Goal: Task Accomplishment & Management: Use online tool/utility

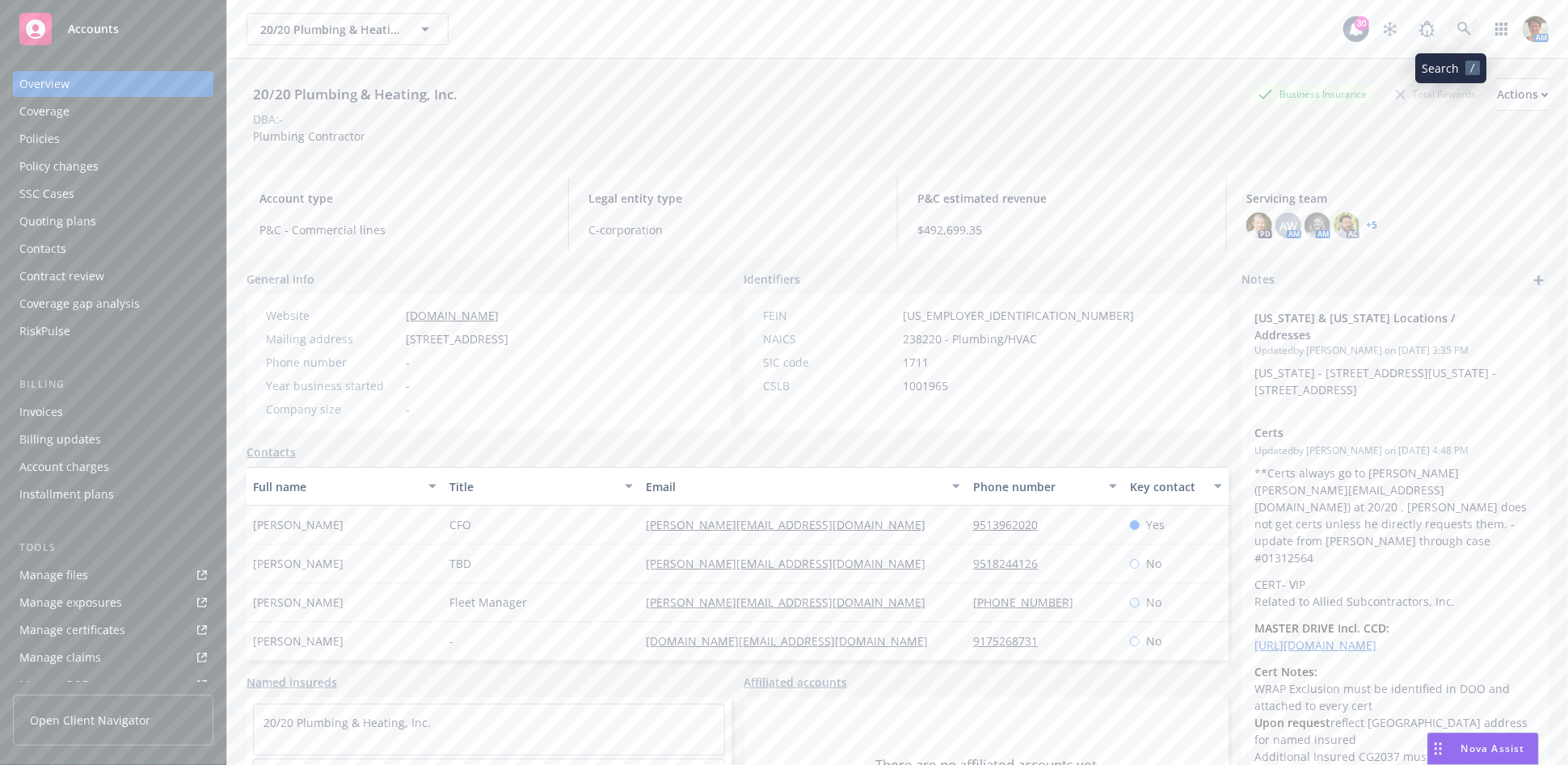
click at [917, 32] on icon at bounding box center [1464, 29] width 14 height 14
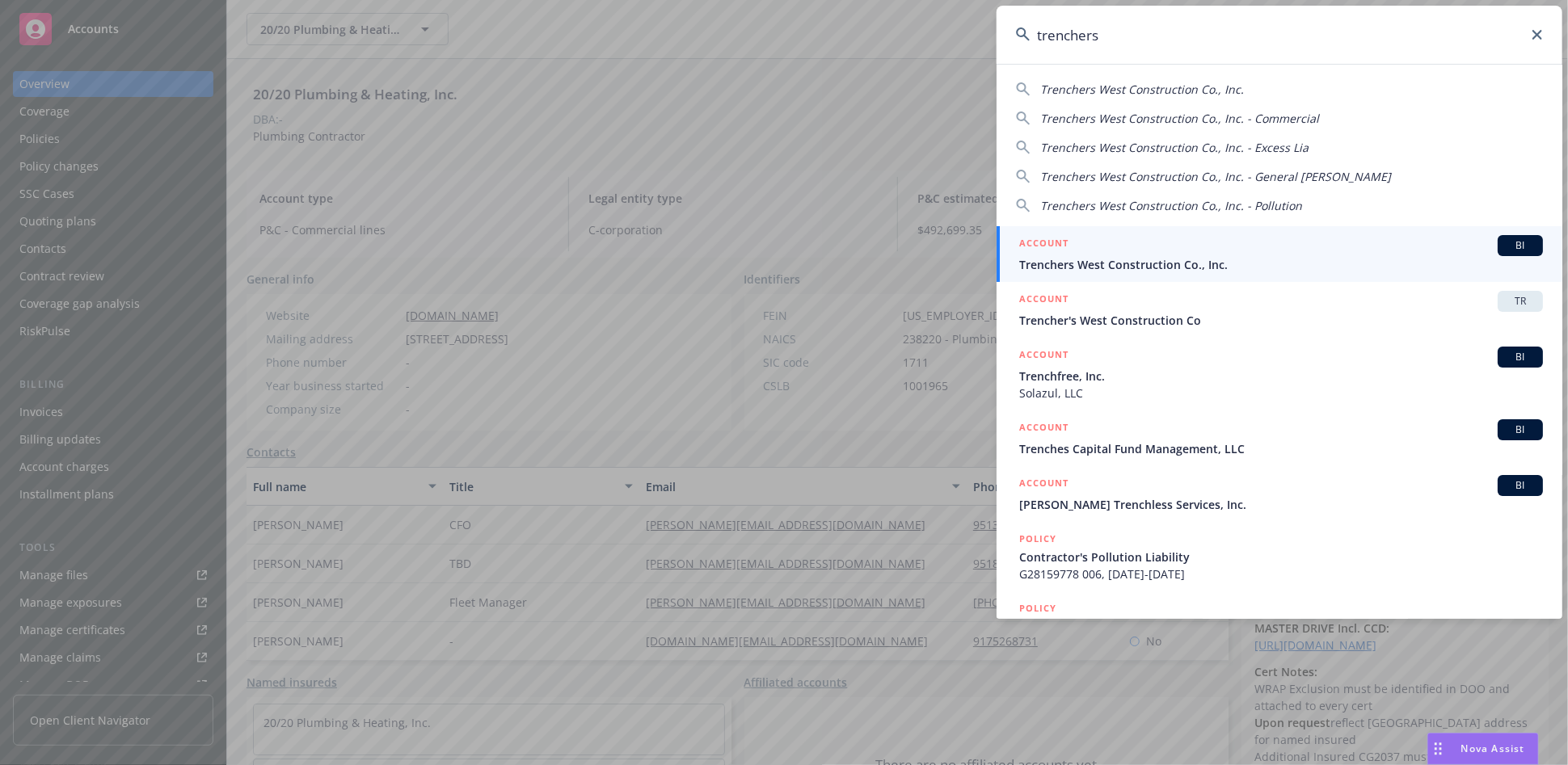
type input "trenchers"
click at [917, 236] on div "ACCOUNT BI" at bounding box center [1281, 246] width 524 height 21
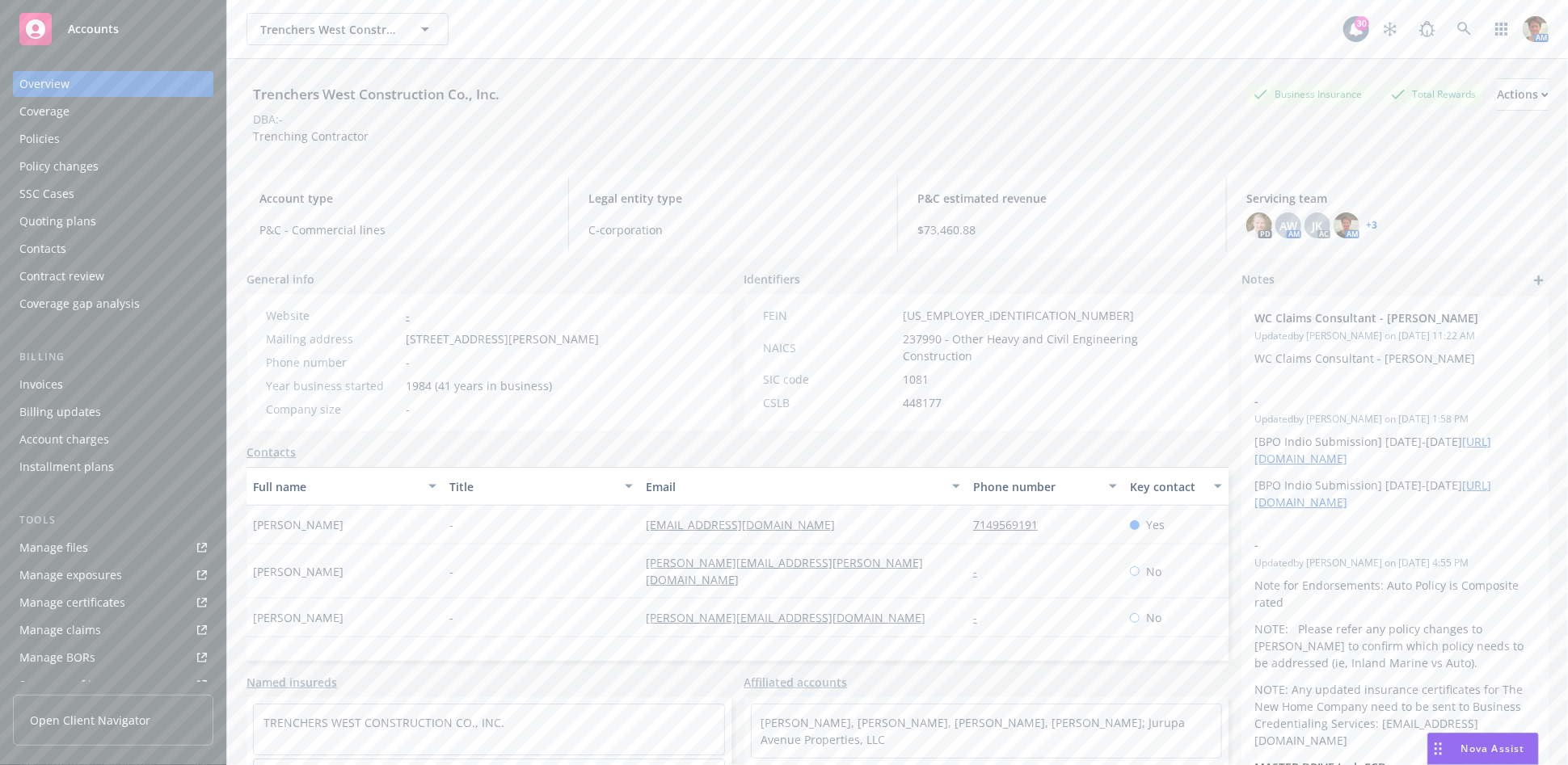
click at [64, 140] on div "Policies" at bounding box center [113, 138] width 188 height 26
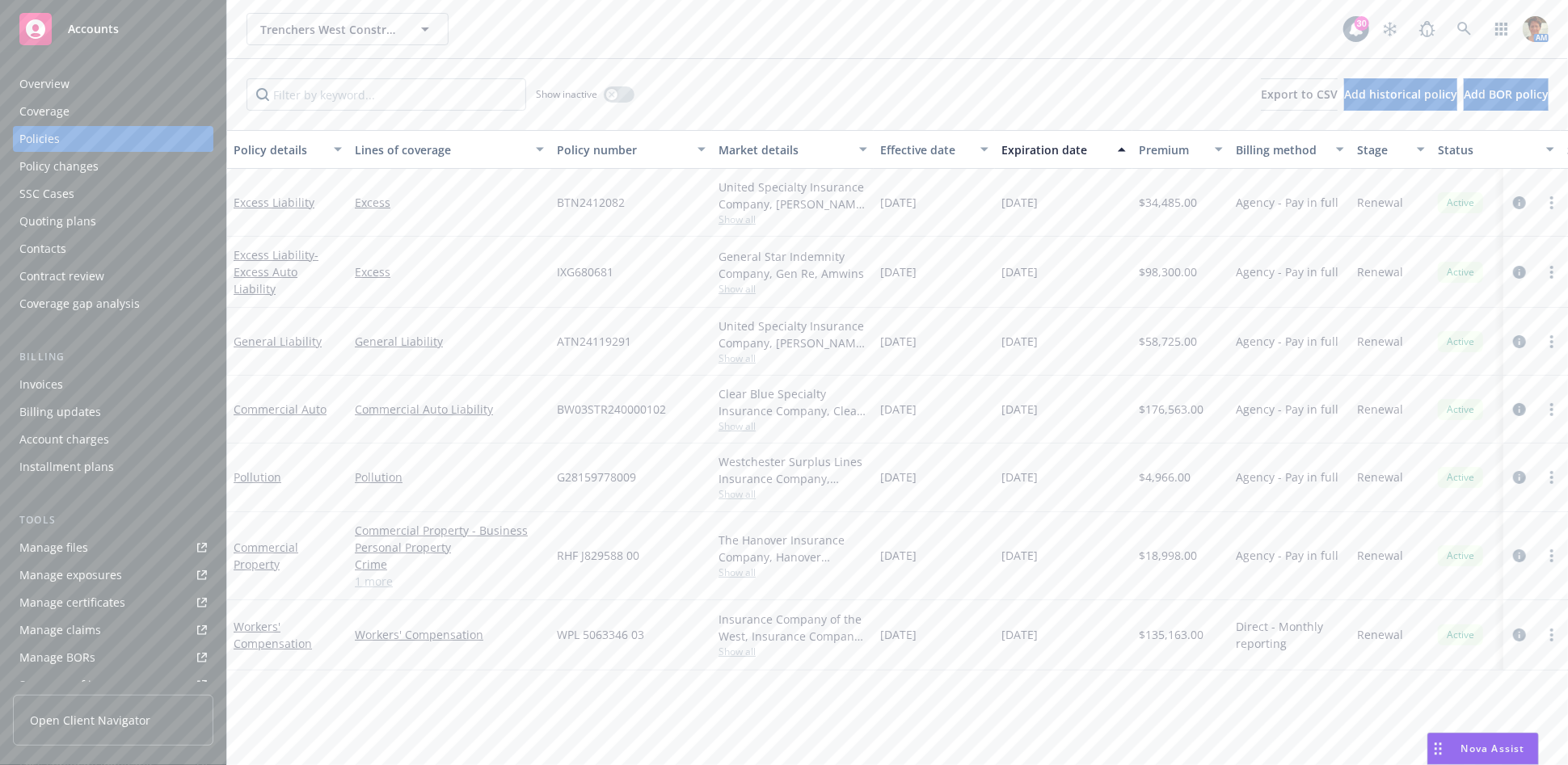
click at [37, 91] on div "Overview" at bounding box center [44, 84] width 50 height 26
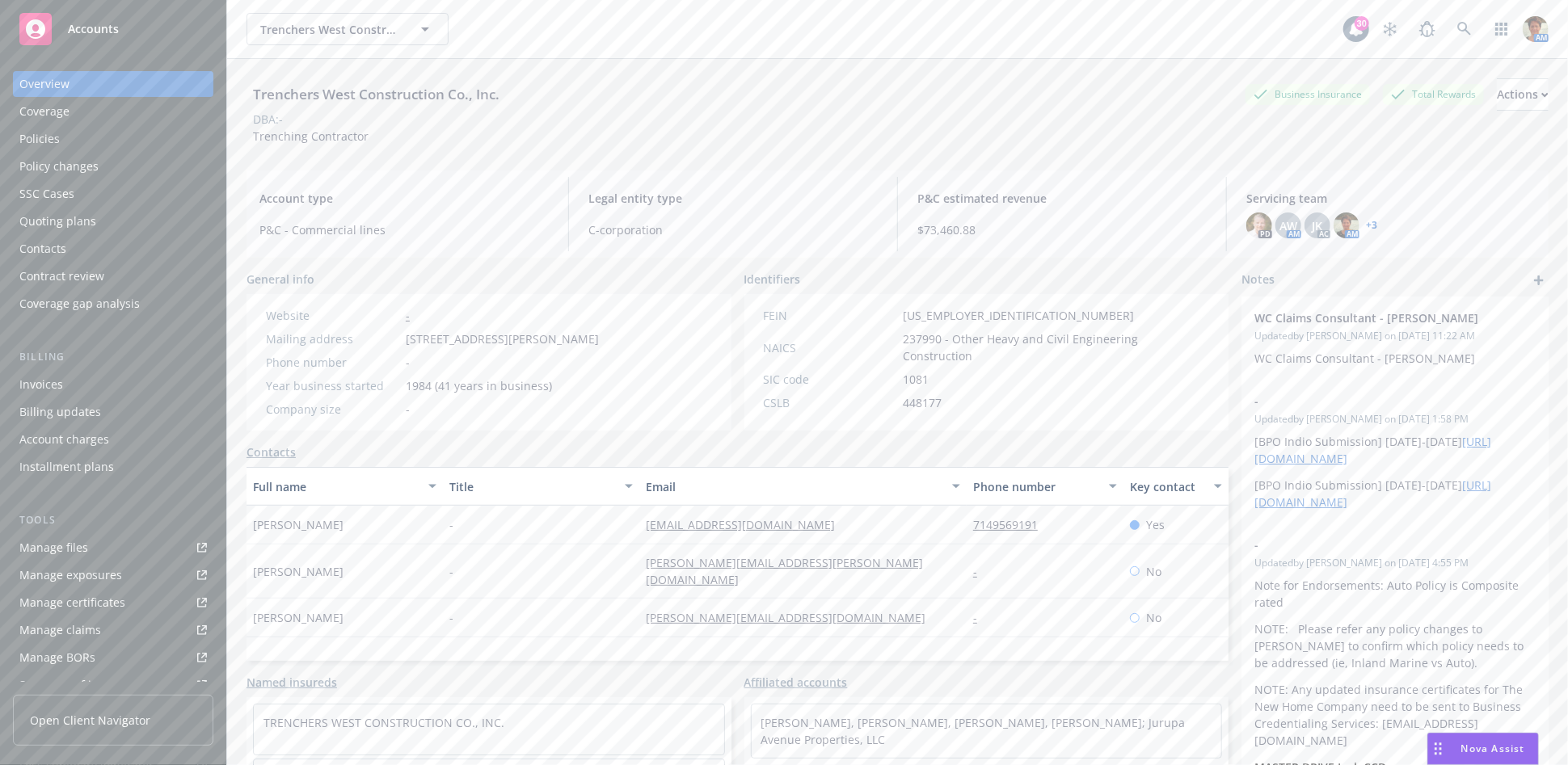
click at [77, 134] on div "Policies" at bounding box center [113, 138] width 188 height 26
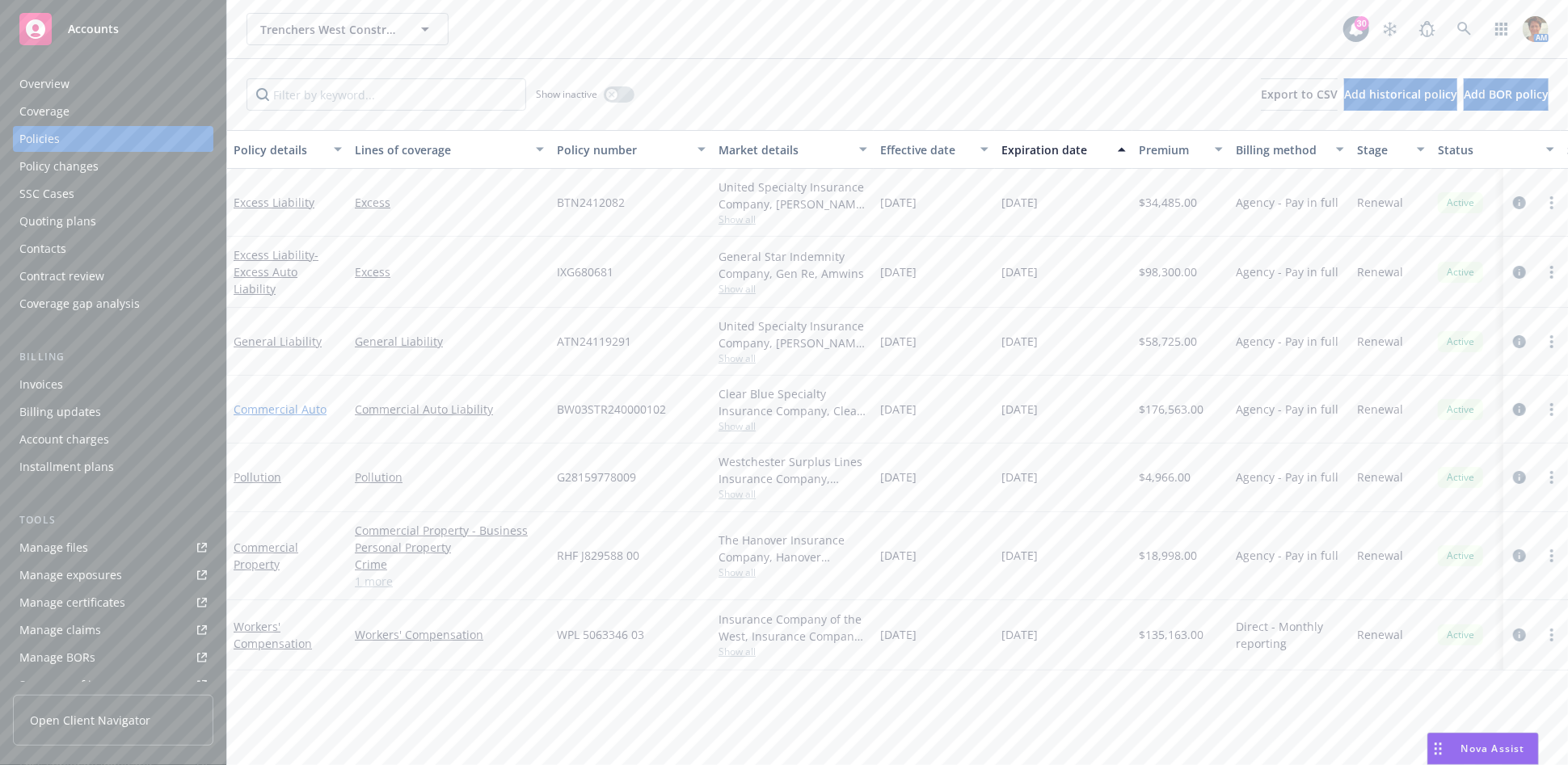
click at [288, 403] on link "Commercial Auto" at bounding box center [280, 408] width 93 height 15
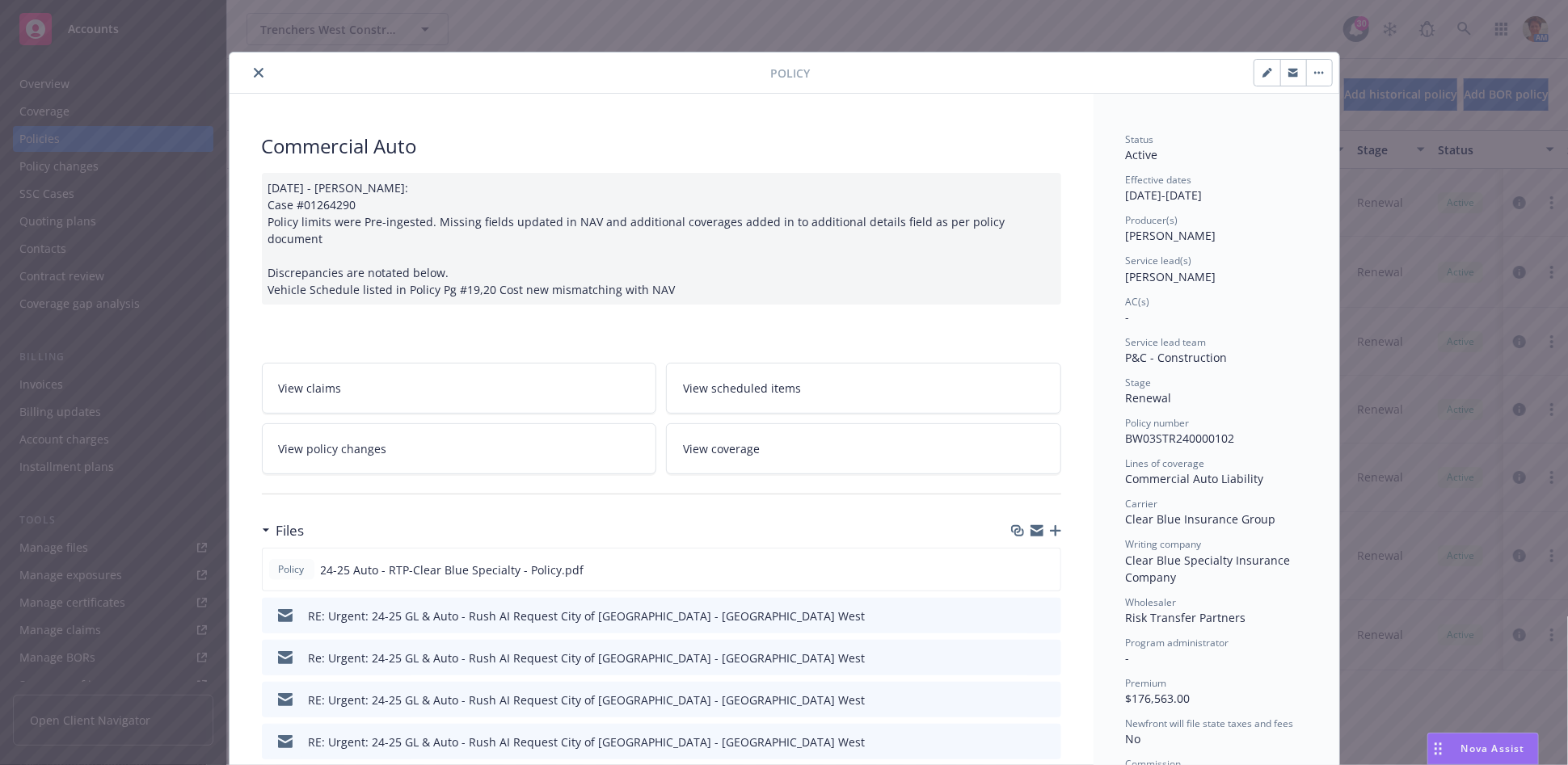
scroll to position [269, 0]
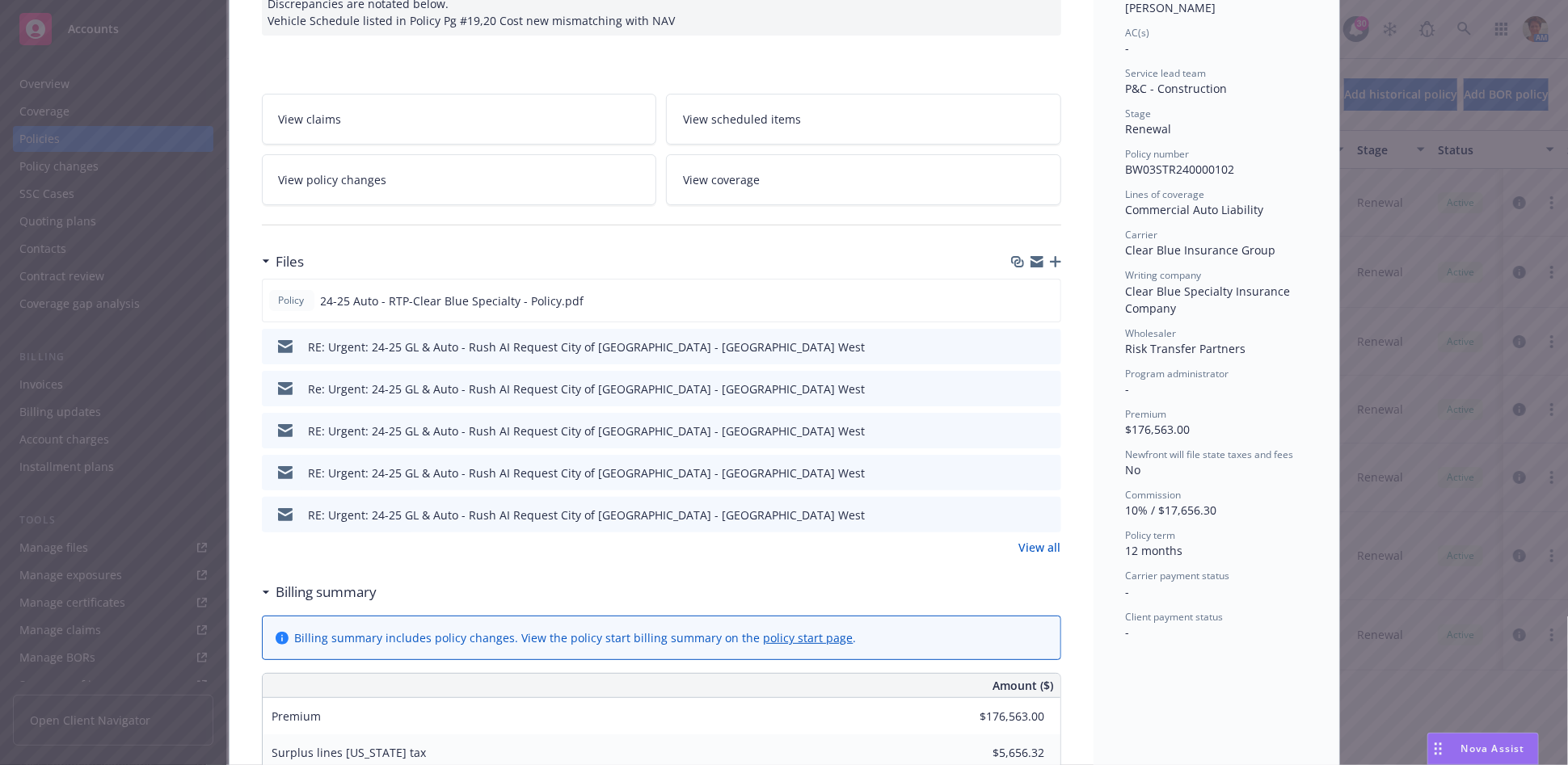
click at [917, 505] on link "View all" at bounding box center [1041, 546] width 42 height 17
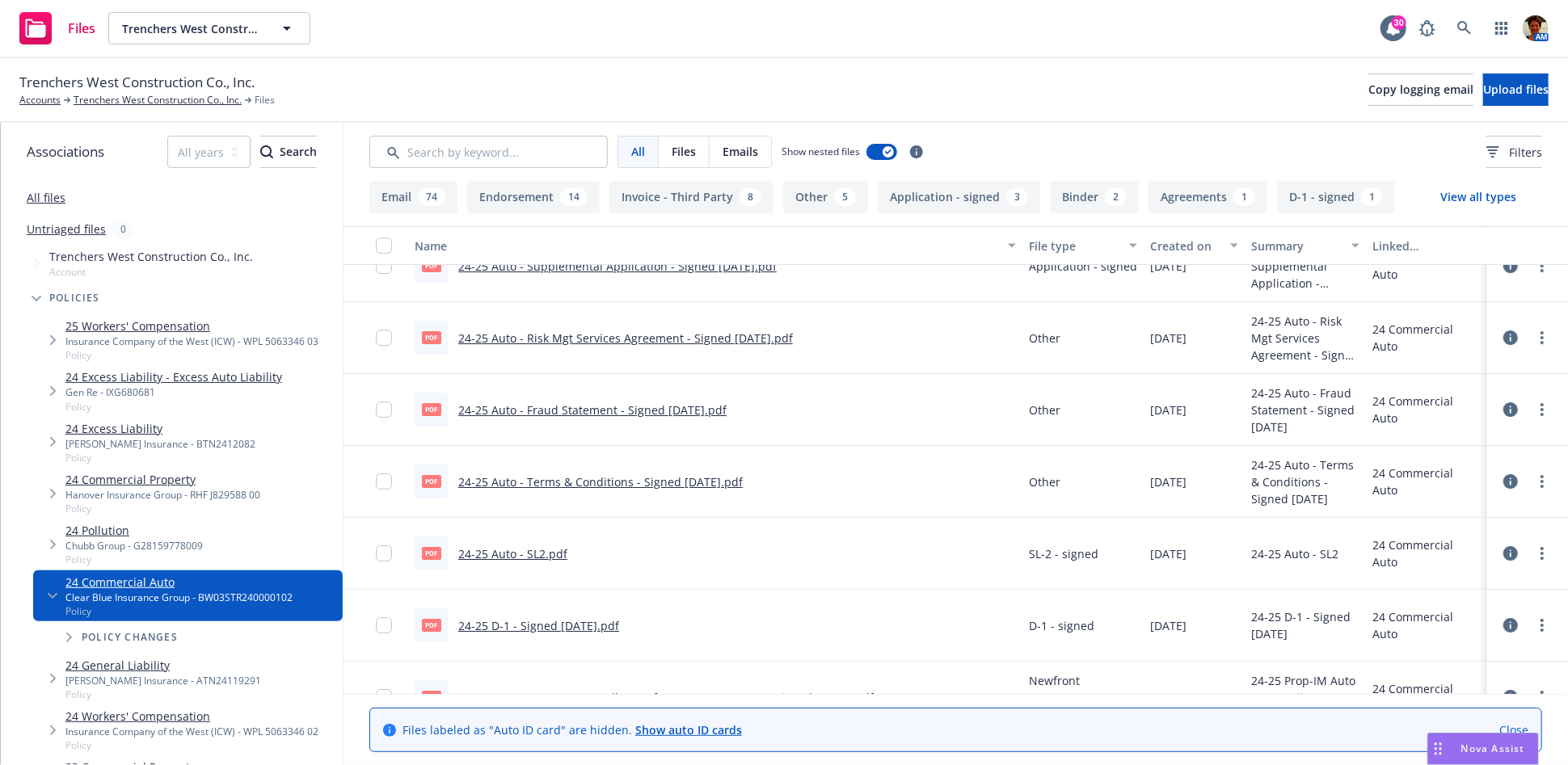
scroll to position [7339, 0]
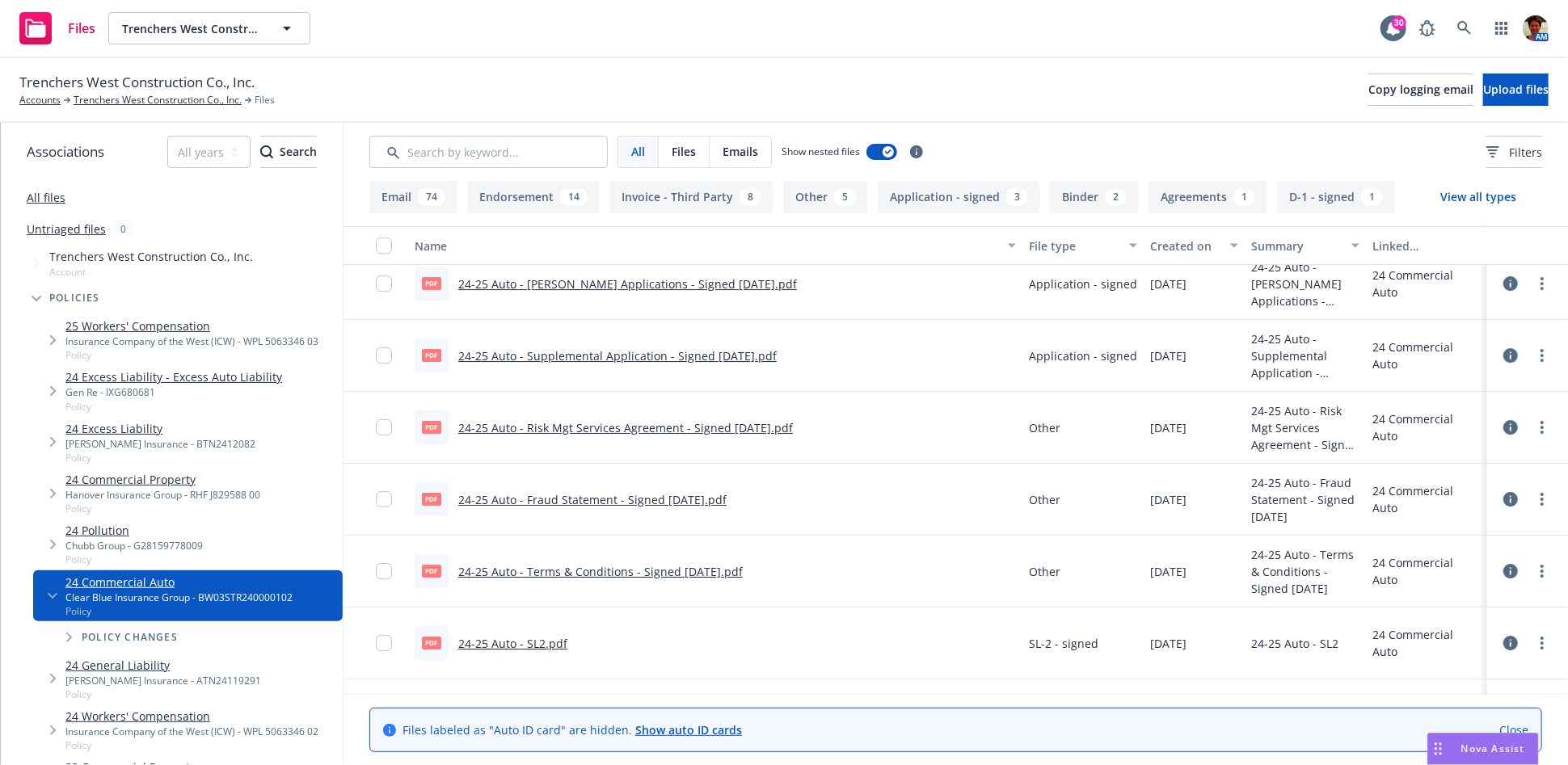
click at [533, 353] on link "24-25 Auto - Supplemental Application - Signed 09-05-2024.pdf" at bounding box center [617, 355] width 318 height 15
click at [122, 104] on link "Trenchers West Construction Co., Inc." at bounding box center [157, 100] width 168 height 14
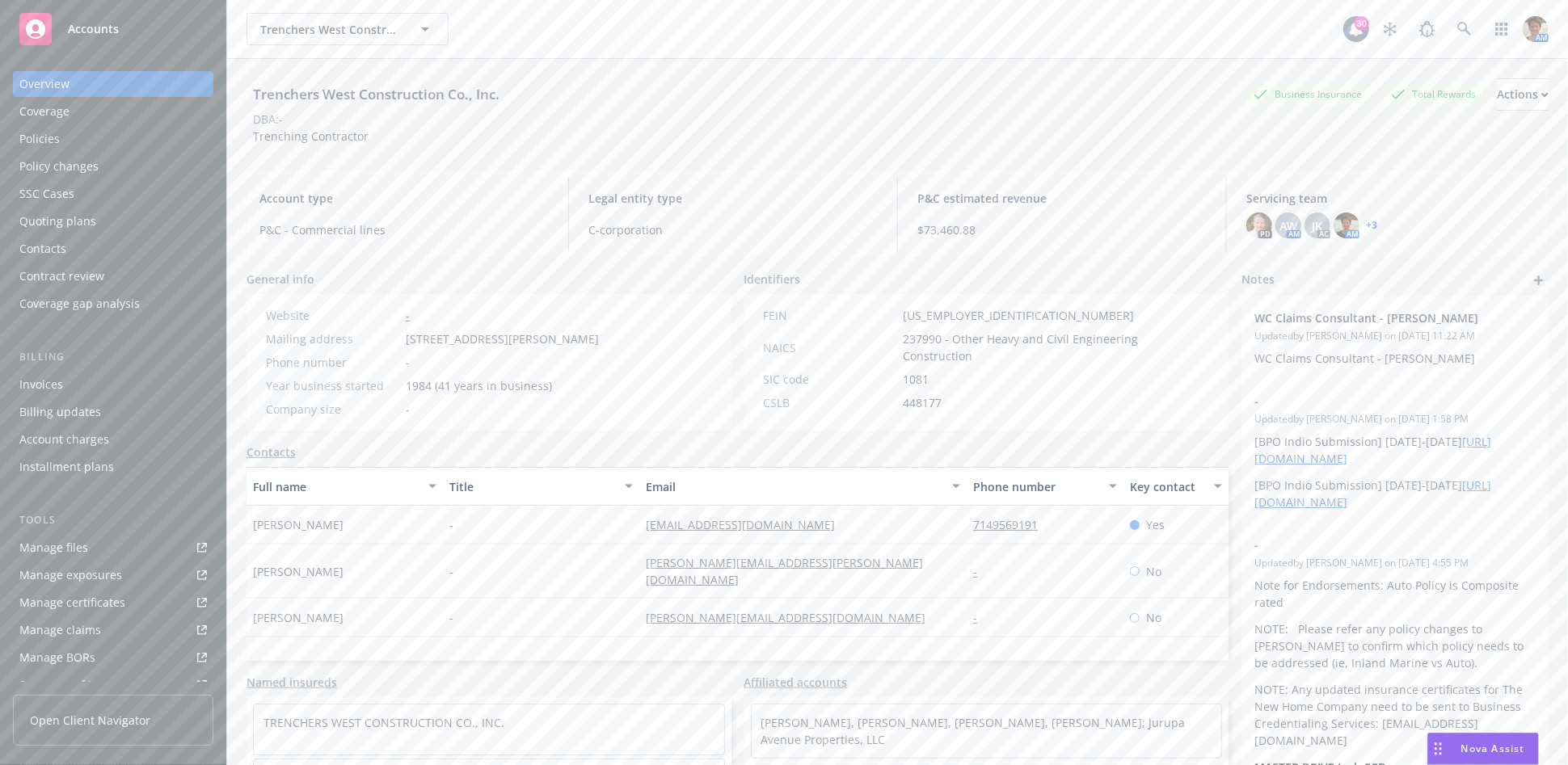
click at [66, 219] on div "Quoting plans" at bounding box center [57, 220] width 77 height 26
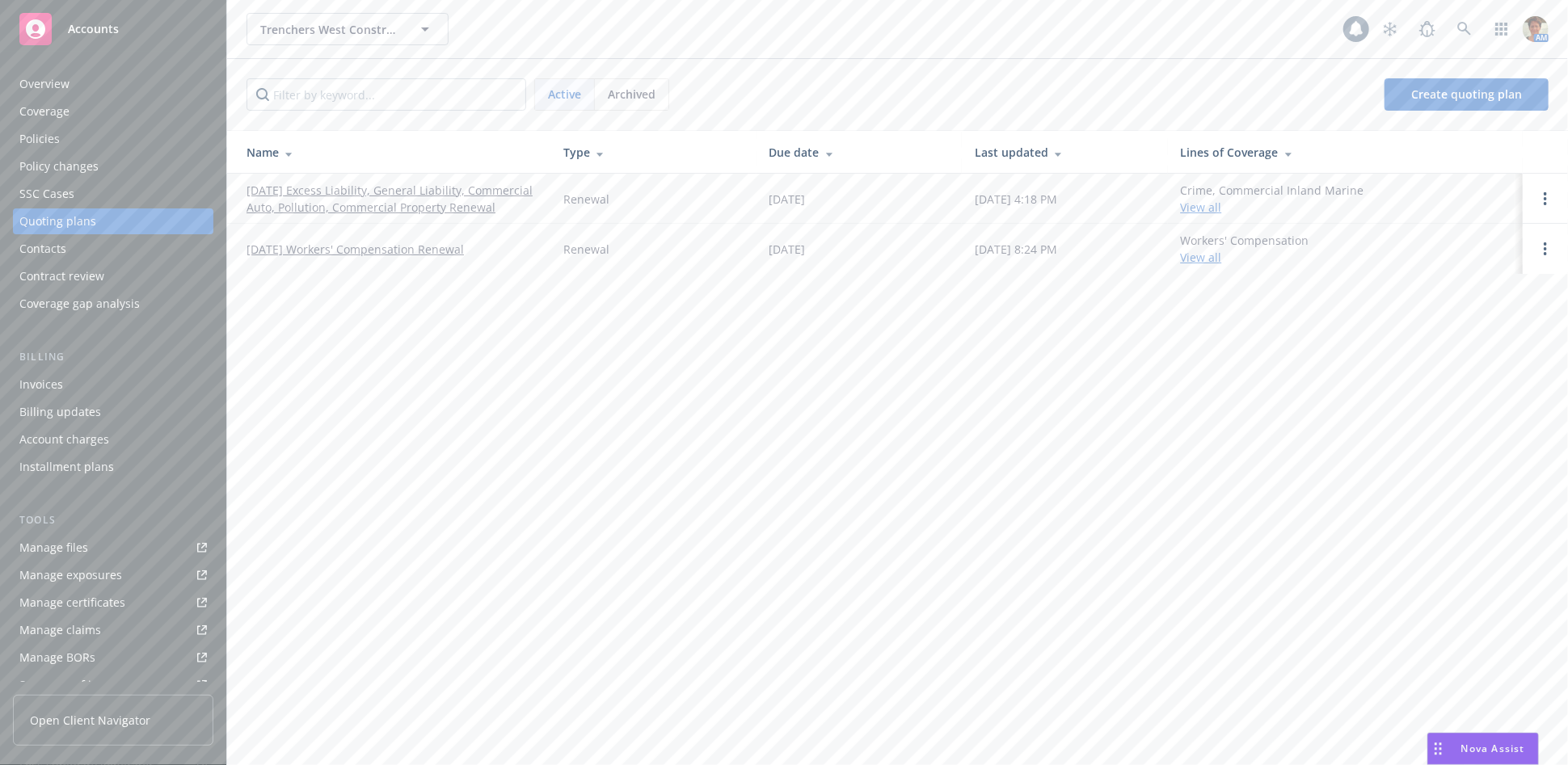
click at [416, 192] on link "09/05/25 Excess Liability, General Liability, Commercial Auto, Pollution, Comme…" at bounding box center [392, 198] width 291 height 33
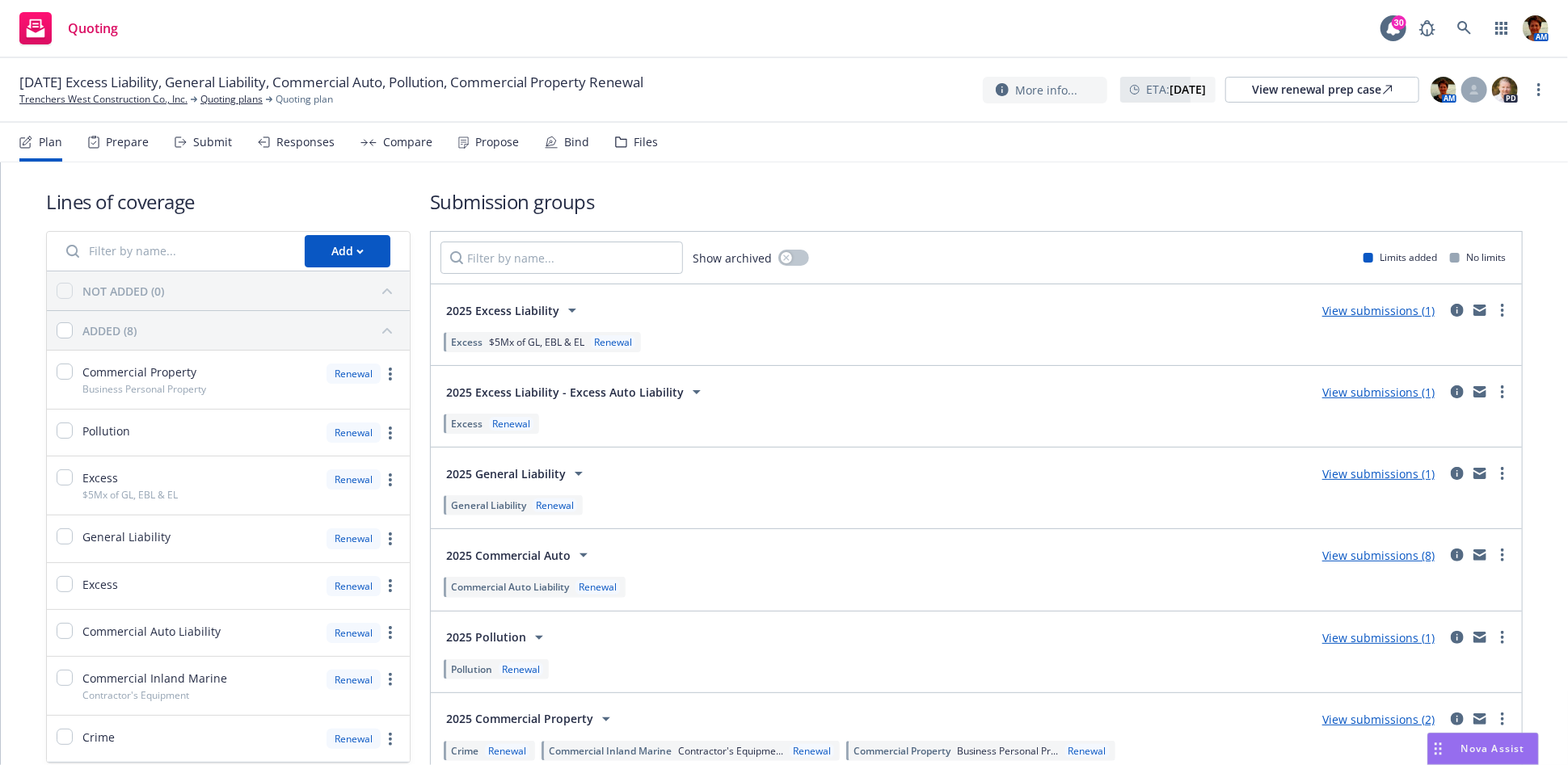
click at [634, 143] on div "Files" at bounding box center [646, 142] width 24 height 13
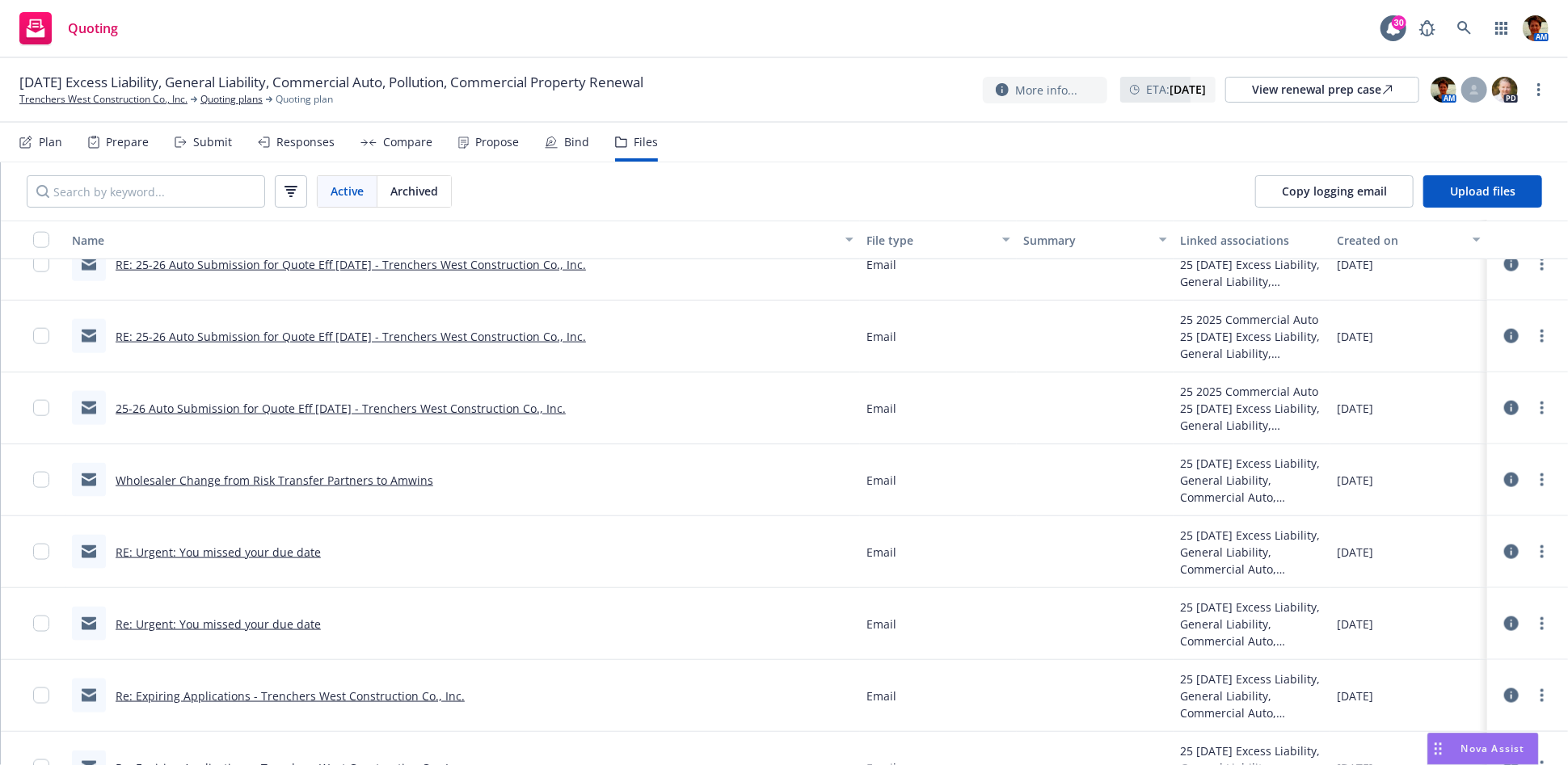
scroll to position [5160, 0]
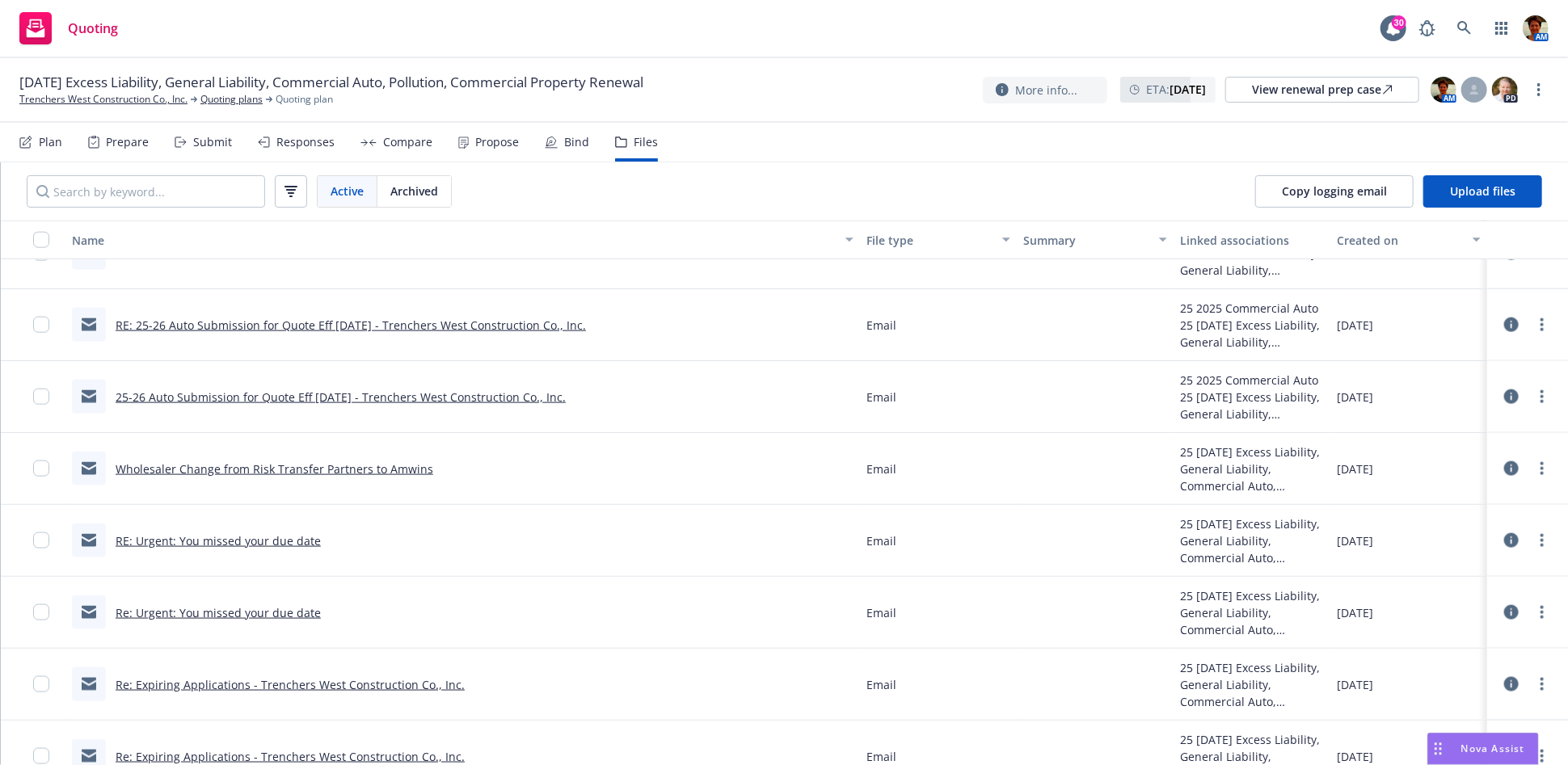
click at [426, 398] on link "25-26 Auto Submission for Quote Eff 09/05/2025 - Trenchers West Construction Co…" at bounding box center [340, 397] width 450 height 15
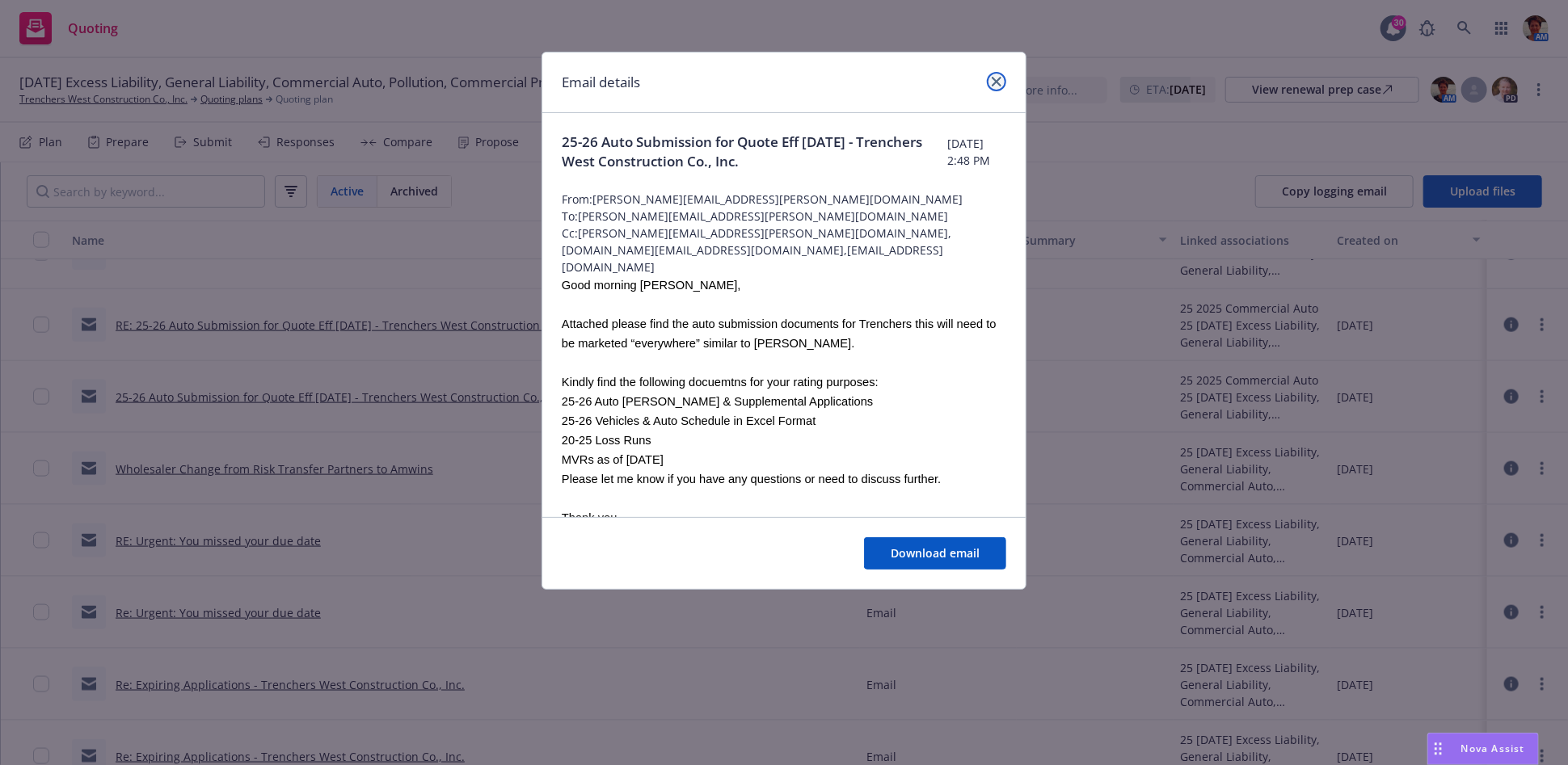
click at [993, 80] on icon "close" at bounding box center [997, 81] width 10 height 10
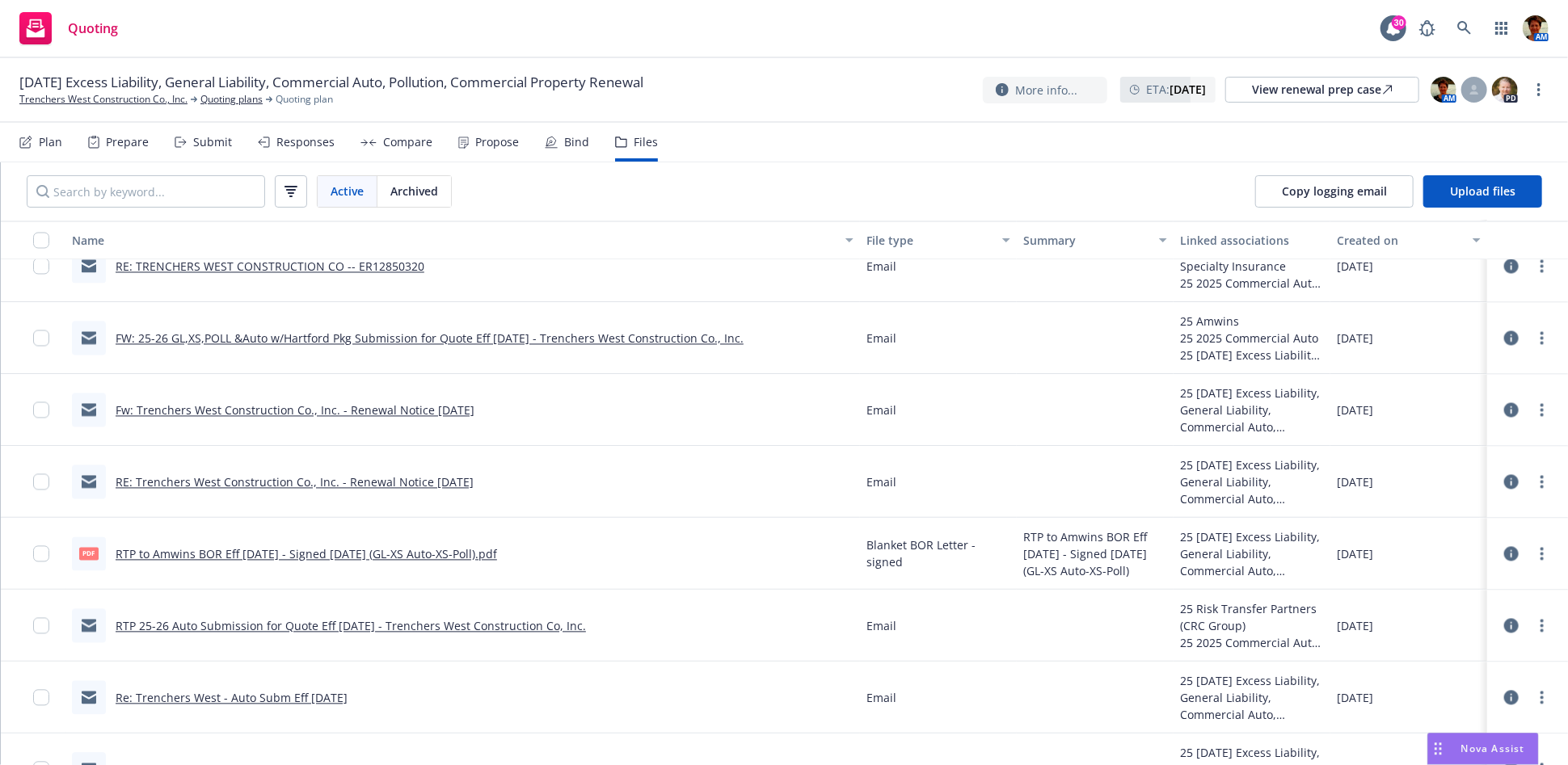
scroll to position [1302, 0]
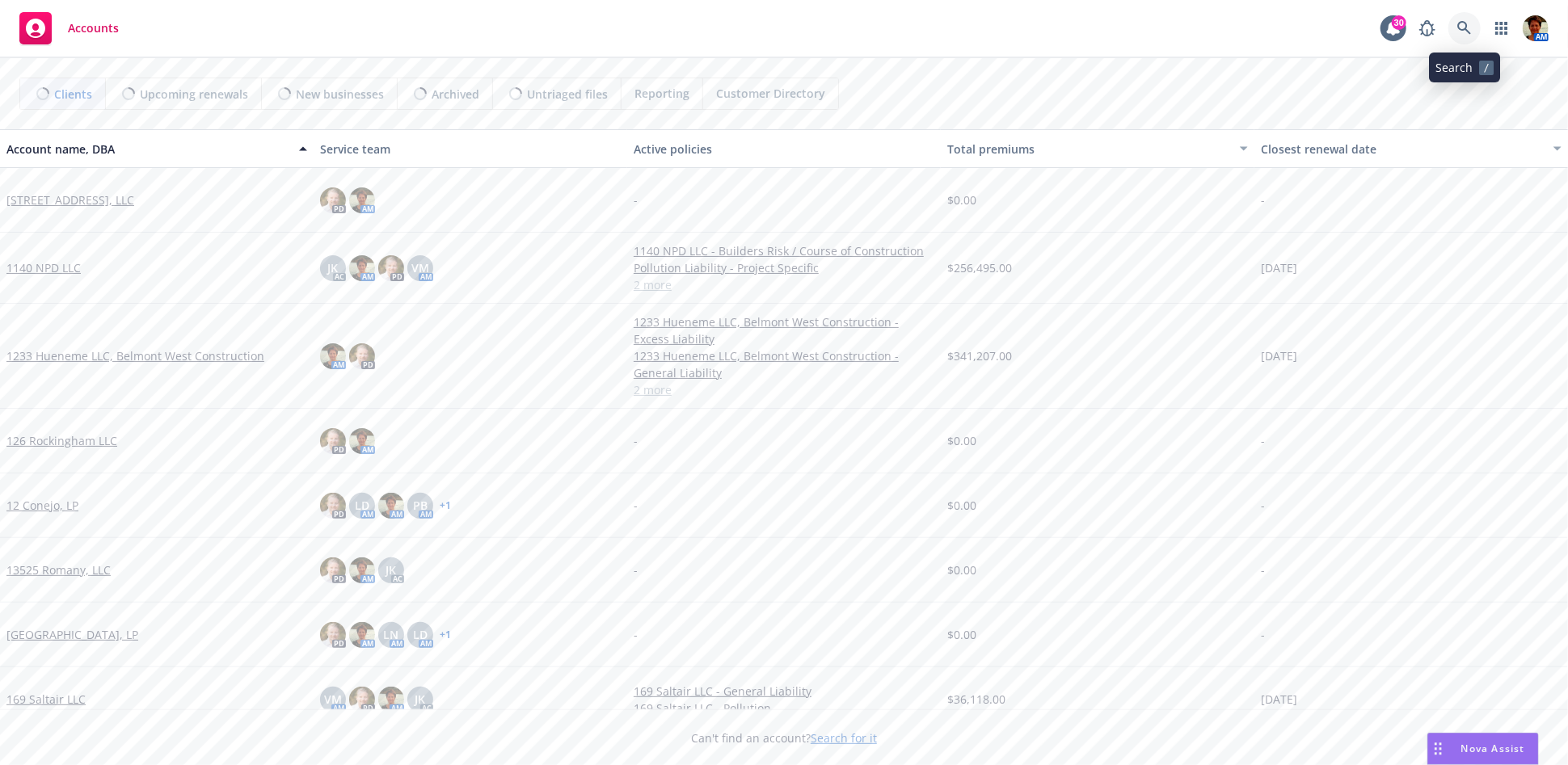
click at [1464, 33] on icon at bounding box center [1464, 28] width 14 height 14
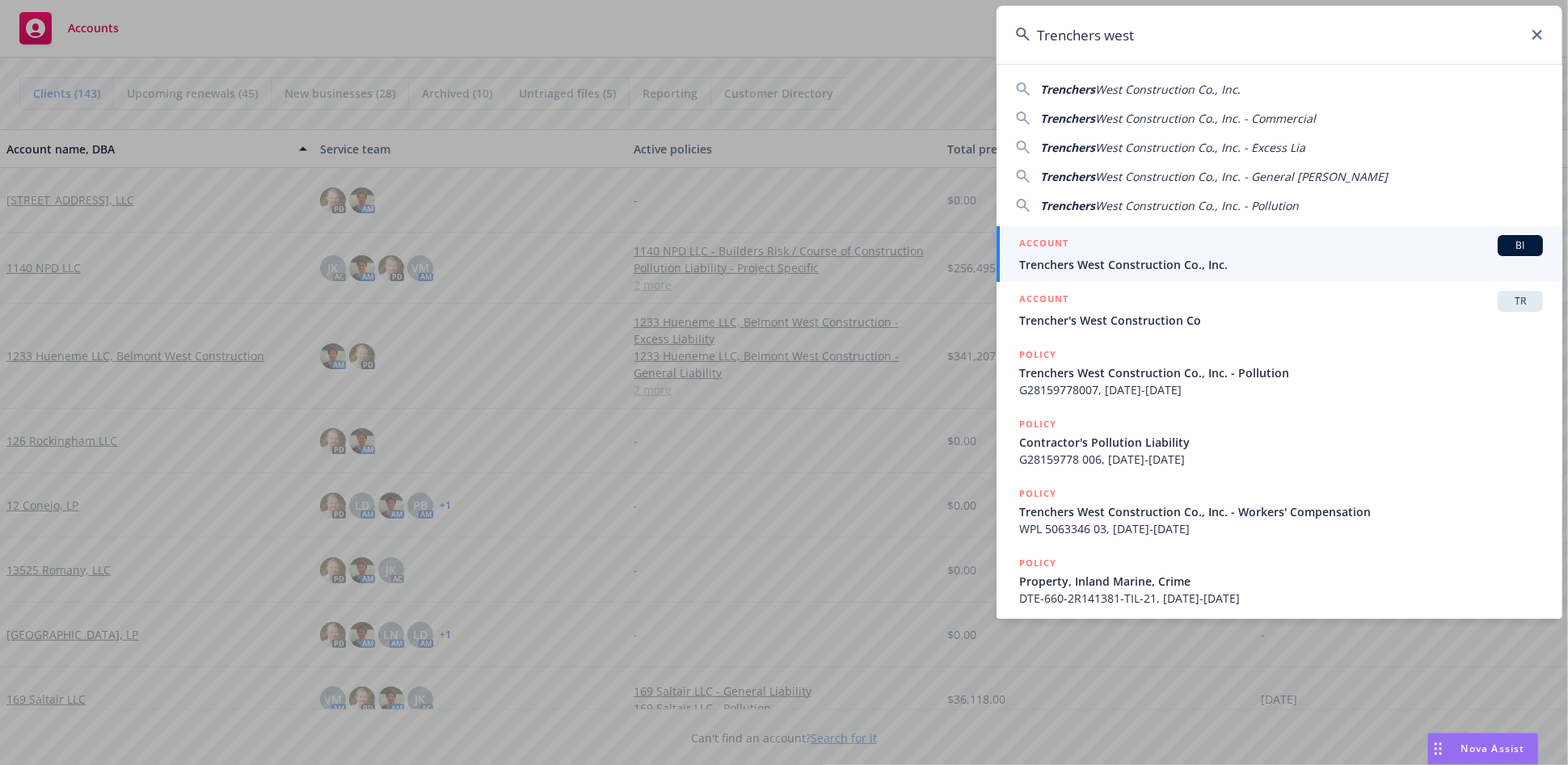
type input "Trenchers west"
click at [1097, 266] on span "Trenchers West Construction Co., Inc." at bounding box center [1281, 264] width 524 height 17
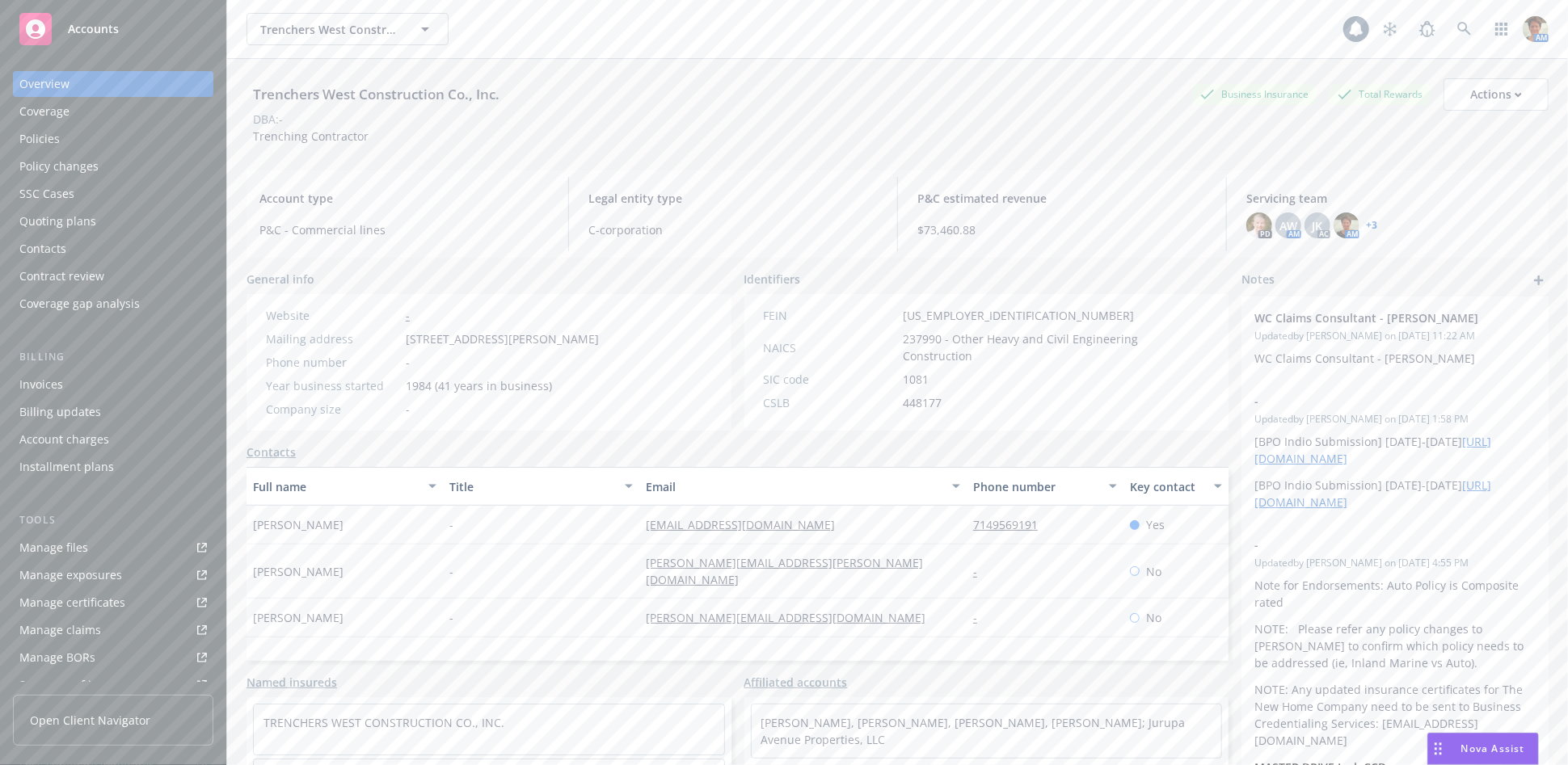
click at [62, 146] on div "Policies" at bounding box center [113, 138] width 188 height 26
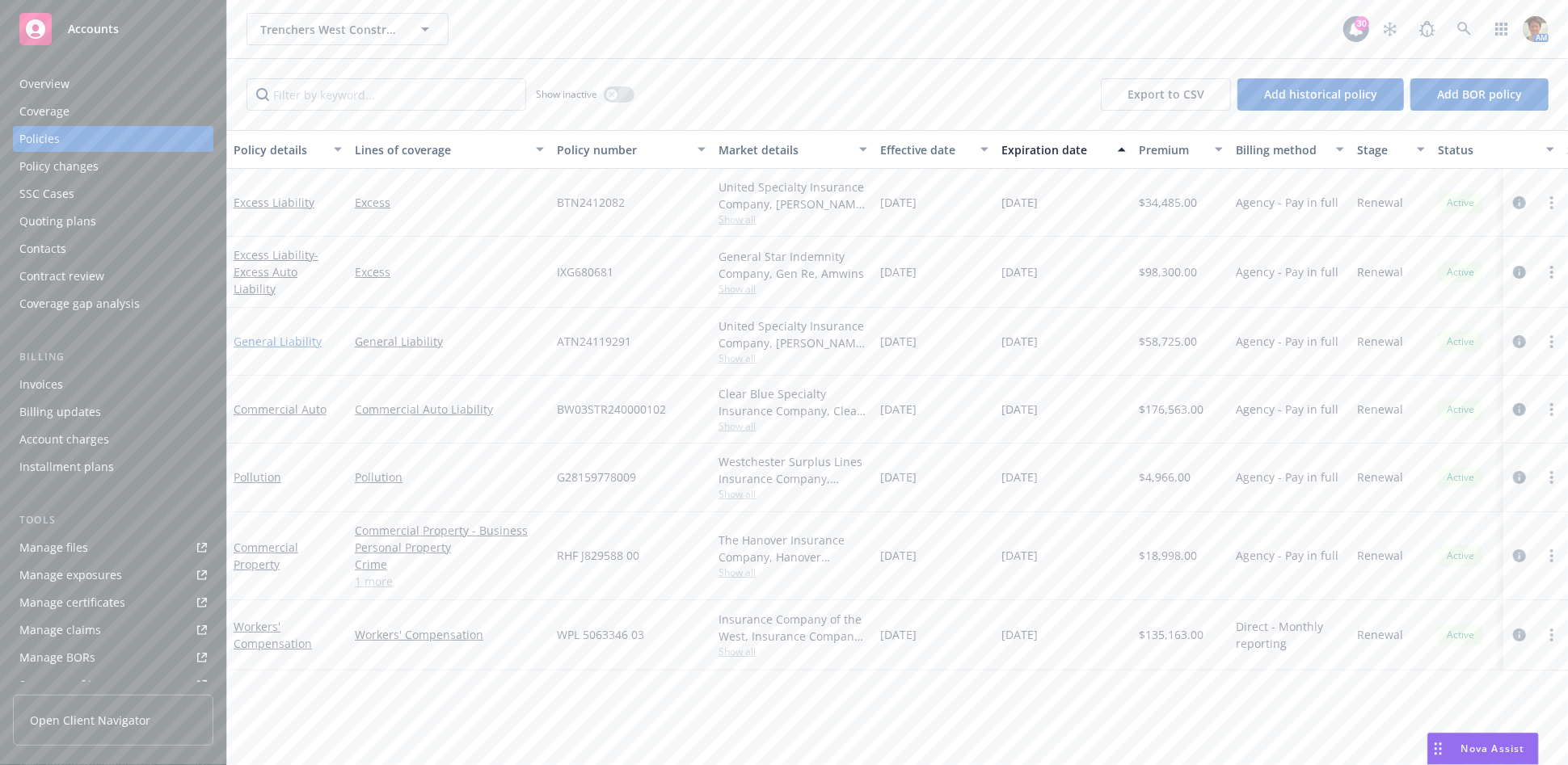
click at [265, 339] on link "General Liability" at bounding box center [278, 341] width 88 height 15
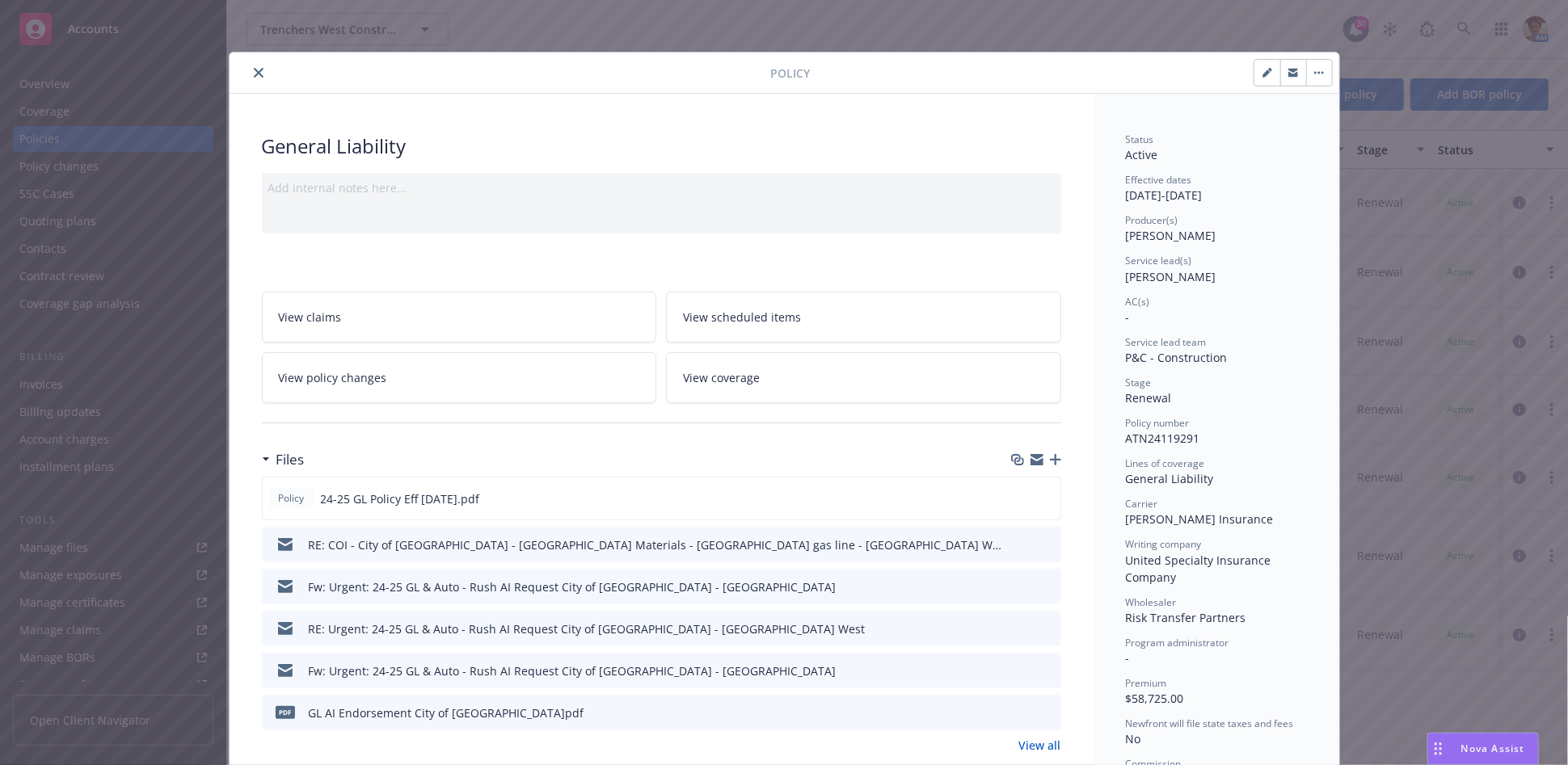
drag, startPoint x: 1042, startPoint y: 449, endPoint x: 1062, endPoint y: 466, distance: 26.2
click at [1044, 449] on div "Files" at bounding box center [661, 459] width 799 height 33
click at [1050, 459] on icon "button" at bounding box center [1056, 459] width 11 height 11
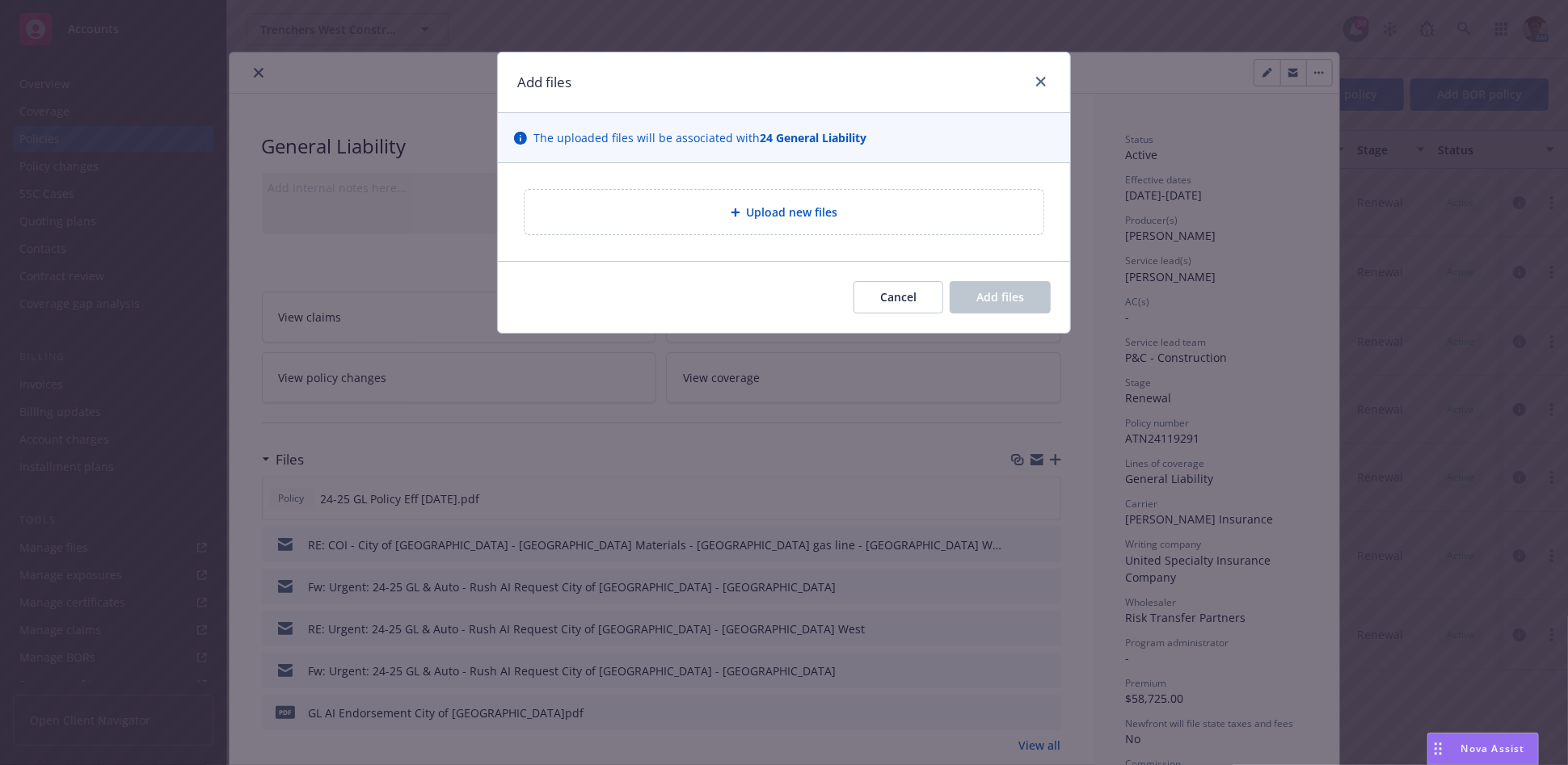
click at [731, 210] on icon at bounding box center [735, 212] width 10 height 10
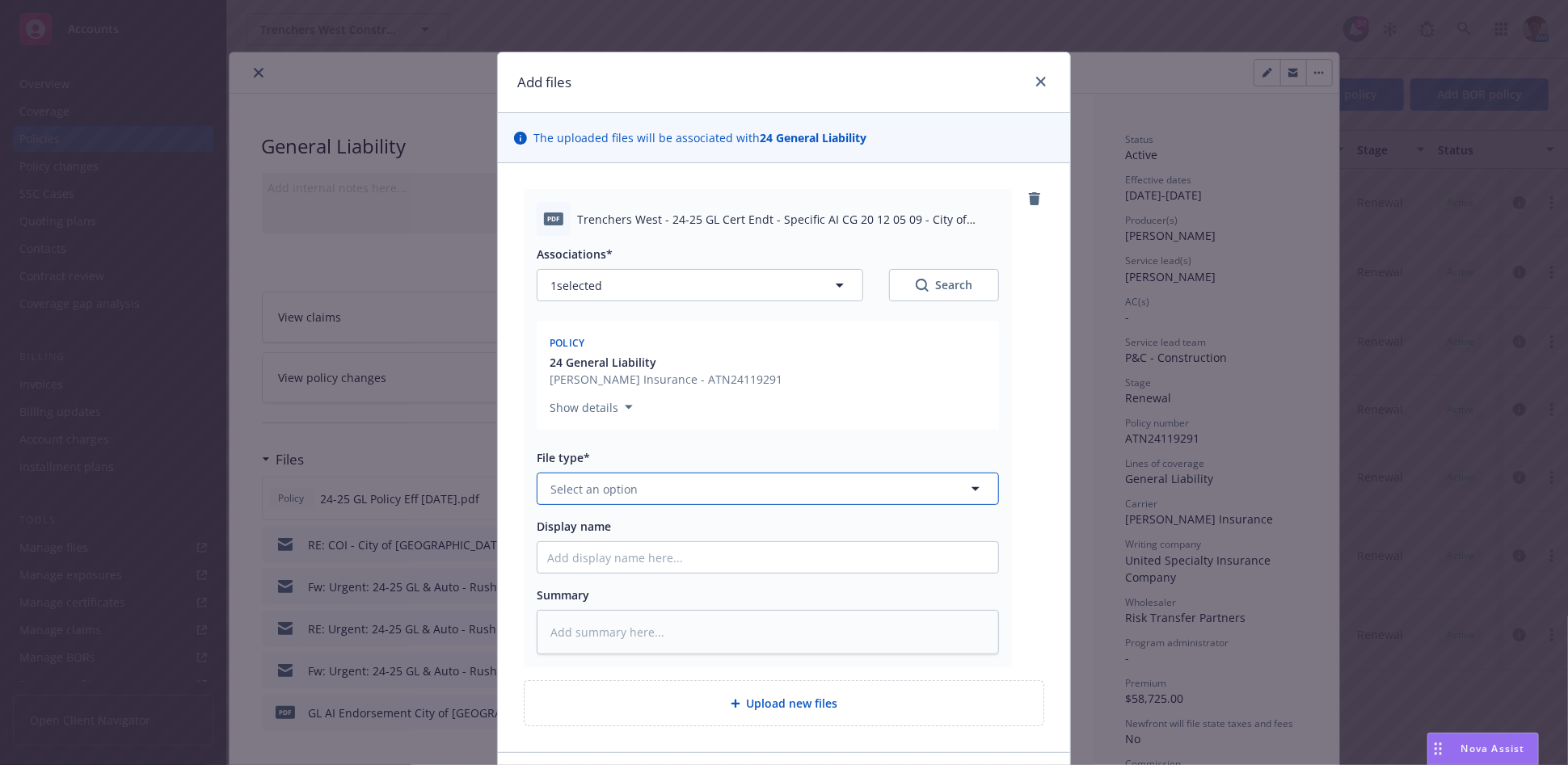
click at [628, 494] on button "Select an option" at bounding box center [768, 488] width 462 height 33
type input "endorsement"
click at [621, 527] on div "Endorsement" at bounding box center [588, 534] width 84 height 24
drag, startPoint x: 663, startPoint y: 220, endPoint x: 935, endPoint y: 247, distance: 273.3
click at [936, 247] on div "pdf Trenchers West - 24-25 GL Cert Endt - Specific AI CG 20 12 05 09 - City of …" at bounding box center [768, 427] width 489 height 479
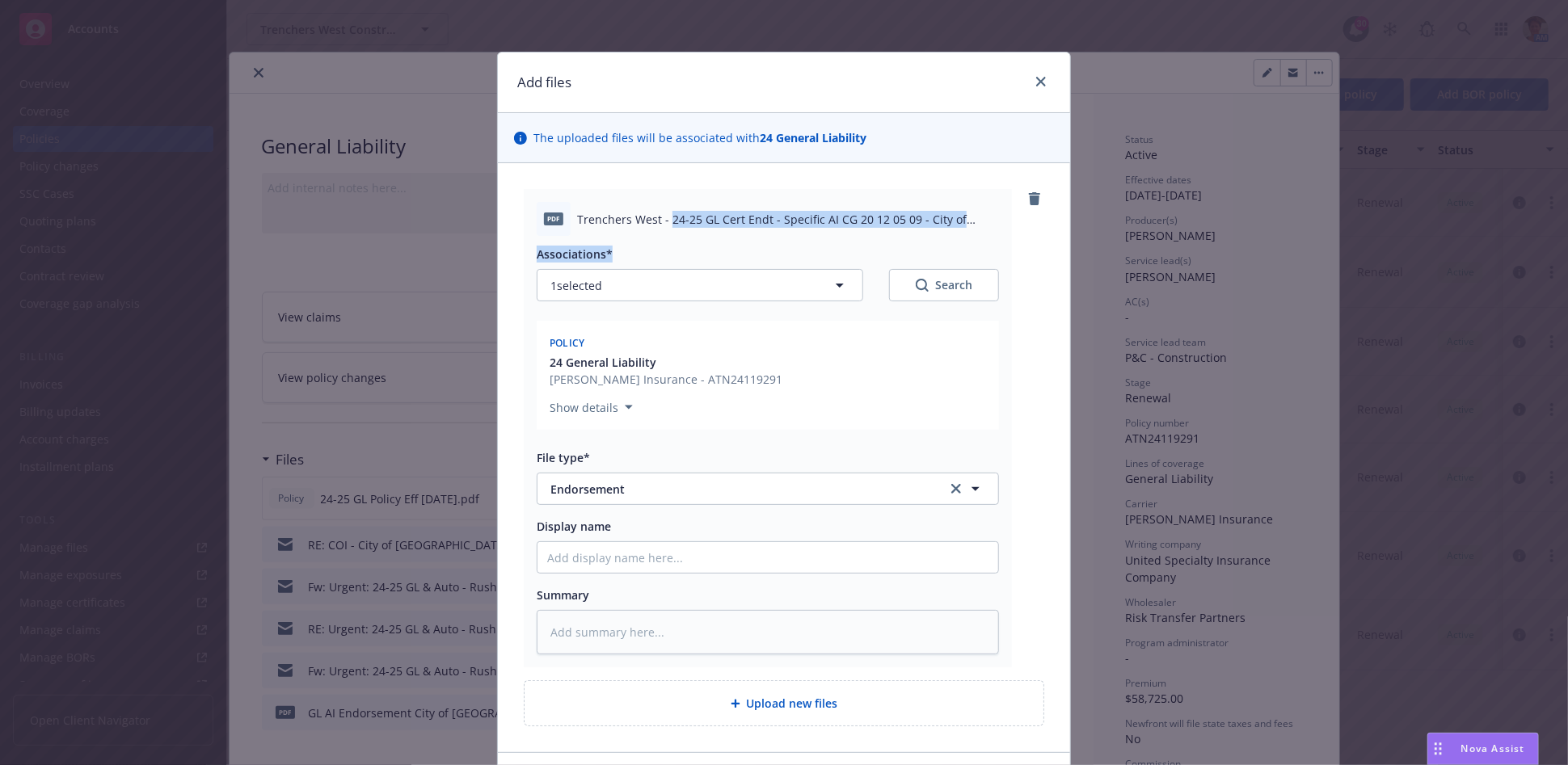
copy div "24-25 GL Cert Endt - Specific AI CG 20 12 05 09 - City of Palmdale, CA.pdf Asso…"
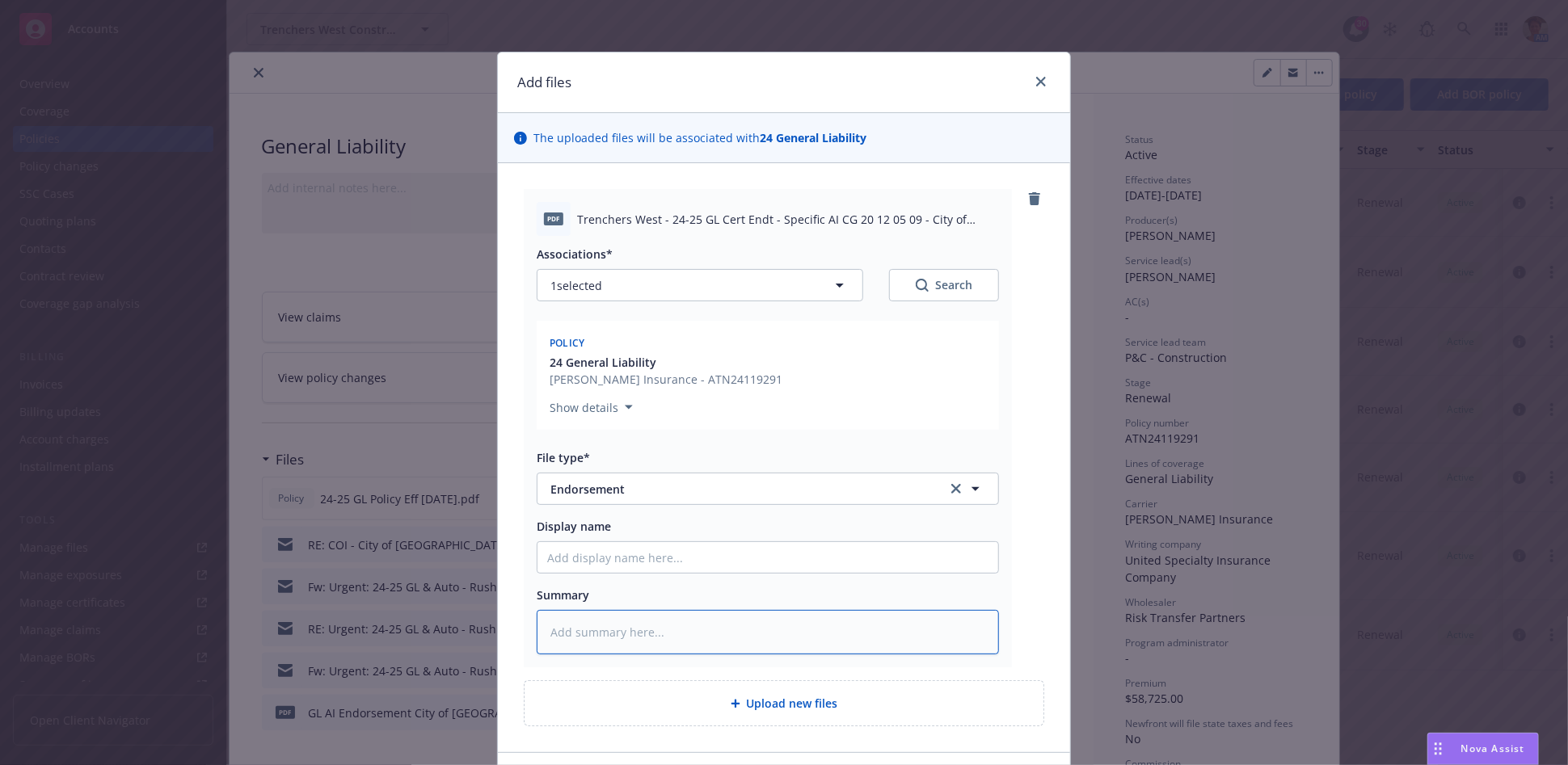
click at [635, 630] on textarea at bounding box center [768, 632] width 462 height 44
paste textarea "24-25 GL Cert Endt - Specific AI CG 20 12 05 09 - City of Palmdale, CA.pdf Asso…"
type textarea "x"
type textarea "24-25 GL Cert Endt - Specific AI CG 20 12 05 09 - City of Palmdale, CA.pdf Asso…"
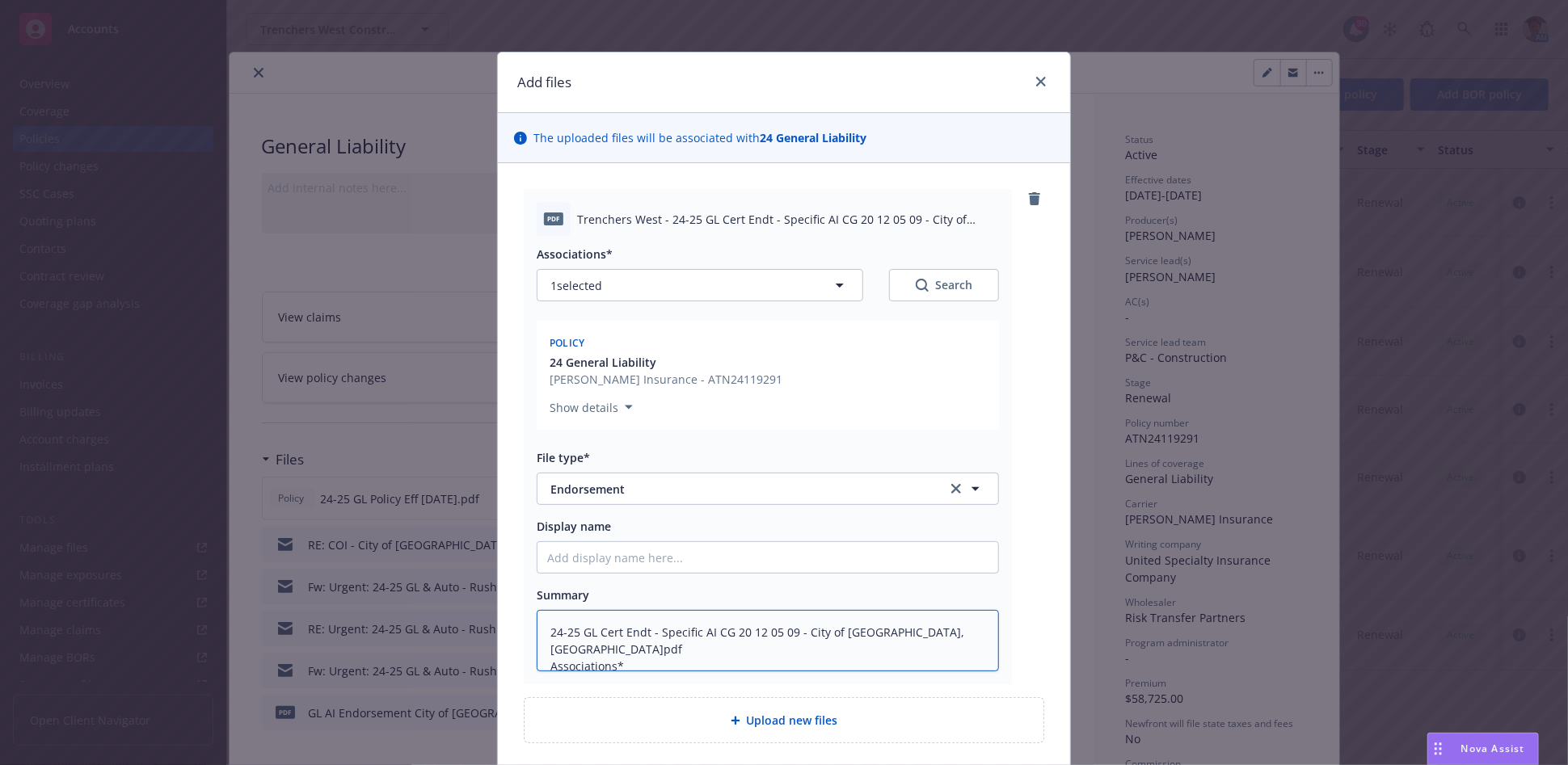
type textarea "x"
type textarea "24-25 GL Cert Endt - Specific AI CG 20 12 05 09 - City of Palmdale, CA.pdf Asso…"
type textarea "x"
type textarea "24-25 GL Cert Endt - Specific AI CG 20 12 05 09 - City of Palmdale, CA.pdf Asso…"
type textarea "x"
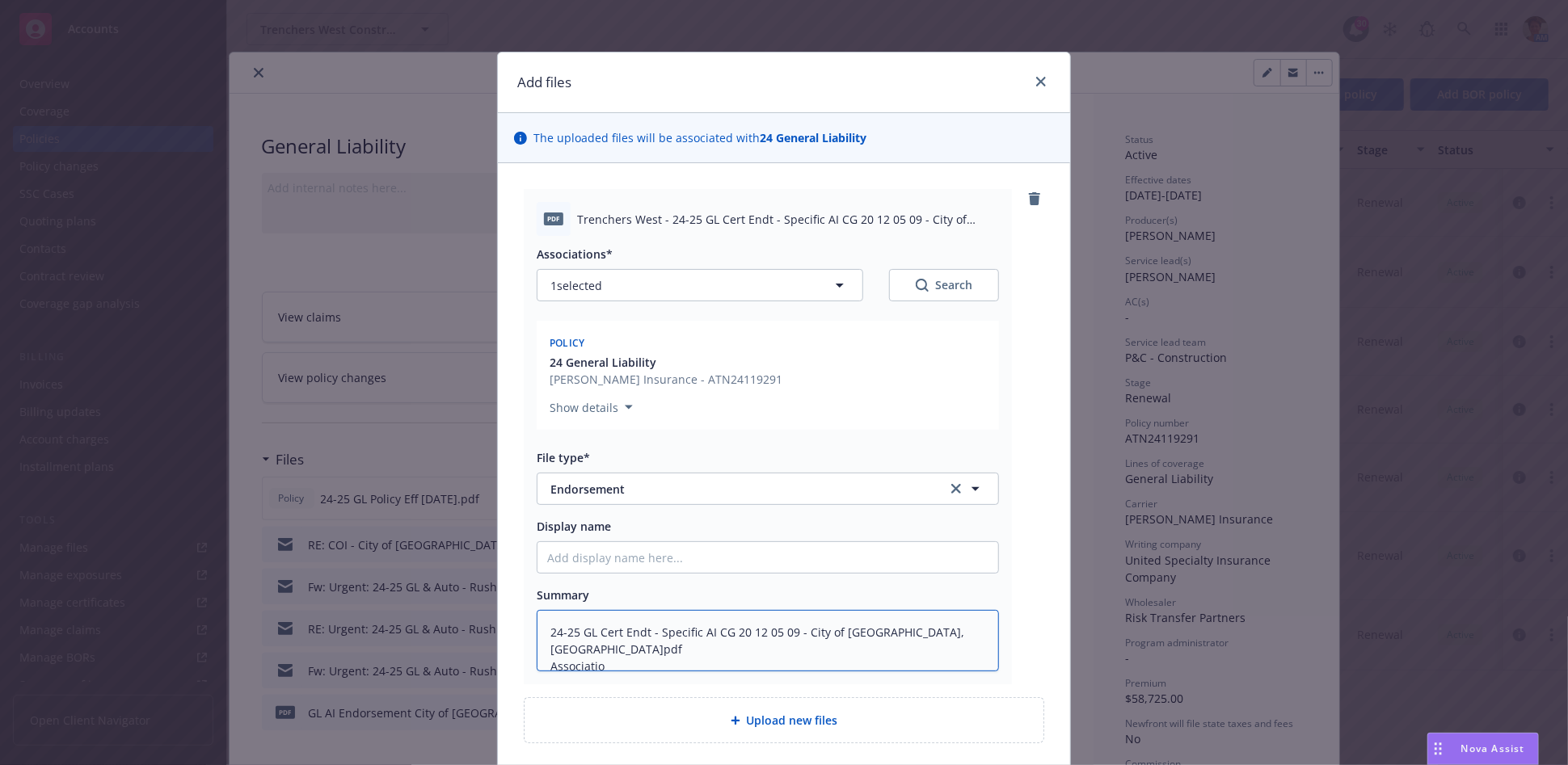
type textarea "24-25 GL Cert Endt - Specific AI CG 20 12 05 09 - City of Palmdale, CA.pdf Asso…"
type textarea "x"
type textarea "24-25 GL Cert Endt - Specific AI CG 20 12 05 09 - City of Palmdale, CA.pdf Asso…"
type textarea "x"
type textarea "24-25 GL Cert Endt - Specific AI CG 20 12 05 09 - City of Palmdale, CA.pdf Asso…"
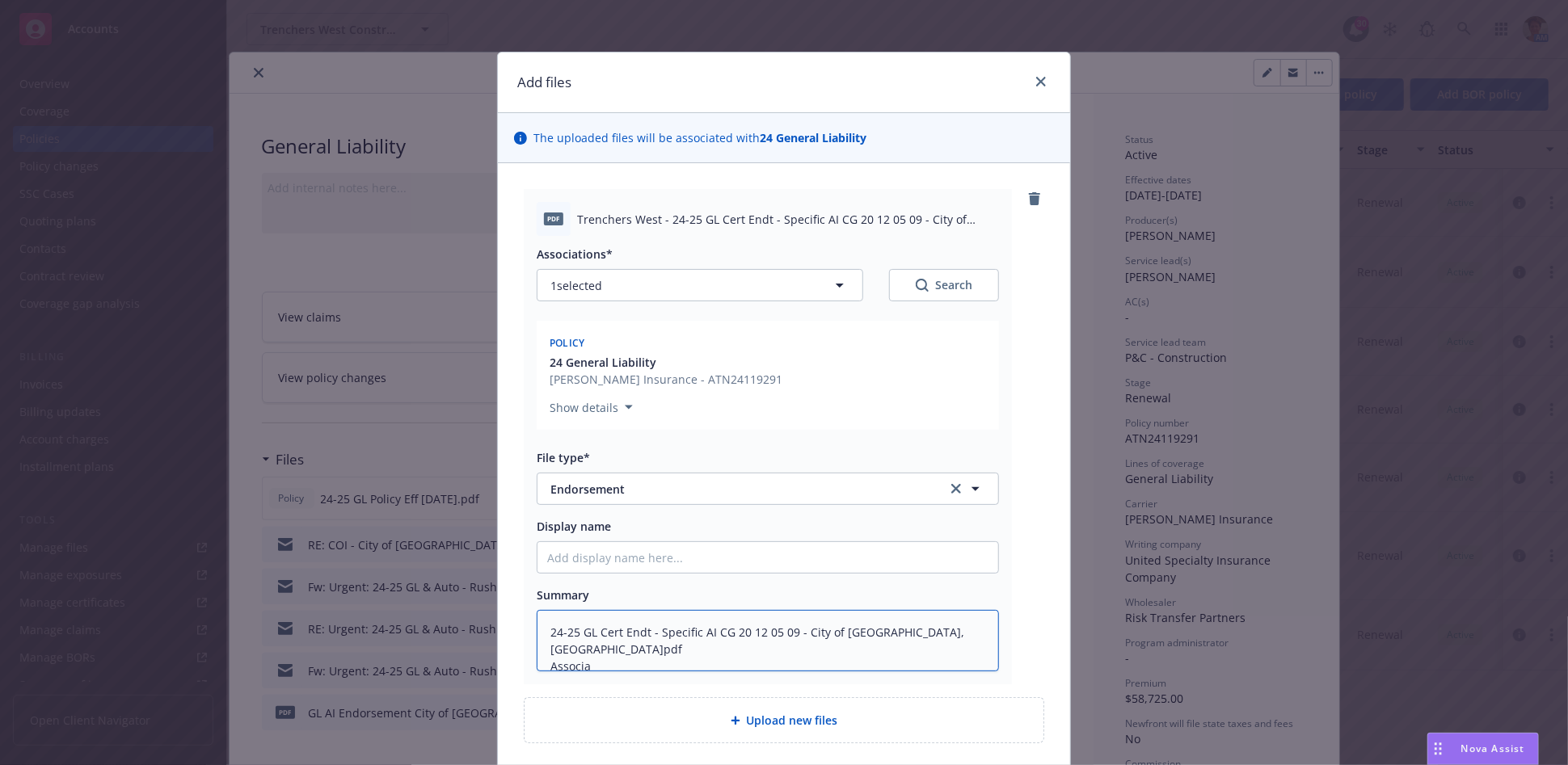
type textarea "x"
type textarea "24-25 GL Cert Endt - Specific AI CG 20 12 05 09 - City of Palmdale, CA.pdf Asso…"
type textarea "x"
type textarea "24-25 GL Cert Endt - Specific AI CG 20 12 05 09 - City of Palmdale, CA.pdf Assoc"
type textarea "x"
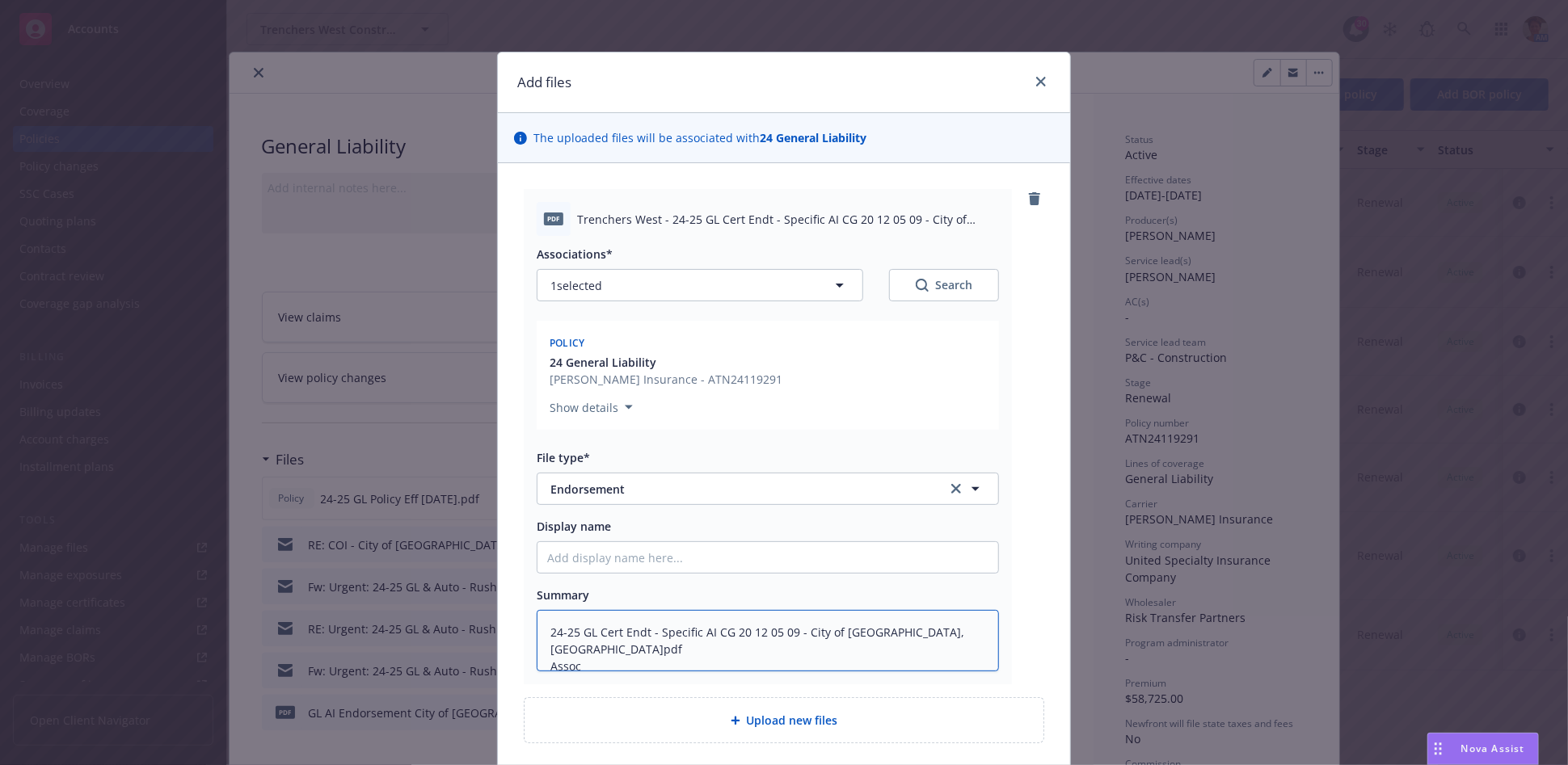
type textarea "24-25 GL Cert Endt - Specific AI CG 20 12 05 09 - City of Palmdale, CA.pdf Asso"
type textarea "x"
type textarea "24-25 GL Cert Endt - Specific AI CG 20 12 05 09 - City of Palmdale, CA.pdf Ass"
type textarea "x"
type textarea "24-25 GL Cert Endt - Specific AI CG 20 12 05 09 - City of Palmdale, CA.pdf As"
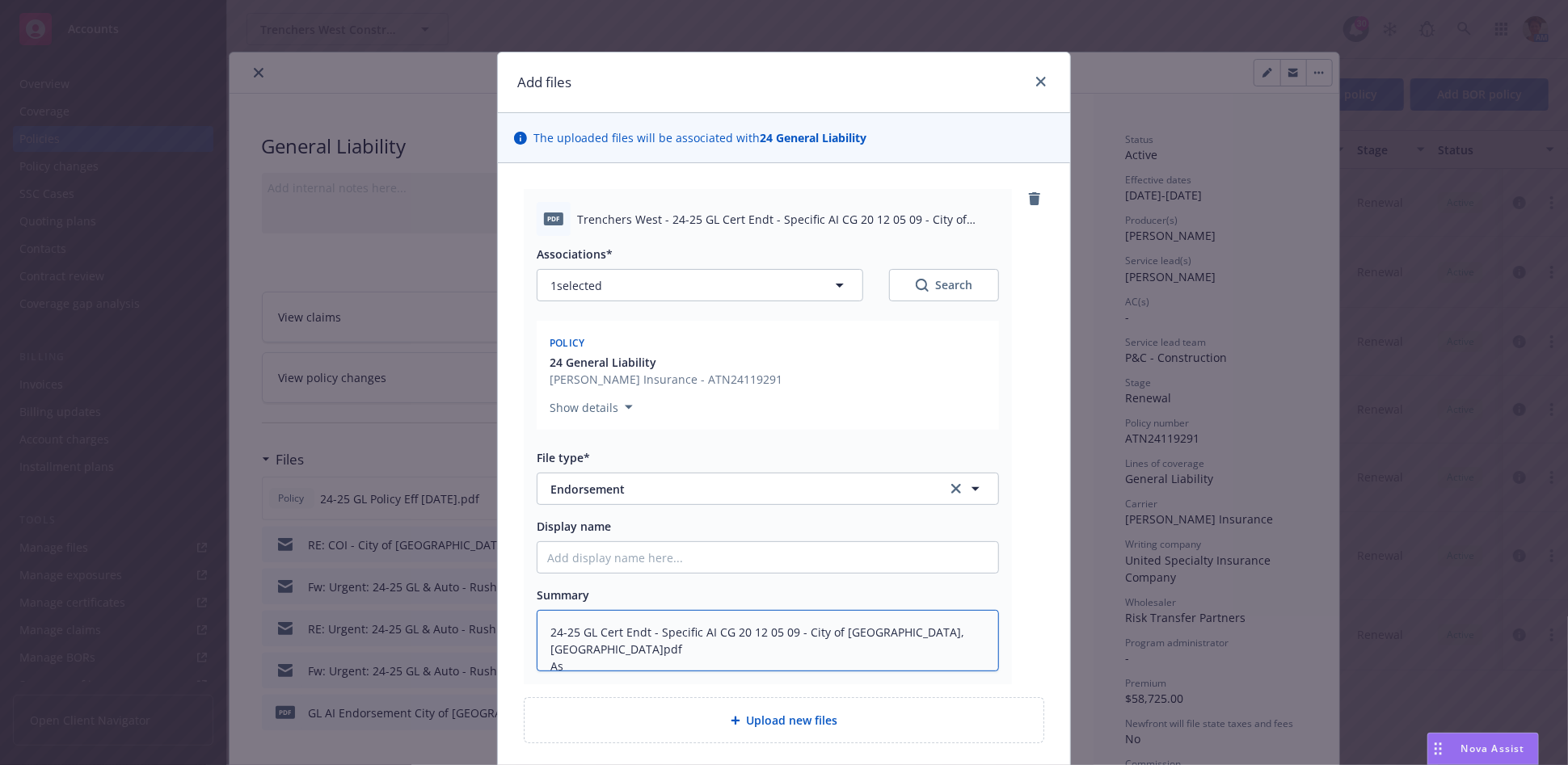
type textarea "x"
type textarea "24-25 GL Cert Endt - Specific AI CG 20 12 05 09 - City of Palmdale, CA.pdf A"
type textarea "x"
type textarea "24-25 GL Cert Endt - Specific AI CG 20 12 05 09 - City of Palmdale, CA.pdf"
type textarea "x"
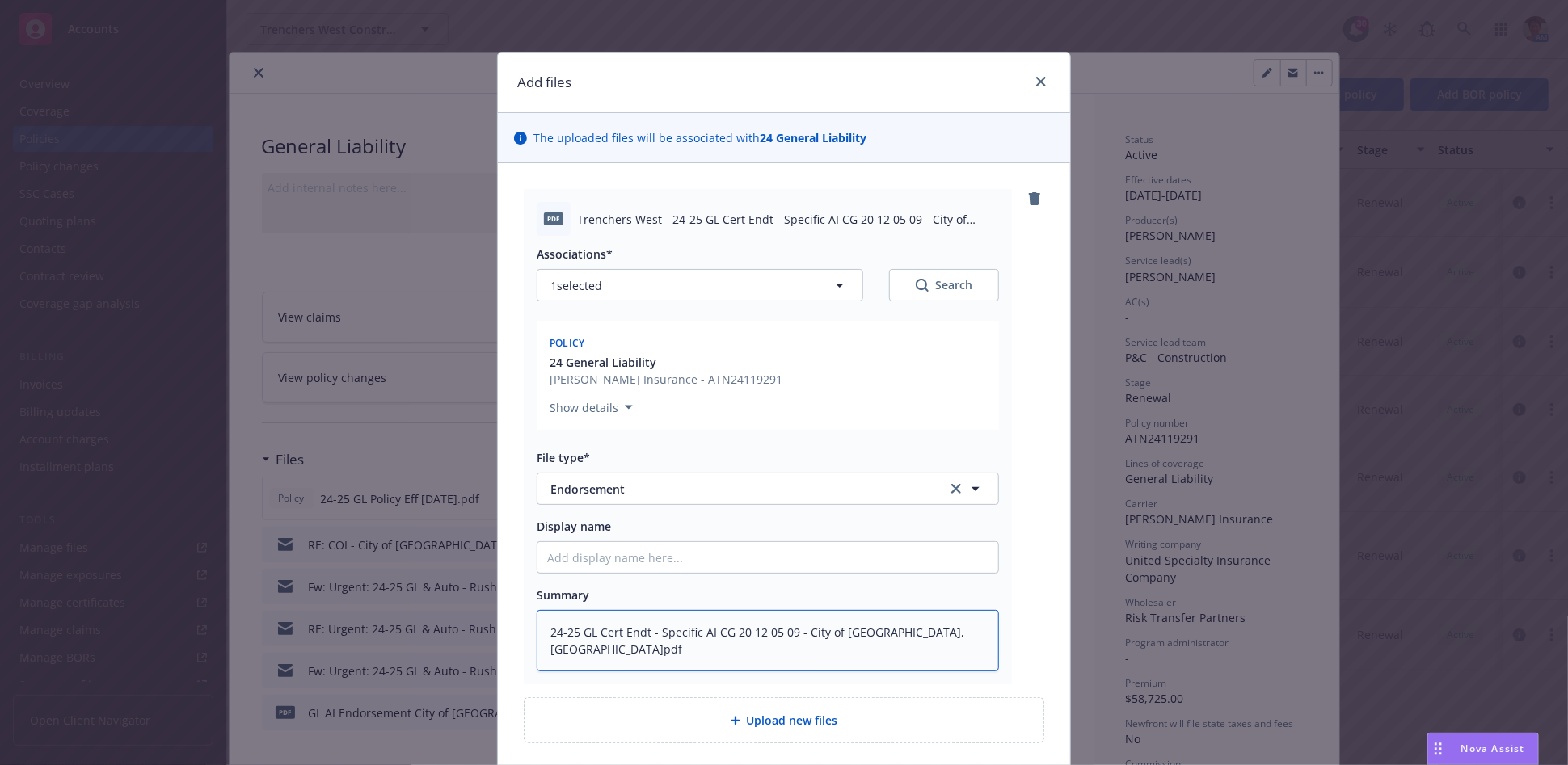
type textarea "24-25 GL Cert Endt - Specific AI CG 20 12 05 09 - City of Palmdale, CA.pdf"
type textarea "x"
type textarea "24-25 GL Cert Endt - Specific AI CG 20 12 05 09 - City of Palmdale, CA.pd"
type textarea "x"
type textarea "24-25 GL Cert Endt - Specific AI CG 20 12 05 09 - City of Palmdale, CA.p"
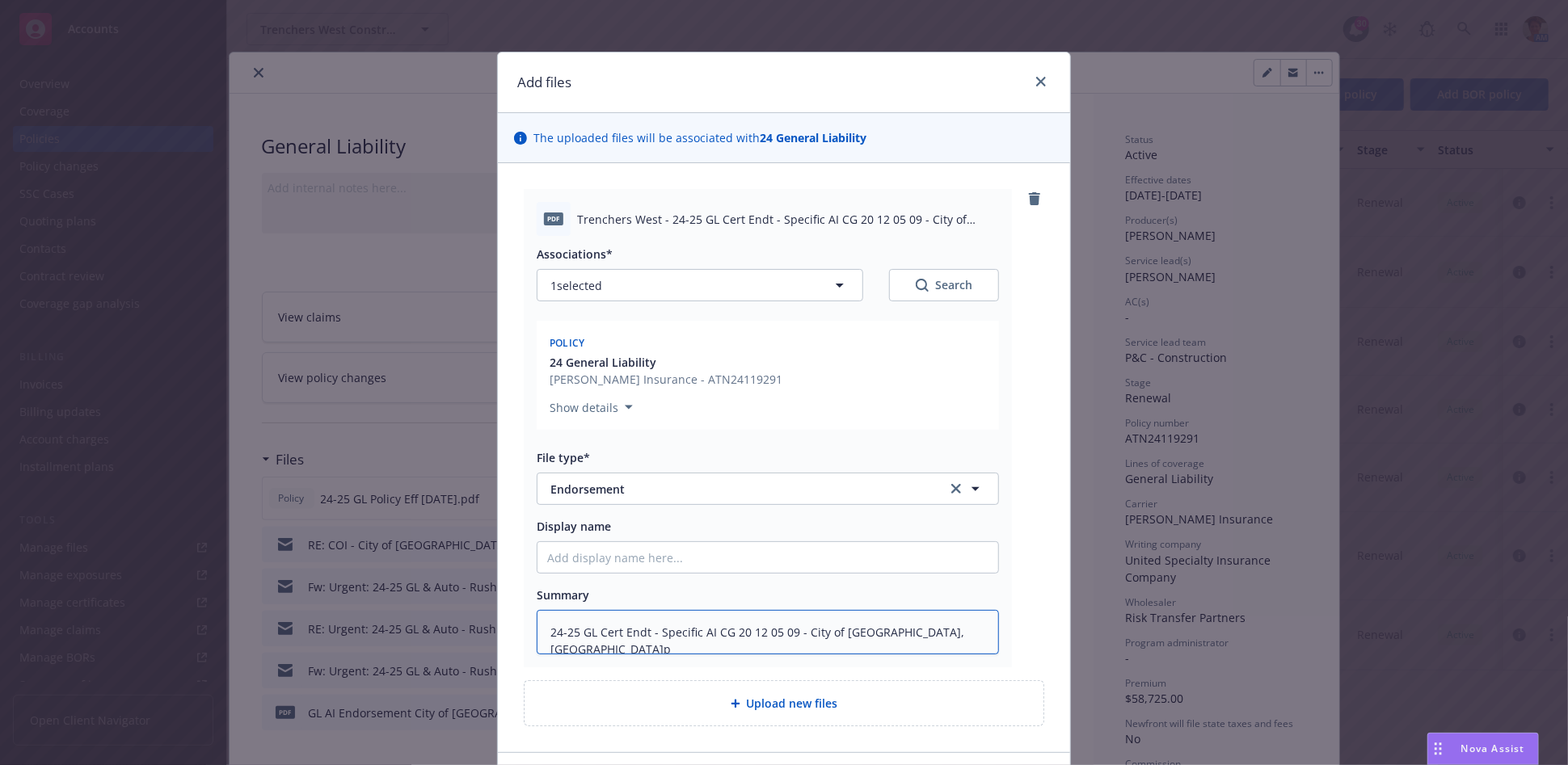
type textarea "x"
type textarea "24-25 GL Cert Endt - Specific AI CG 20 12 05 09 - City of Palmdale, CA."
type textarea "x"
drag, startPoint x: 942, startPoint y: 630, endPoint x: 379, endPoint y: 681, distance: 565.3
click at [379, 681] on div "Add files The uploaded files will be associated with 24 General Liability pdf T…" at bounding box center [784, 382] width 1568 height 765
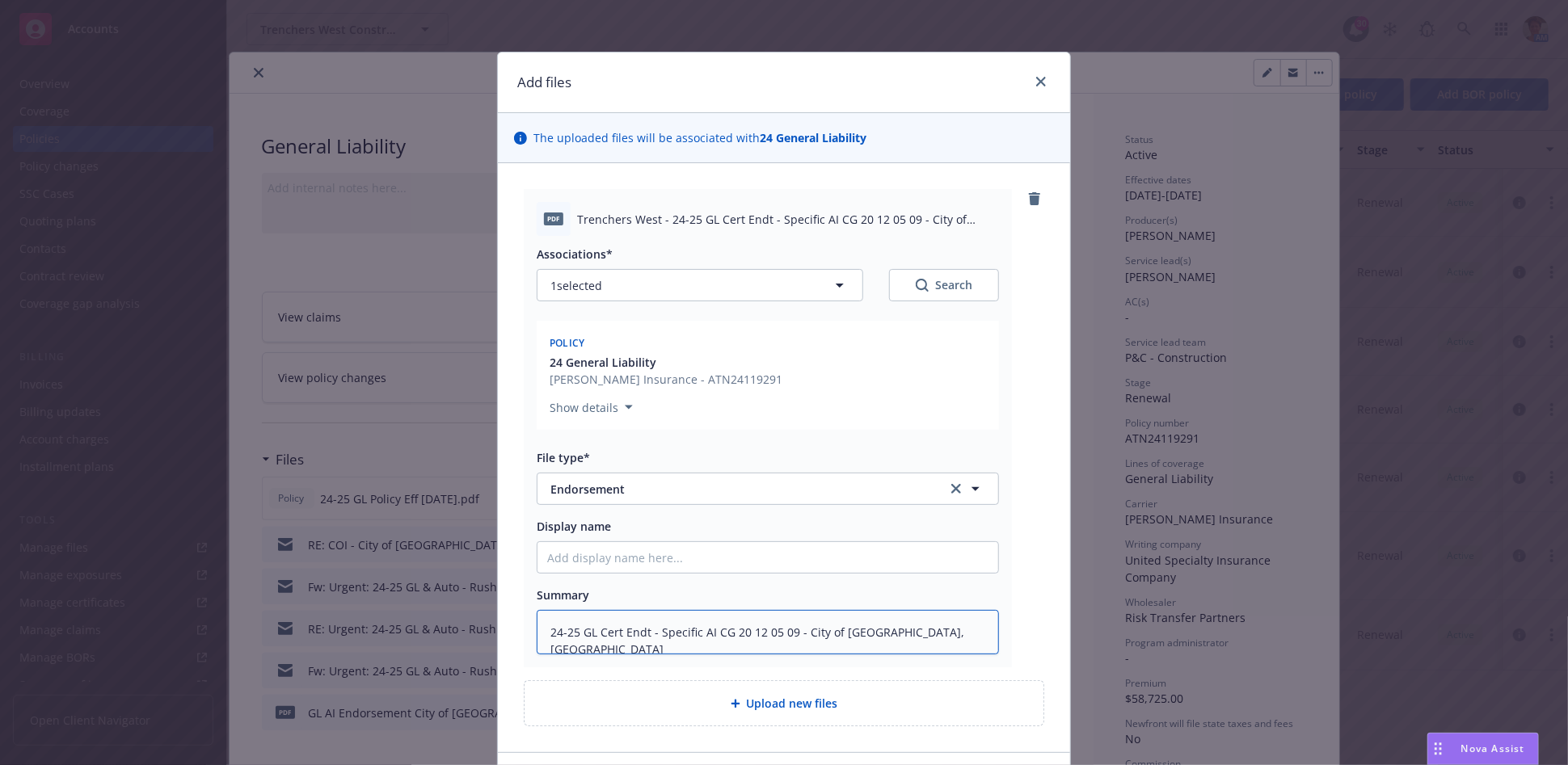
type textarea "24-25 GL Cert Endt - Specific AI CG 20 12 05 09 - City of Palmdale, CA"
click at [603, 556] on input "Display name" at bounding box center [767, 557] width 460 height 31
paste input "24-25 GL Cert Endt - Specific AI CG 20 12 05 09 - City of Palmdale, CA"
type textarea "x"
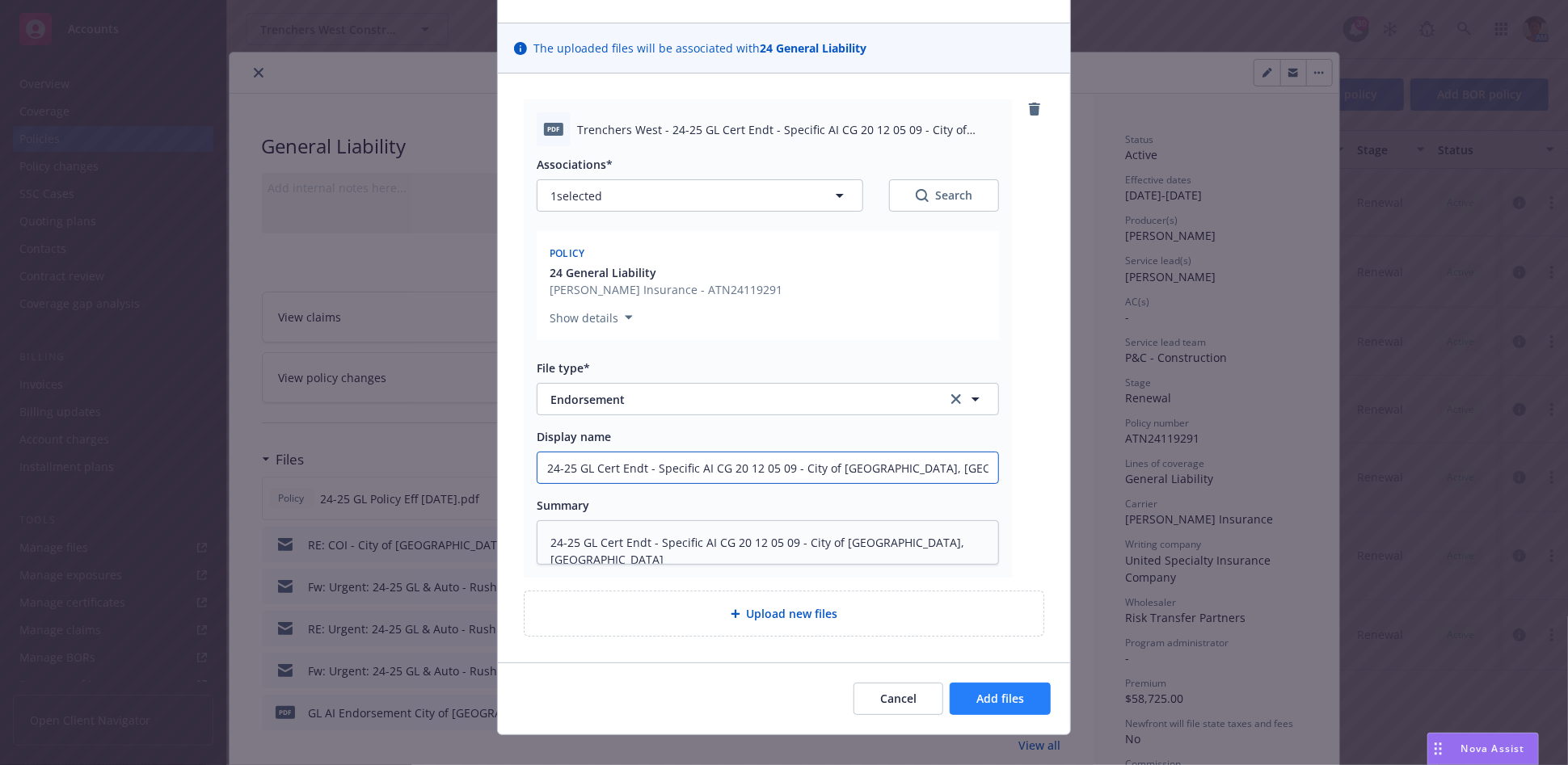
type input "24-25 GL Cert Endt - Specific AI CG 20 12 05 09 - City of Palmdale, CA"
click at [994, 705] on span "Add files" at bounding box center [1000, 698] width 48 height 15
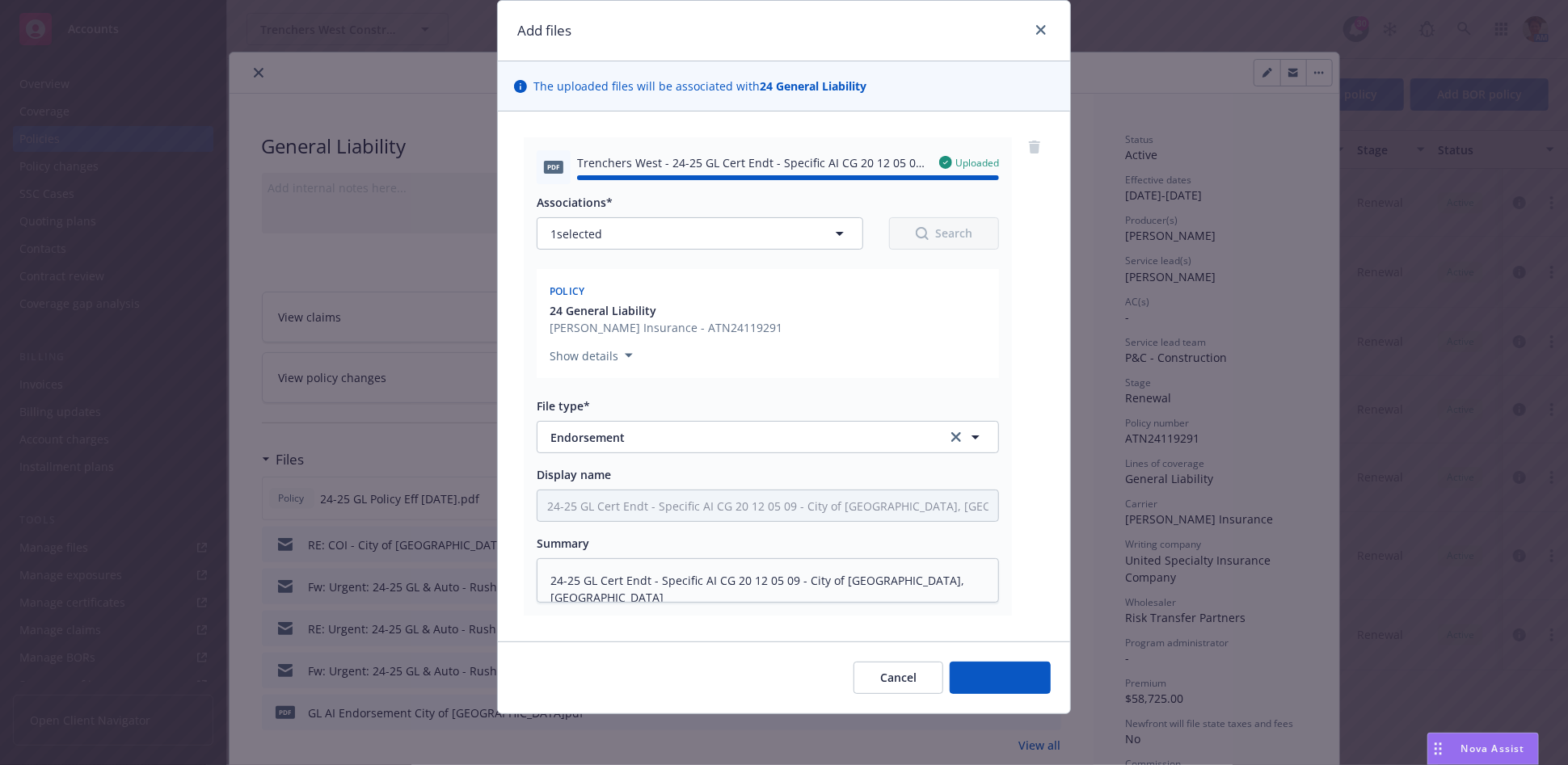
type textarea "x"
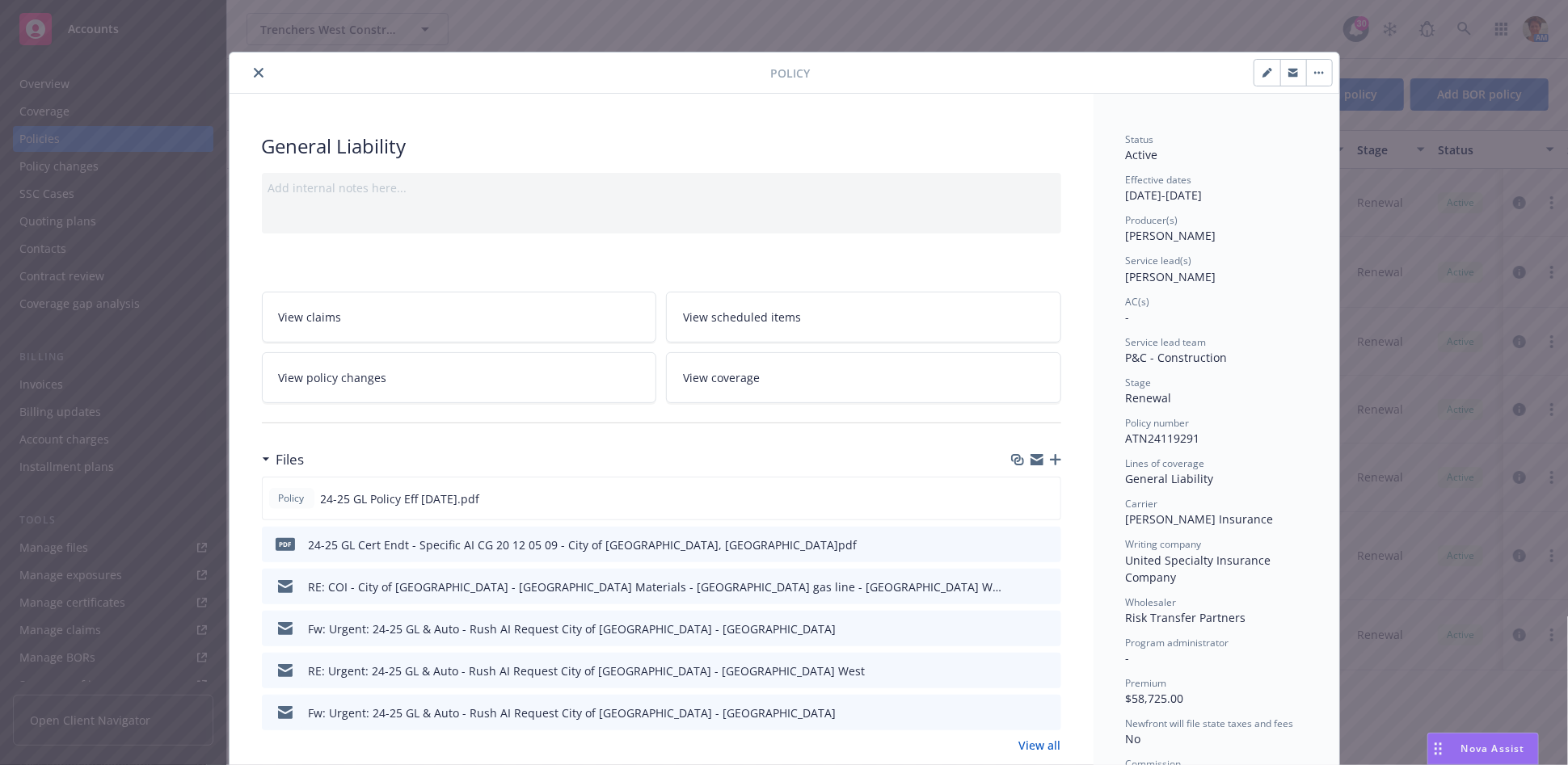
click at [258, 74] on button "close" at bounding box center [258, 72] width 19 height 19
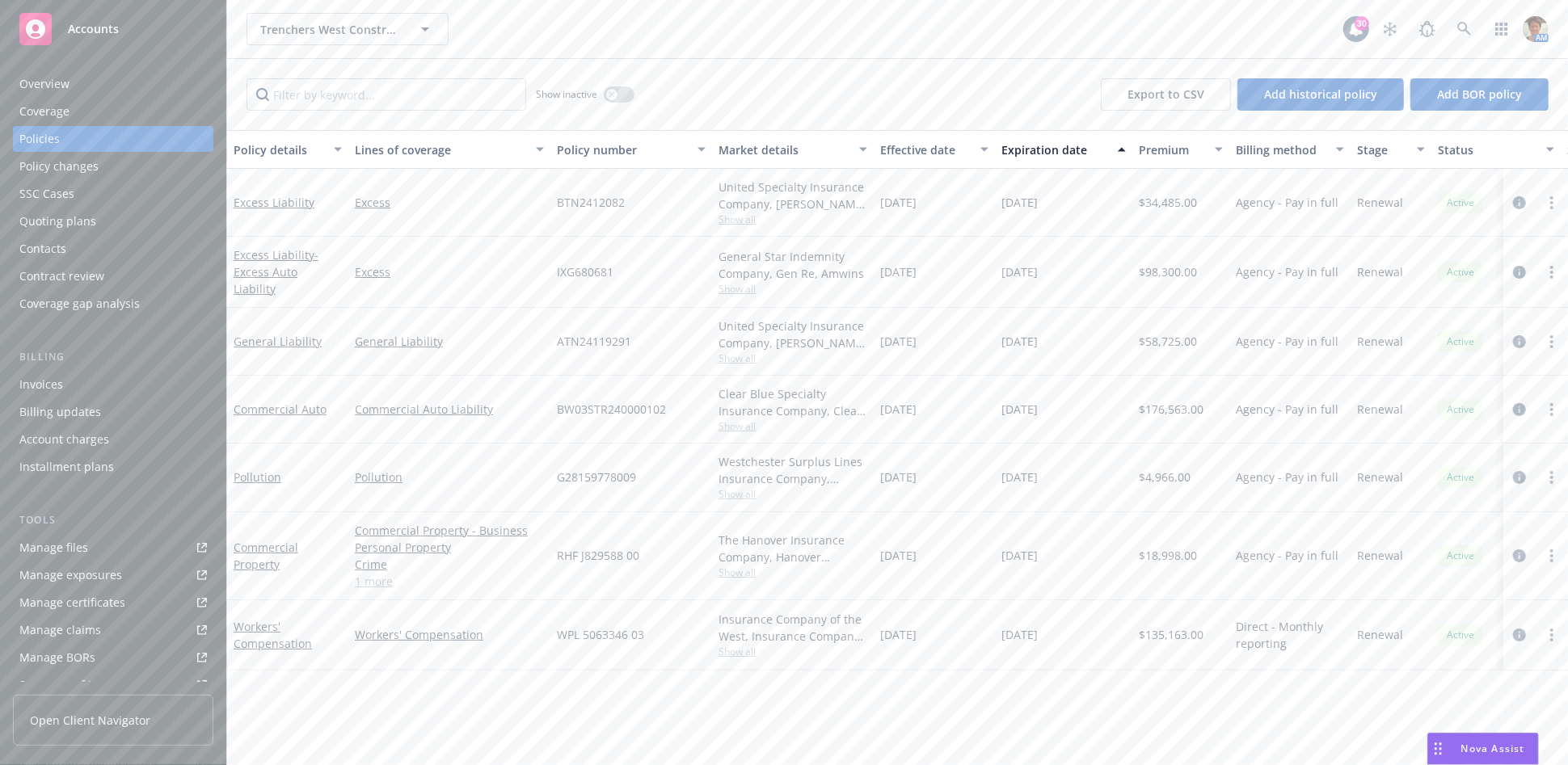
click at [52, 210] on div "Quoting plans" at bounding box center [57, 220] width 77 height 26
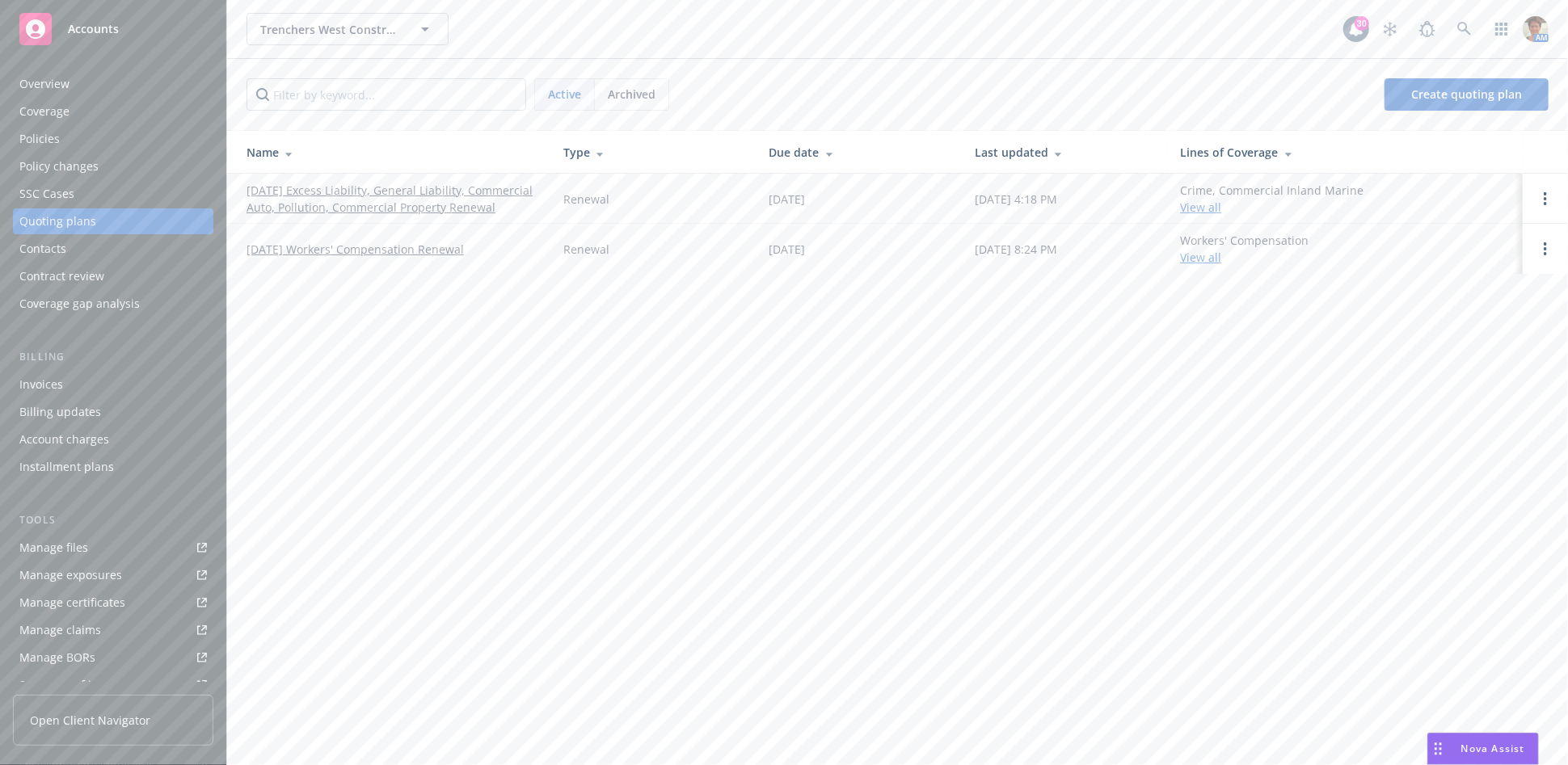
click at [386, 202] on link "[DATE] Excess Liability, General Liability, Commercial Auto, Pollution, Commerc…" at bounding box center [392, 198] width 291 height 33
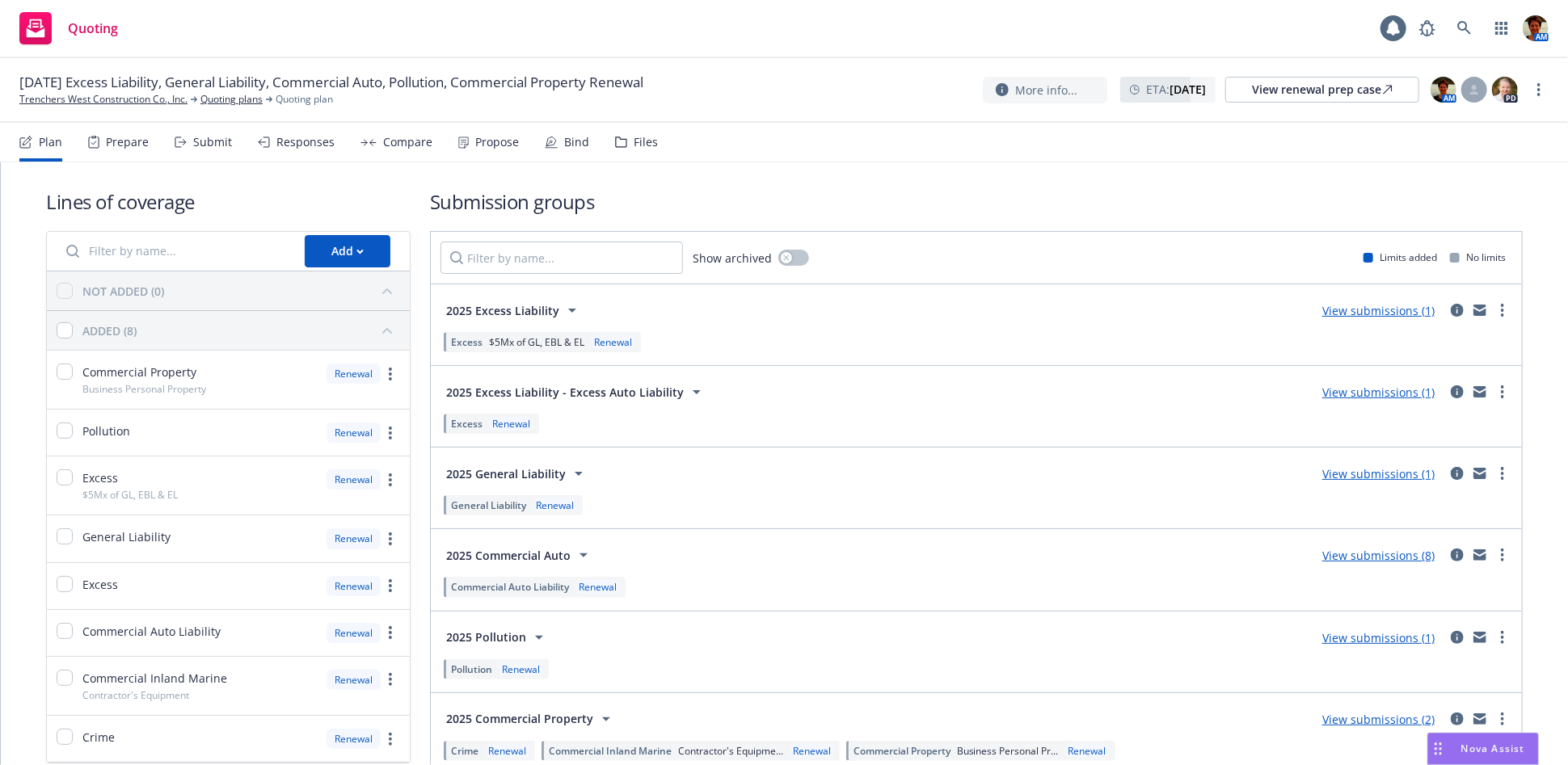
click at [650, 148] on div "Files" at bounding box center [646, 142] width 24 height 13
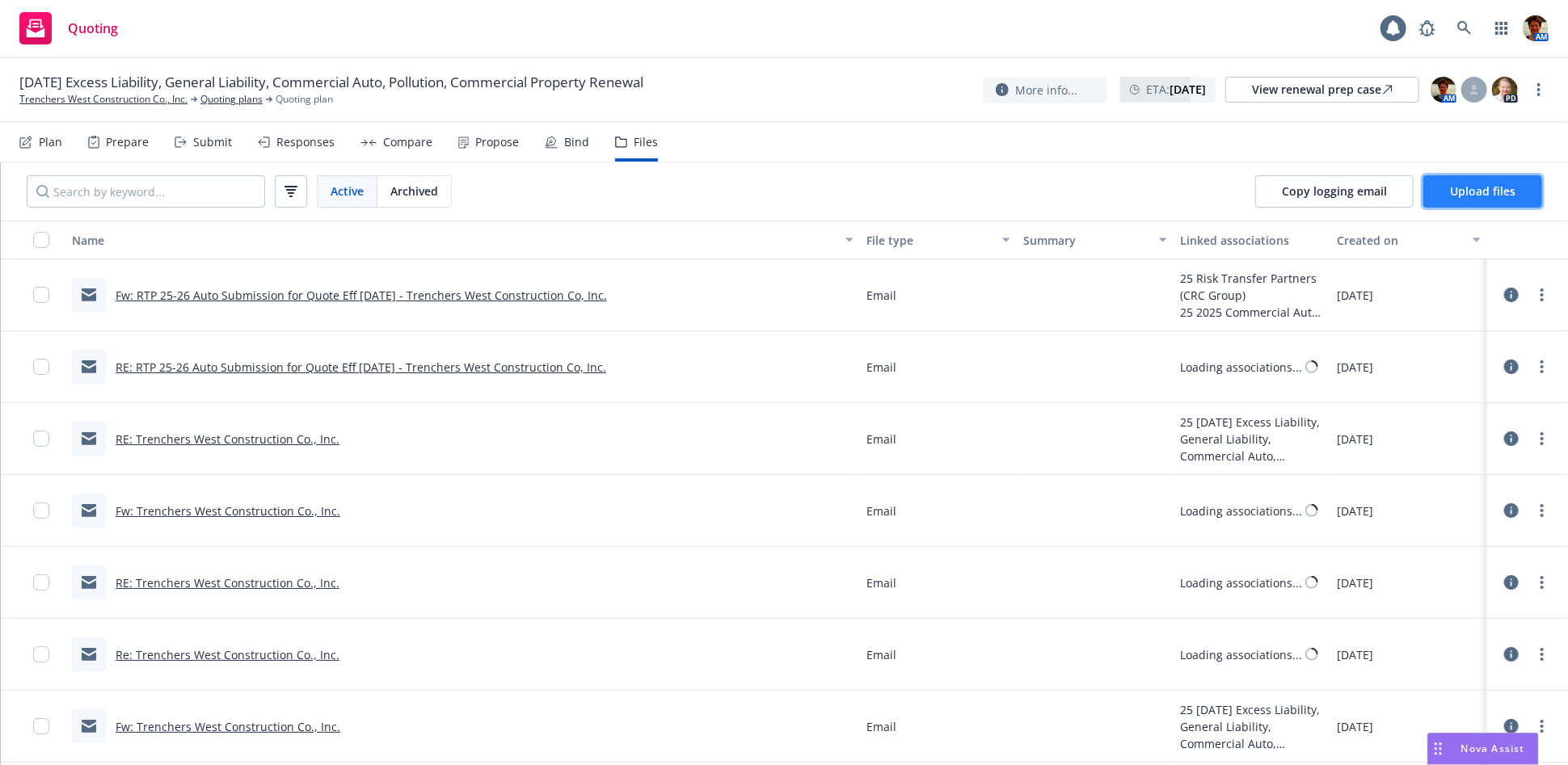
click at [1456, 188] on span "Upload files" at bounding box center [1482, 190] width 65 height 15
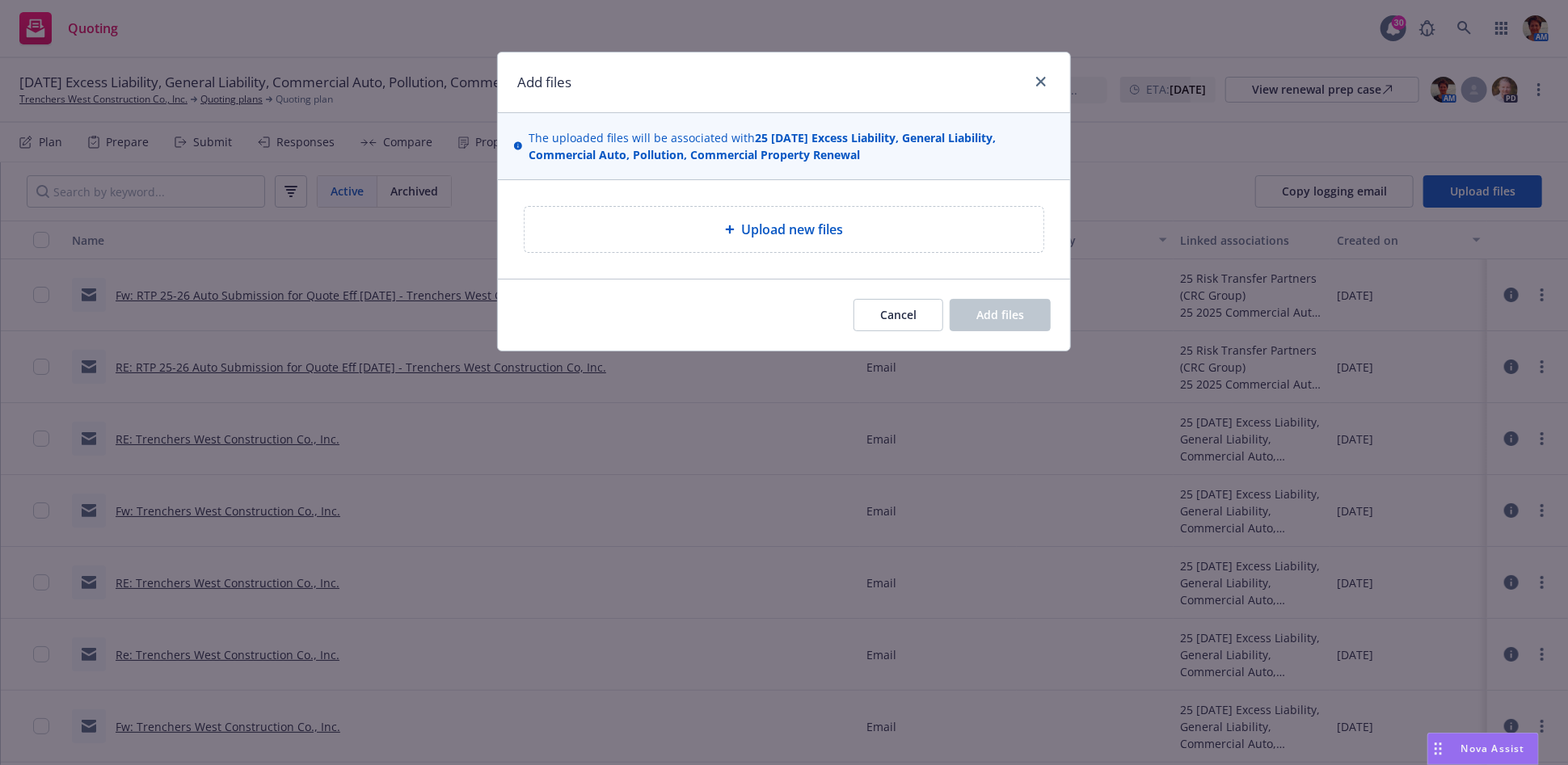
click at [765, 241] on div "Upload new files" at bounding box center [784, 229] width 519 height 45
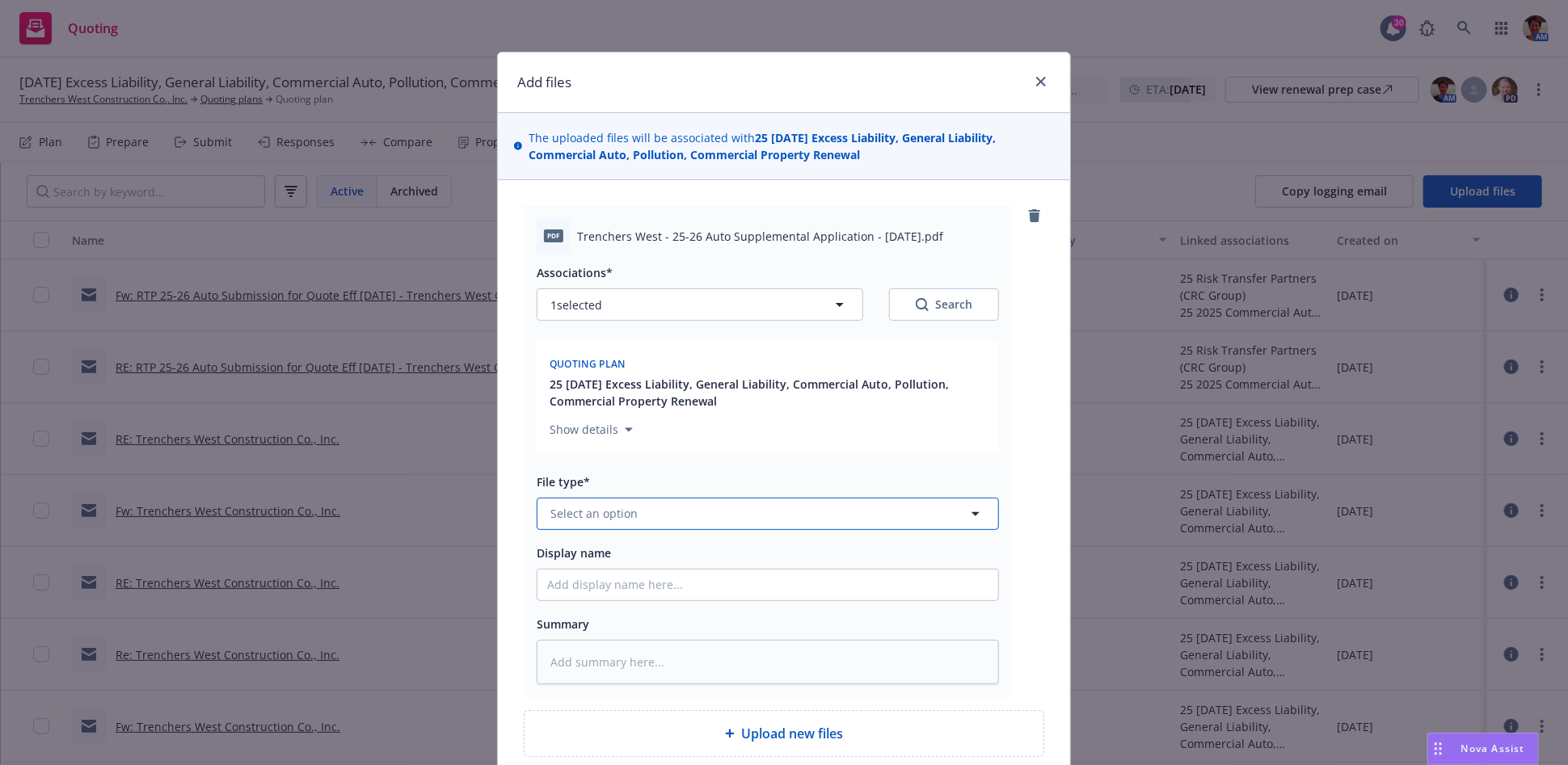
click at [687, 516] on button "Select an option" at bounding box center [768, 514] width 462 height 33
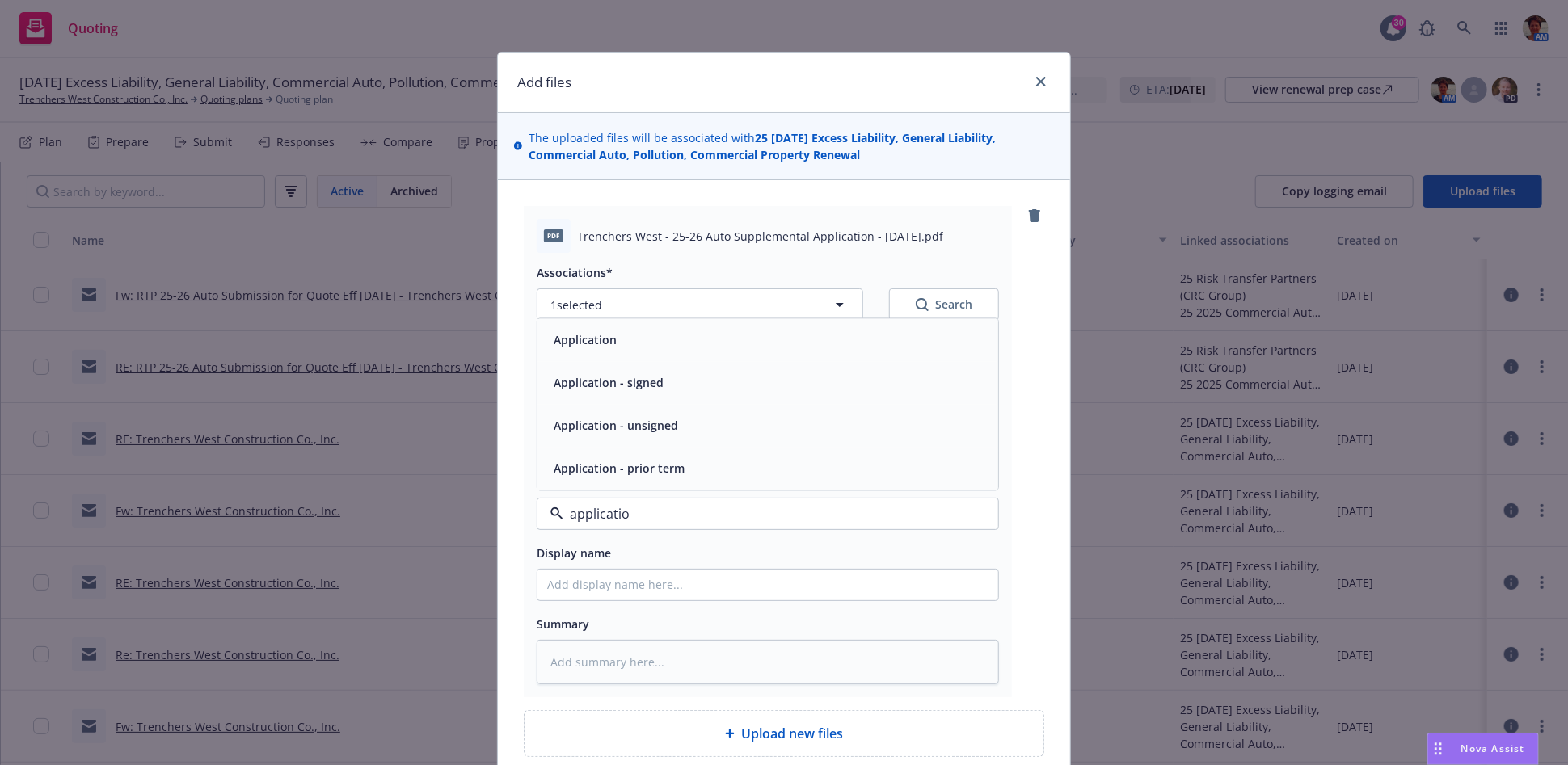
type input "application"
click at [651, 423] on span "Application - unsigned" at bounding box center [616, 425] width 124 height 17
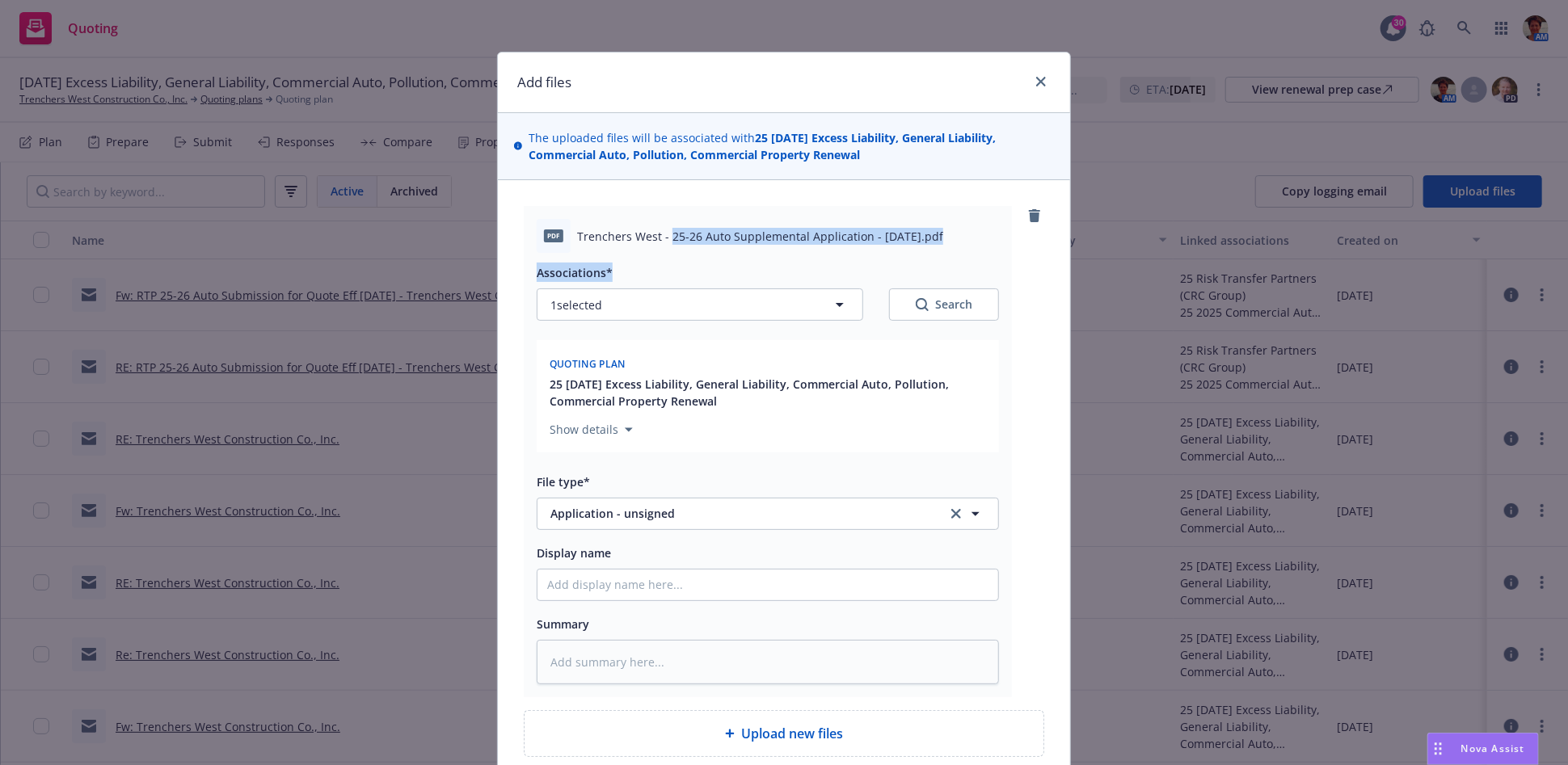
drag, startPoint x: 663, startPoint y: 235, endPoint x: 906, endPoint y: 282, distance: 247.5
click at [906, 282] on div "pdf Trenchers West - 25-26 Auto Supplemental Application - [DATE].pdf Associati…" at bounding box center [768, 451] width 489 height 491
copy div "25-26 Auto Supplemental Application - [DATE].pdf Associations*"
click at [703, 666] on textarea at bounding box center [768, 662] width 462 height 44
paste textarea "25-26 Auto Supplemental Application - [DATE].pdf Associations*"
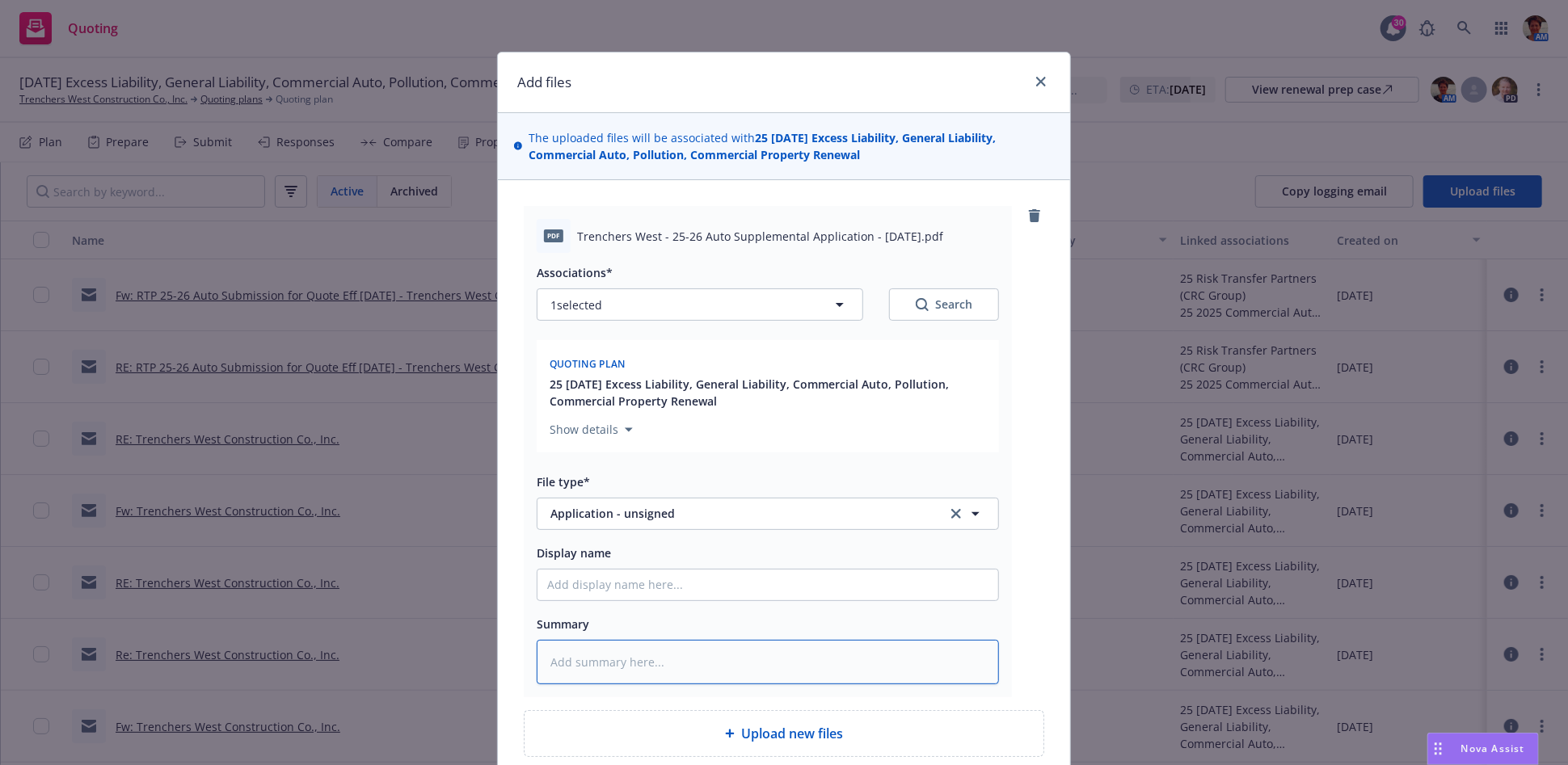
type textarea "x"
type textarea "25-26 Auto Supplemental Application - [DATE].pdf Associations*"
type textarea "x"
type textarea "25-26 Auto Supplemental Application - [DATE].pdf Associations"
type textarea "x"
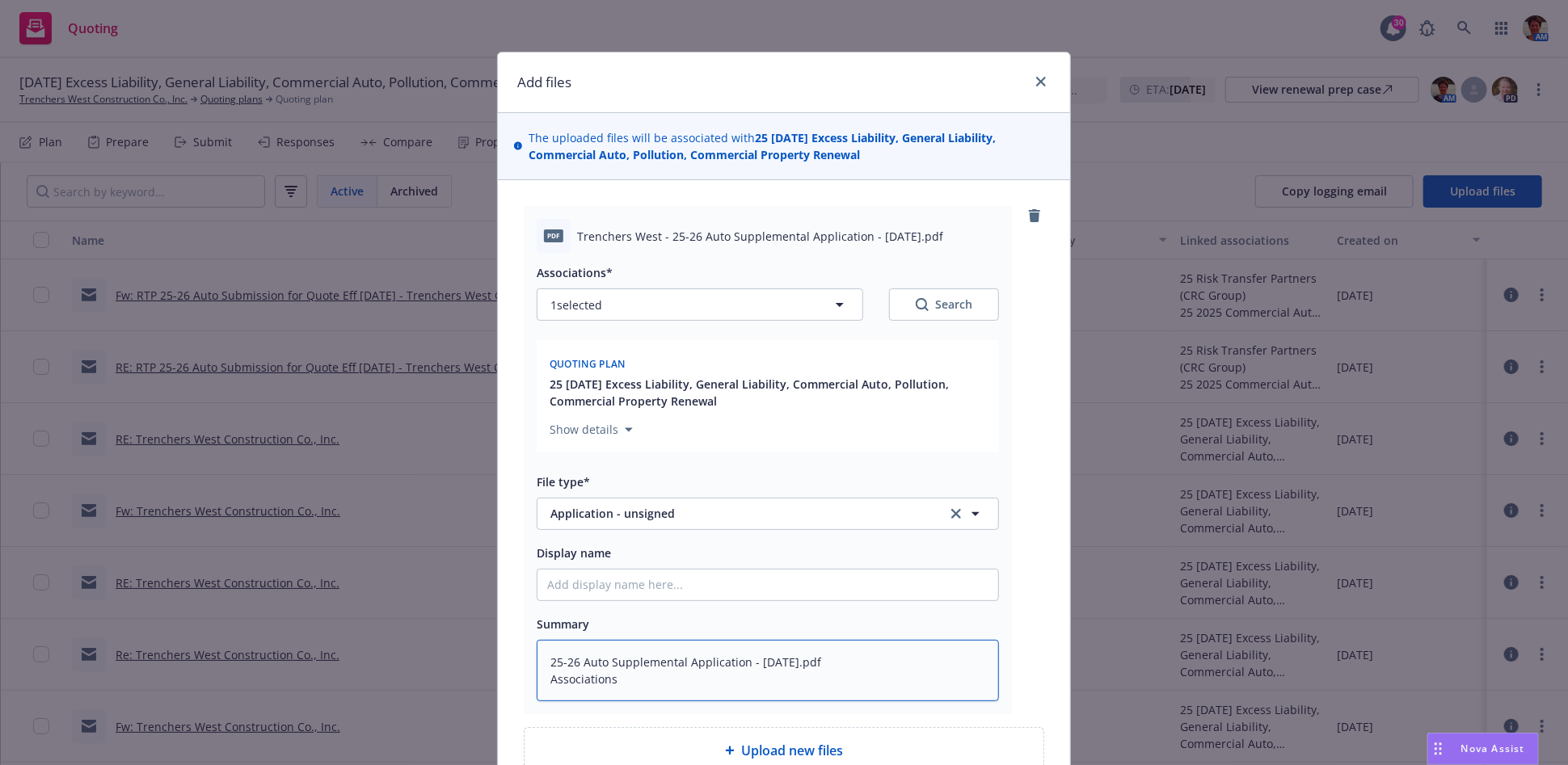
type textarea "25-26 Auto Supplemental Application - [DATE].pdf Association"
type textarea "x"
type textarea "25-26 Auto Supplemental Application - [DATE].pdf Associatio"
type textarea "x"
type textarea "25-26 Auto Supplemental Application - [DATE].pdf Associati"
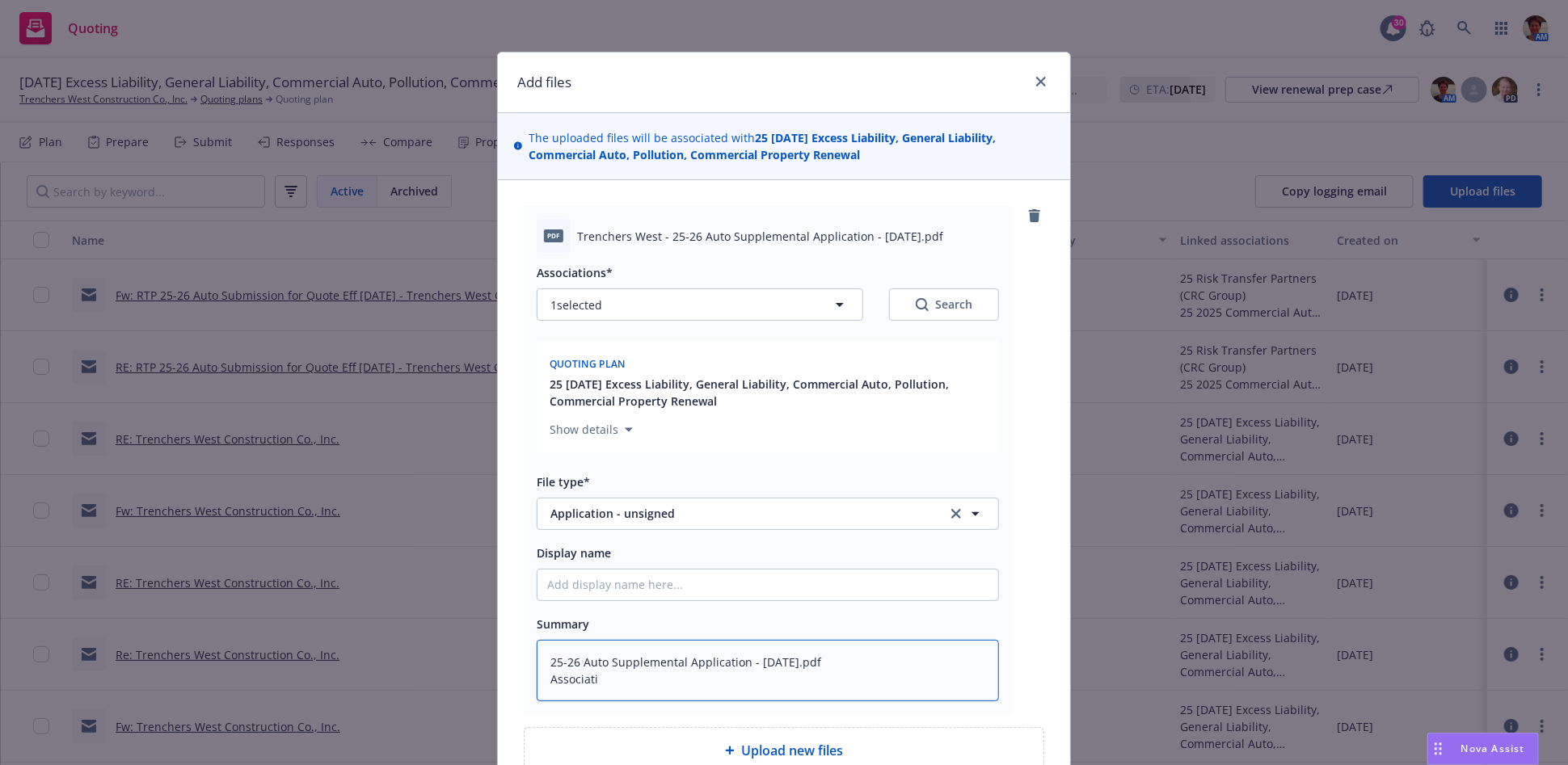
type textarea "x"
type textarea "25-26 Auto Supplemental Application - [DATE].pdf Associat"
type textarea "x"
type textarea "25-26 Auto Supplemental Application - [DATE].pdf Associa"
type textarea "x"
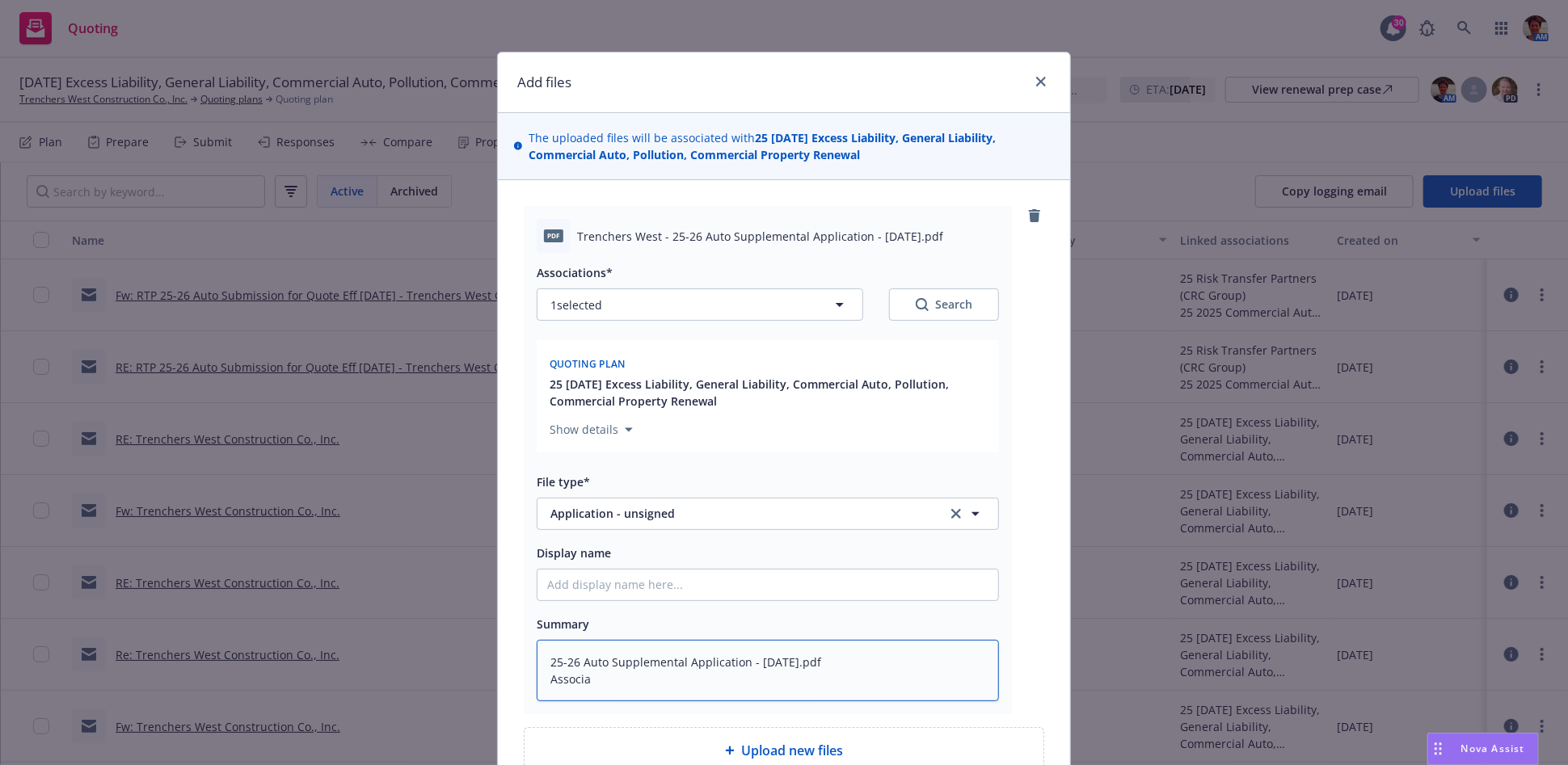
type textarea "25-26 Auto Supplemental Application - [DATE].pdf Associ"
type textarea "x"
type textarea "25-26 Auto Supplemental Application - [DATE].pdf Assoc"
type textarea "x"
type textarea "25-26 Auto Supplemental Application - [DATE].pdf Asso"
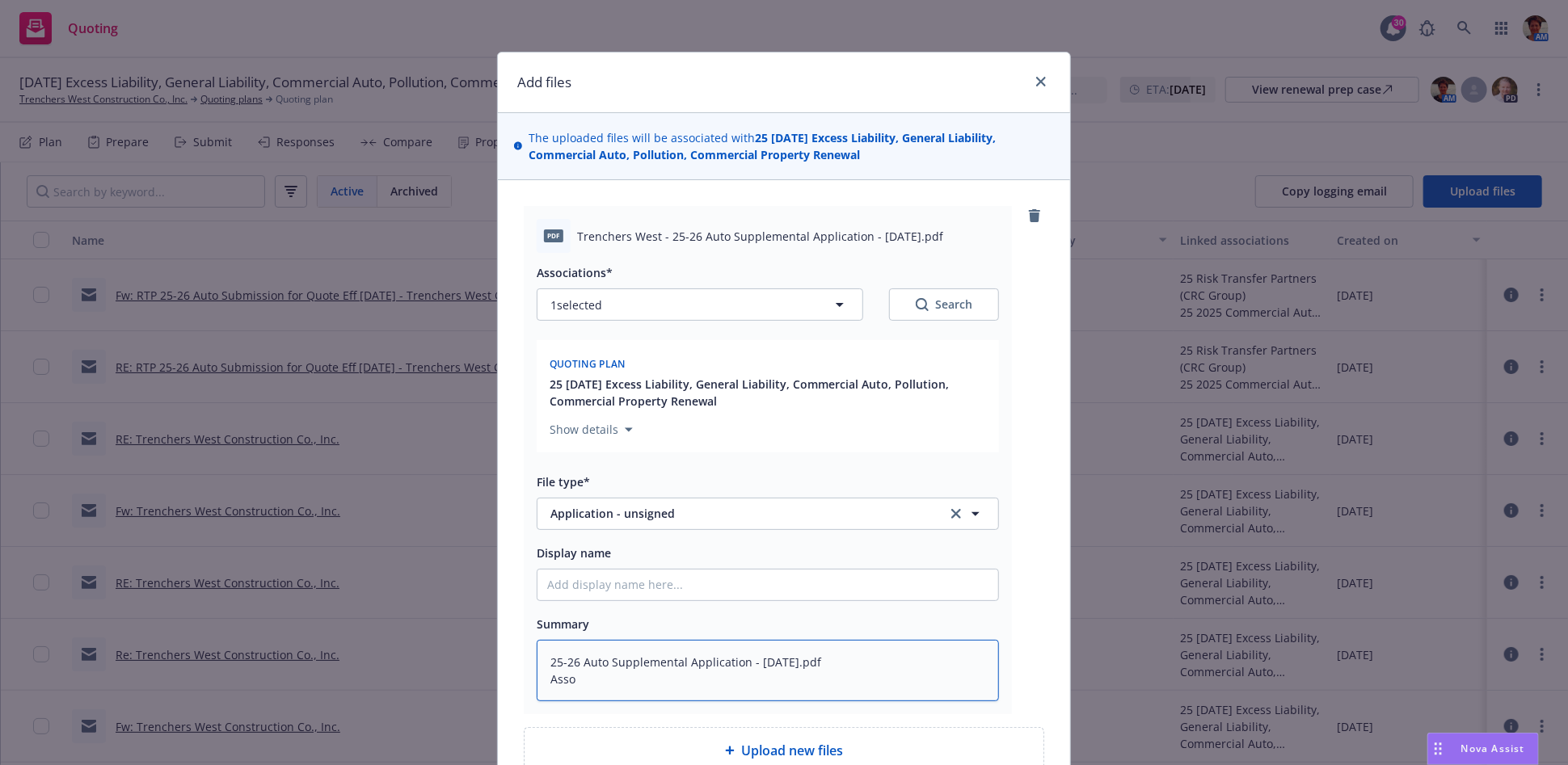
type textarea "x"
type textarea "25-26 Auto Supplemental Application - [DATE].pdf Ass"
type textarea "x"
type textarea "25-26 Auto Supplemental Application - [DATE].pdf A"
type textarea "x"
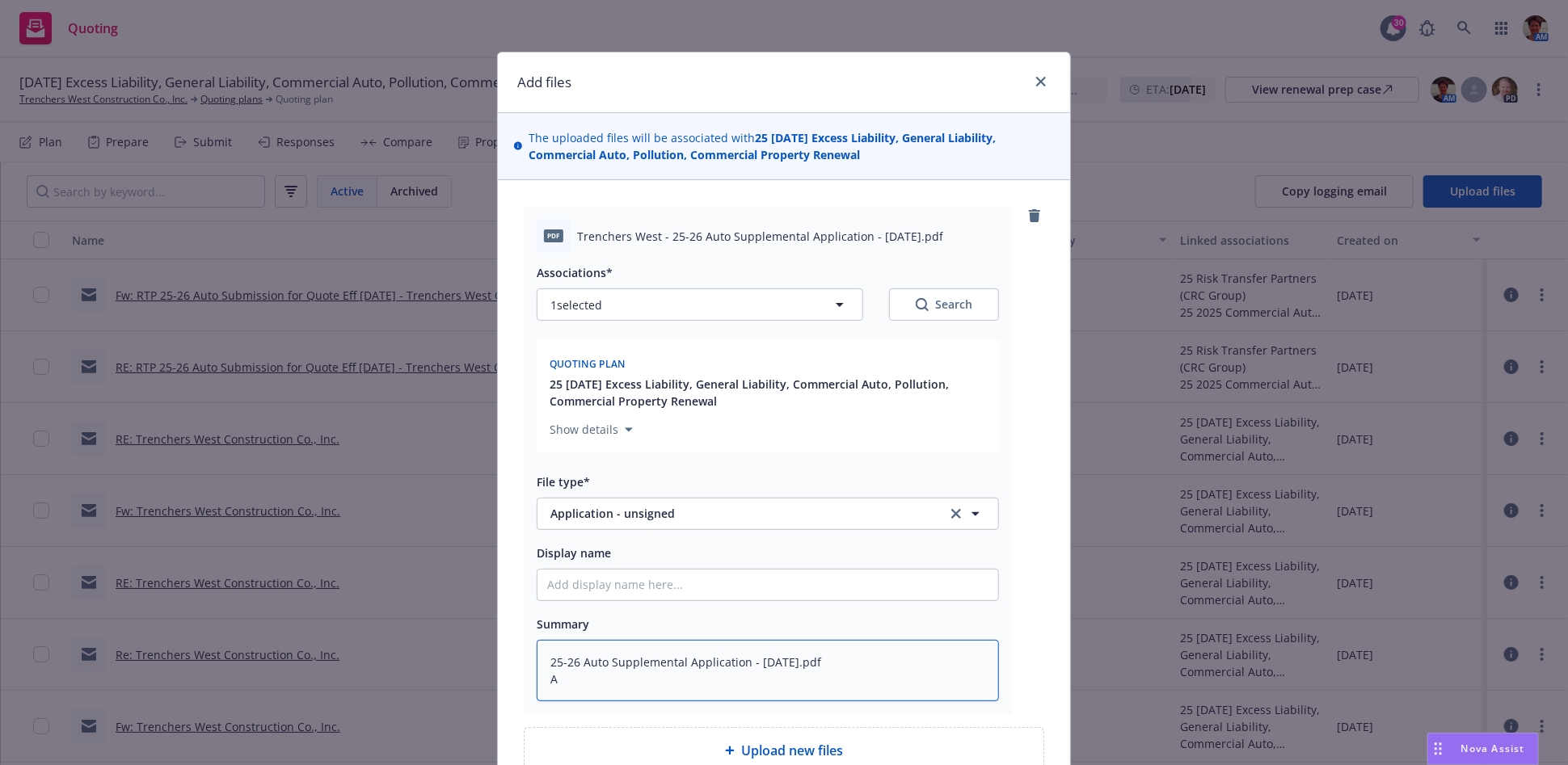
type textarea "25-26 Auto Supplemental Application - [DATE].pdf"
type textarea "x"
type textarea "25-26 Auto Supplemental Application - [DATE].pdf"
type textarea "x"
type textarea "25-26 Auto Supplemental Application - [DATE].pd"
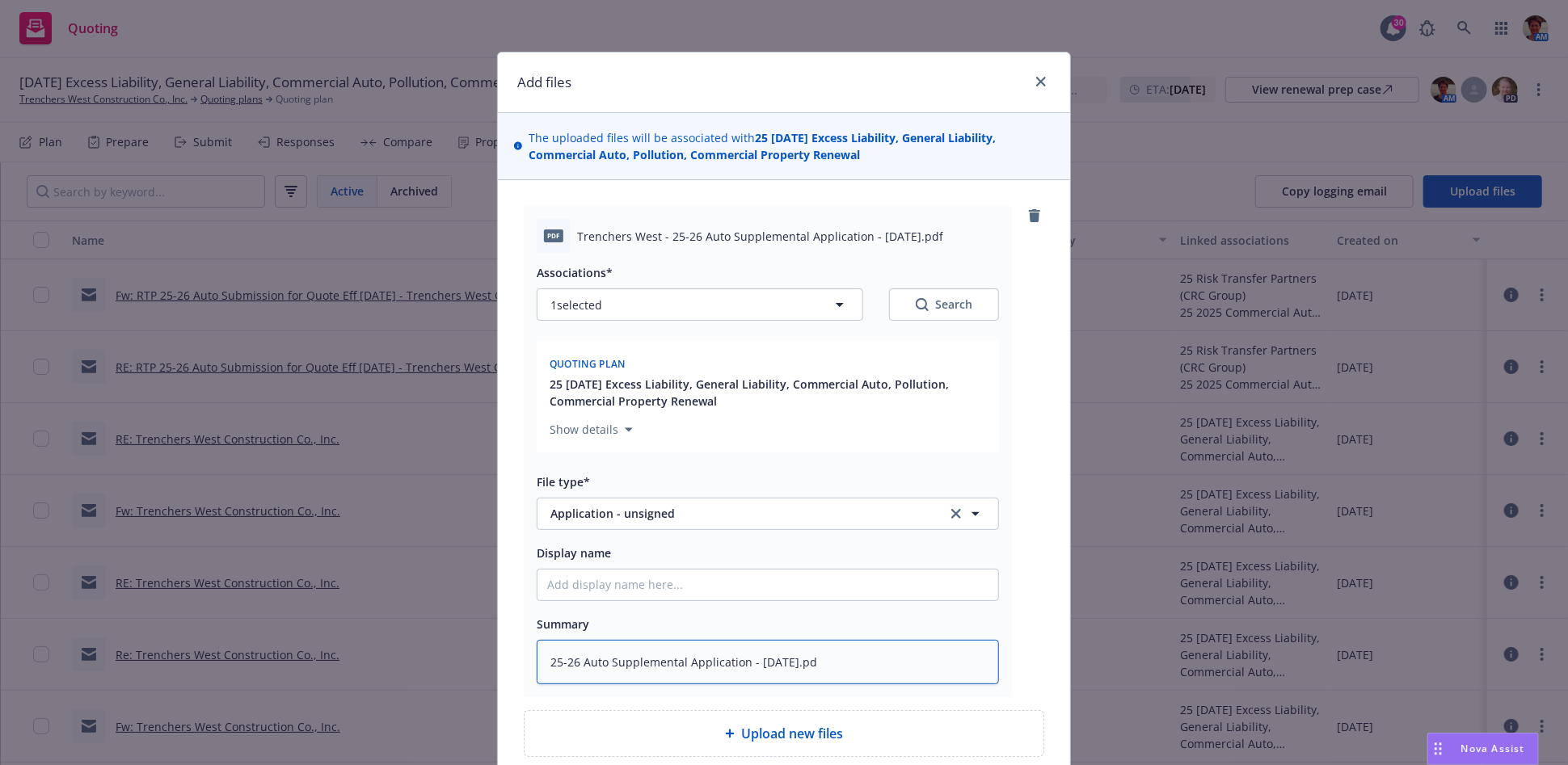
type textarea "x"
type textarea "25-26 Auto Supplemental Application - [DATE].p"
type textarea "x"
type textarea "25-26 Auto Supplemental Application - [DATE]."
type textarea "x"
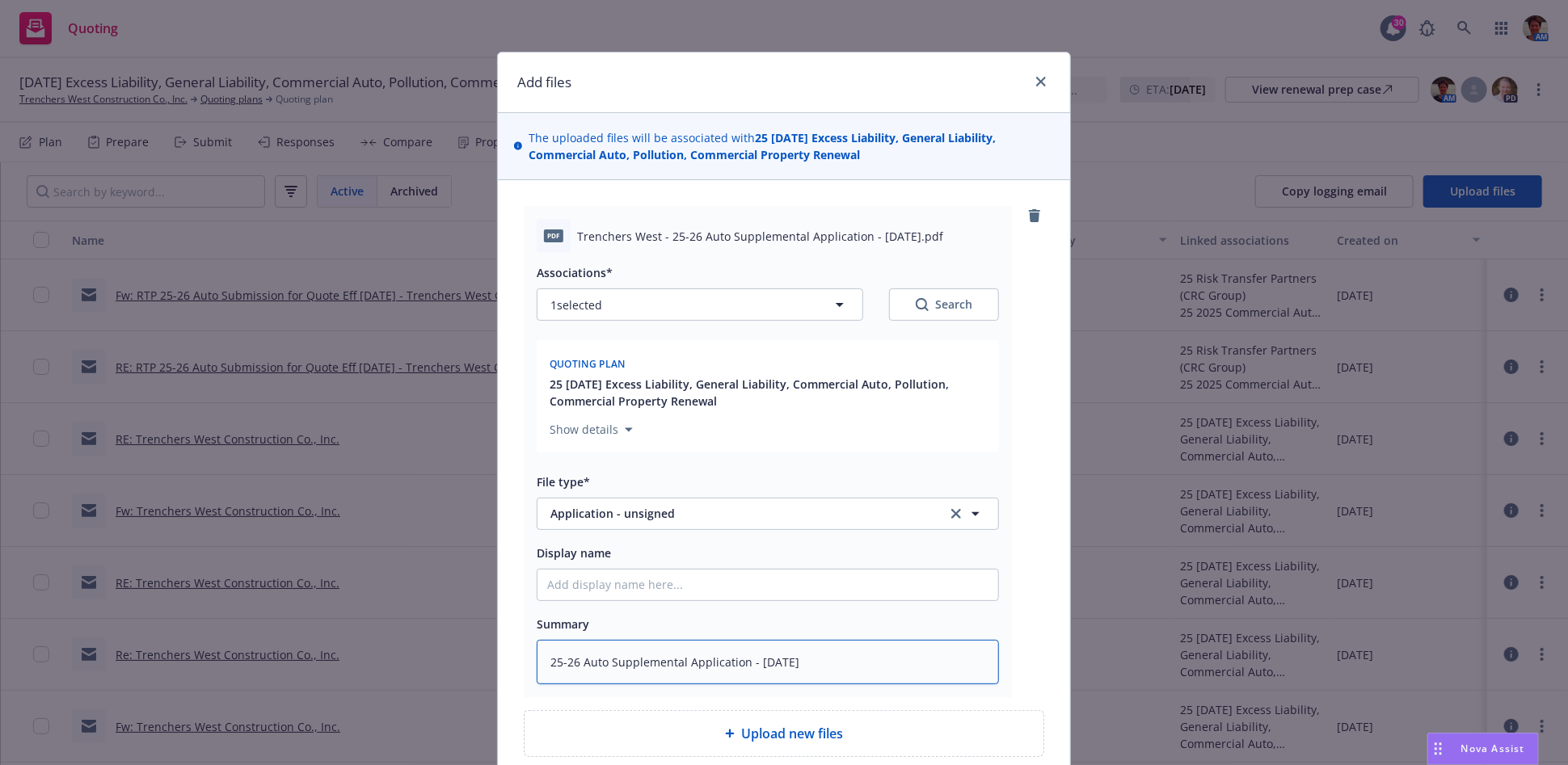
type textarea "25-26 Auto Supplemental Application - [DATE]"
click at [702, 589] on input "Display name" at bounding box center [767, 584] width 460 height 31
paste input "25-26 Auto Supplemental Application - [DATE].pdf Associations*"
type textarea "x"
type input "25-26 Auto Supplemental Application - [DATE].pdf Associations*"
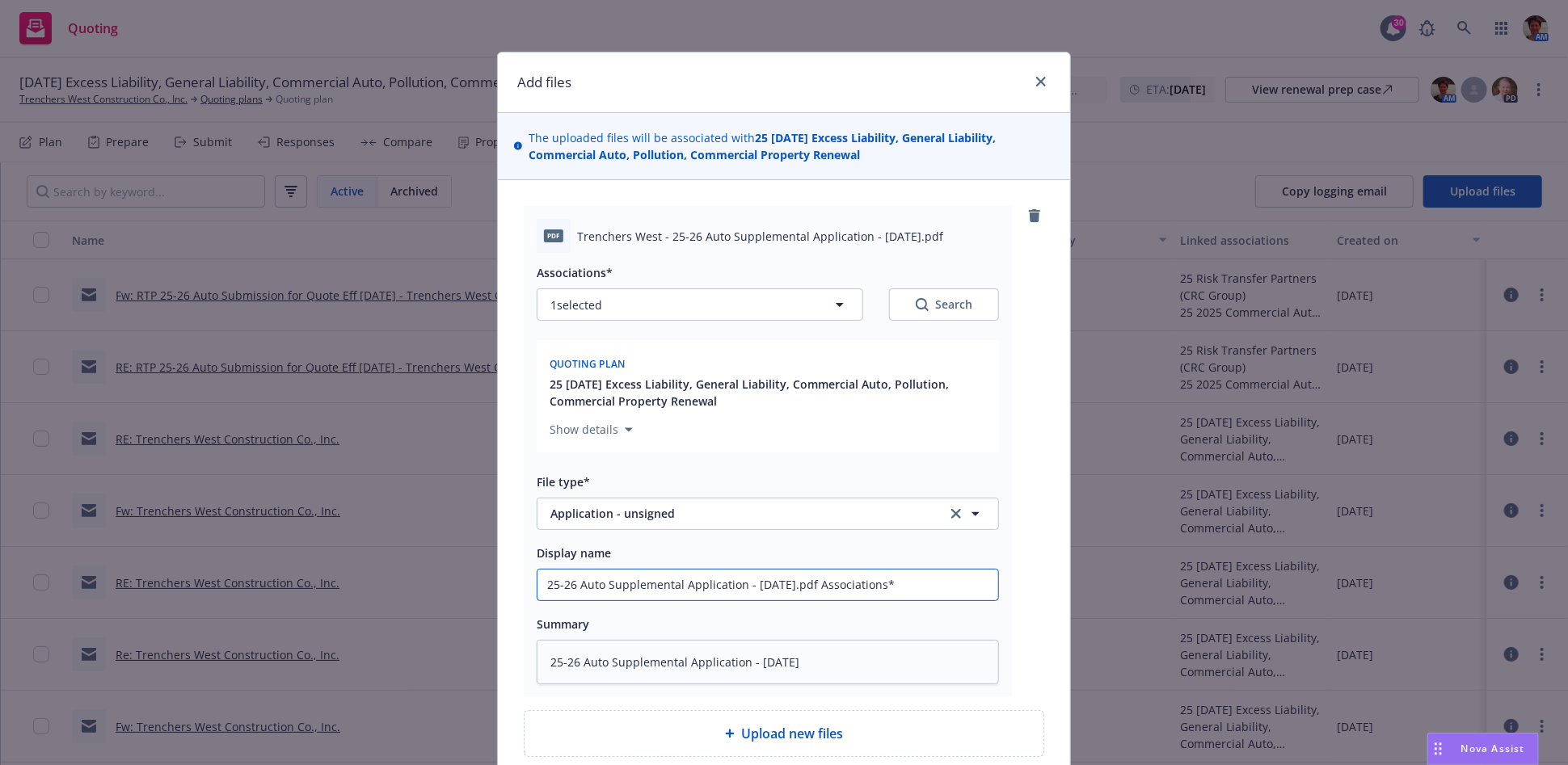
type textarea "x"
type input "25-26 Auto Supplemental Application - [DATE].pdf Associations"
type textarea "x"
type input "25-26 Auto Supplemental Application - [DATE].pdf Association"
type textarea "x"
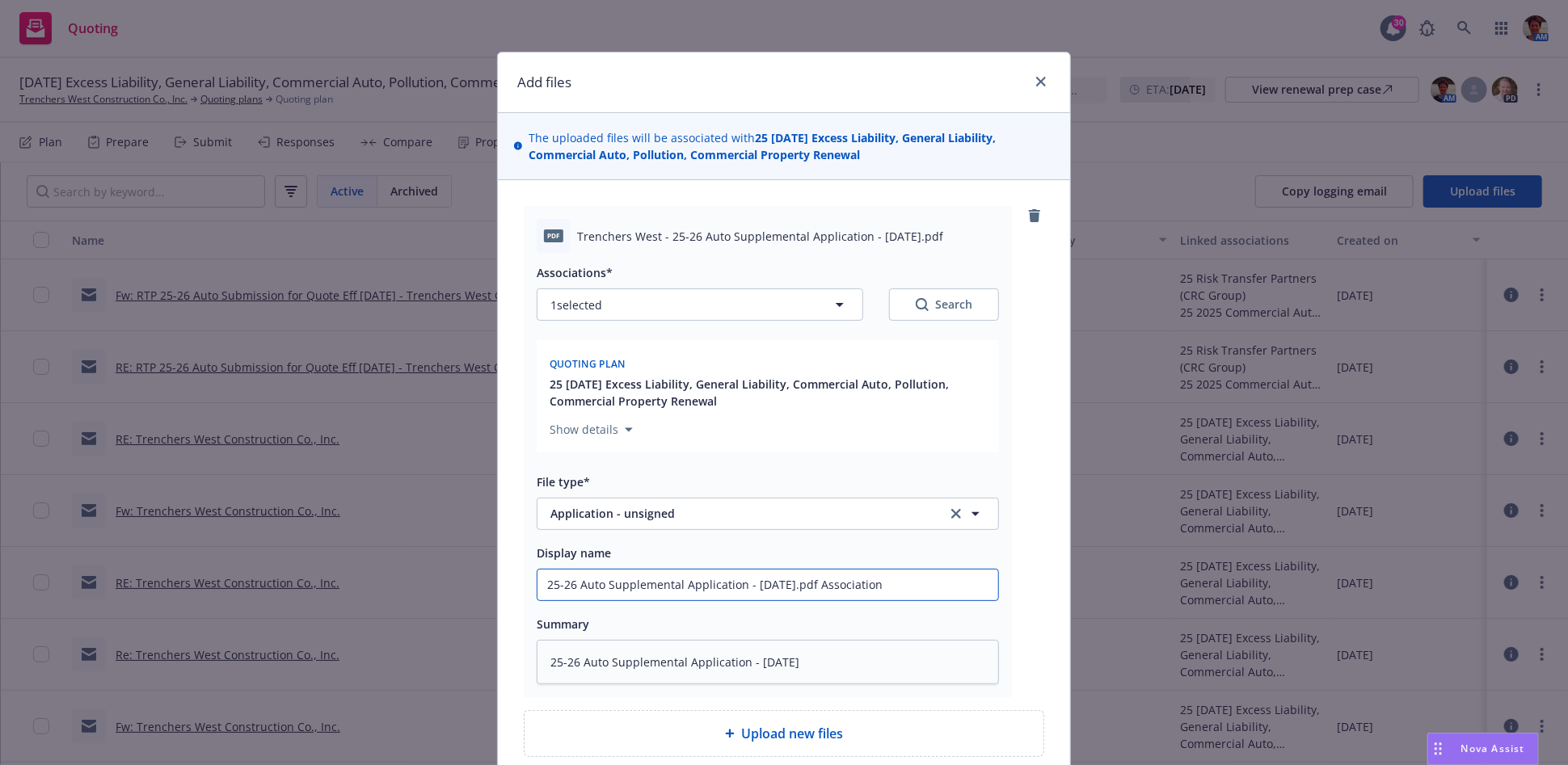
type input "25-26 Auto Supplemental Application - [DATE].pdf Associatio"
type textarea "x"
type input "25-26 Auto Supplemental Application - [DATE].pdf Associati"
type textarea "x"
type input "25-26 Auto Supplemental Application - [DATE].pdf Associat"
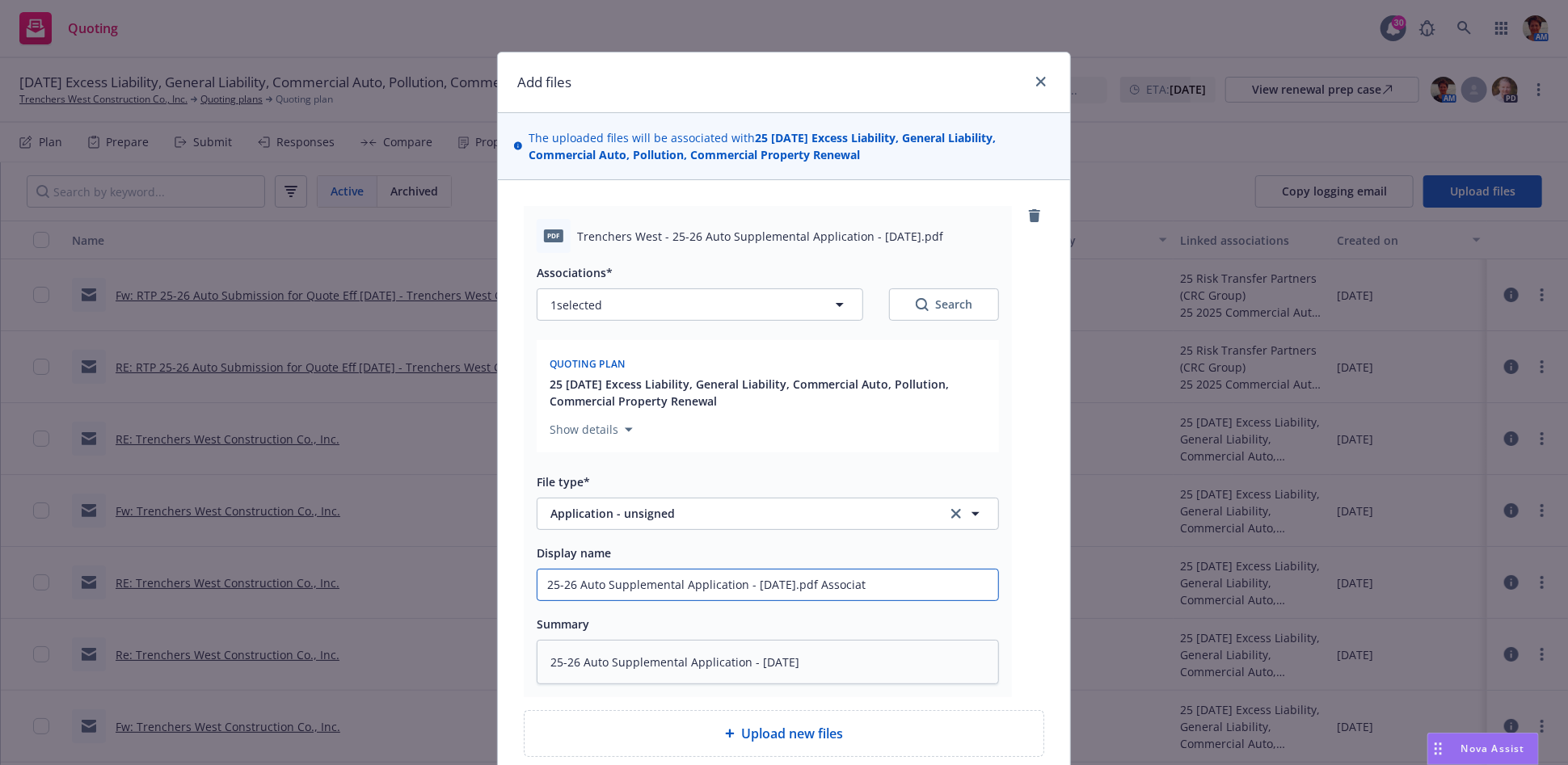
type textarea "x"
type input "25-26 Auto Supplemental Application - [DATE].pdf Associa"
type textarea "x"
type input "25-26 Auto Supplemental Application - [DATE].pdf Associ"
type textarea "x"
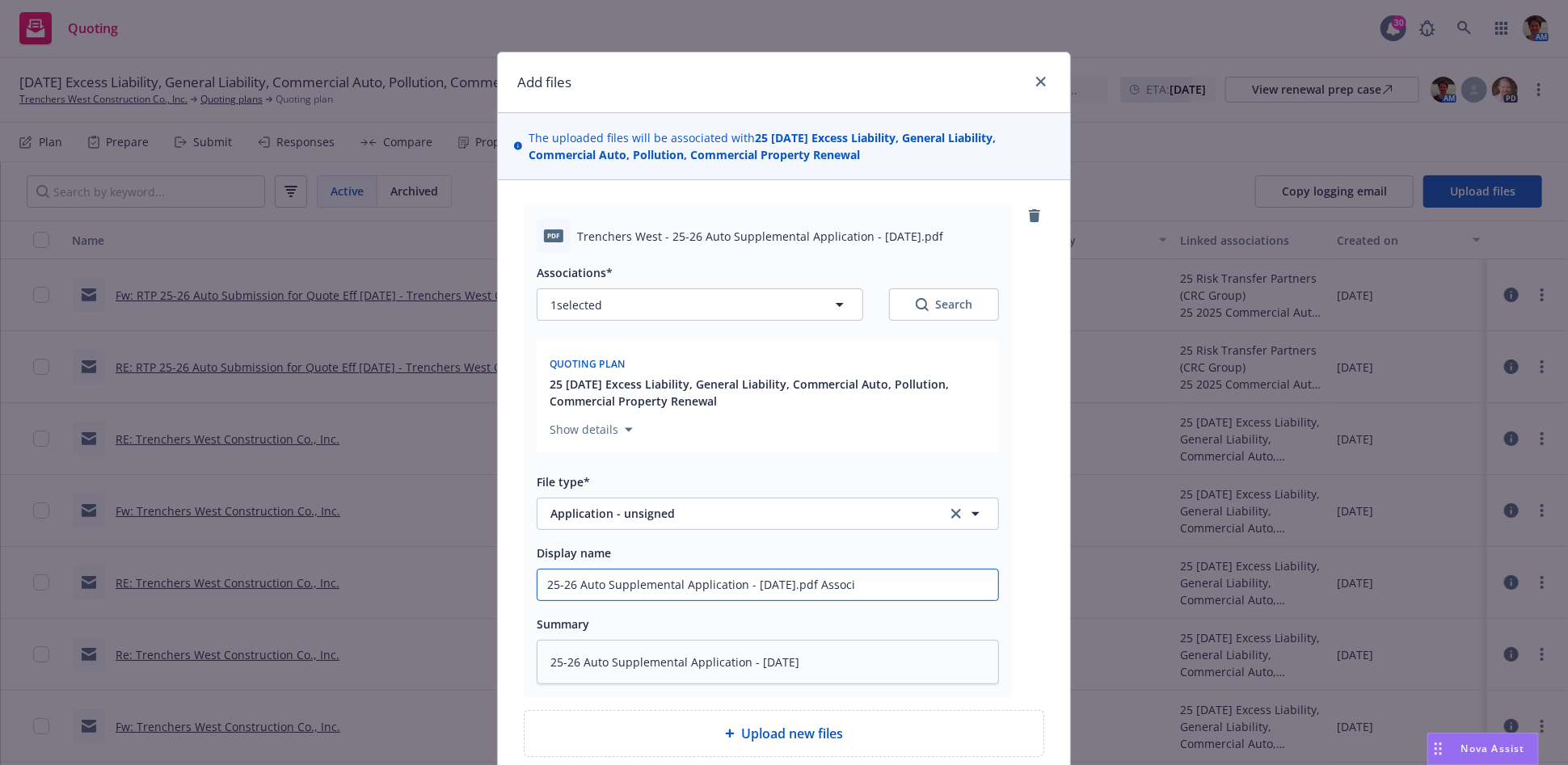
type input "25-26 Auto Supplemental Application - [DATE].pdf Assoc"
type textarea "x"
type input "25-26 Auto Supplemental Application - [DATE].pdf Asso"
type textarea "x"
type input "25-26 Auto Supplemental Application - [DATE].pdf Ass"
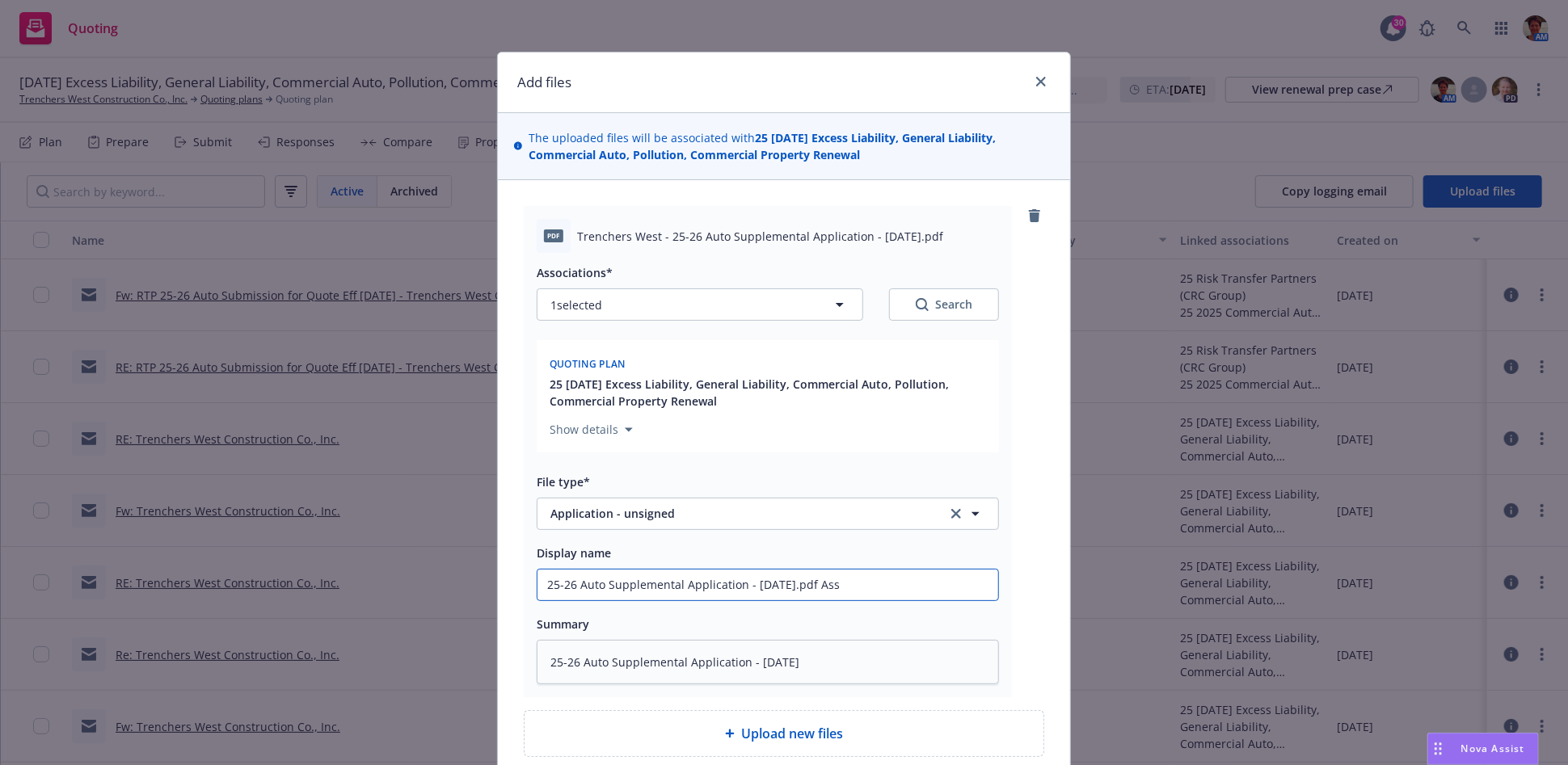
type textarea "x"
type input "25-26 Auto Supplemental Application - [DATE].pdf A"
type textarea "x"
type input "25-26 Auto Supplemental Application - [DATE].pdf"
type textarea "x"
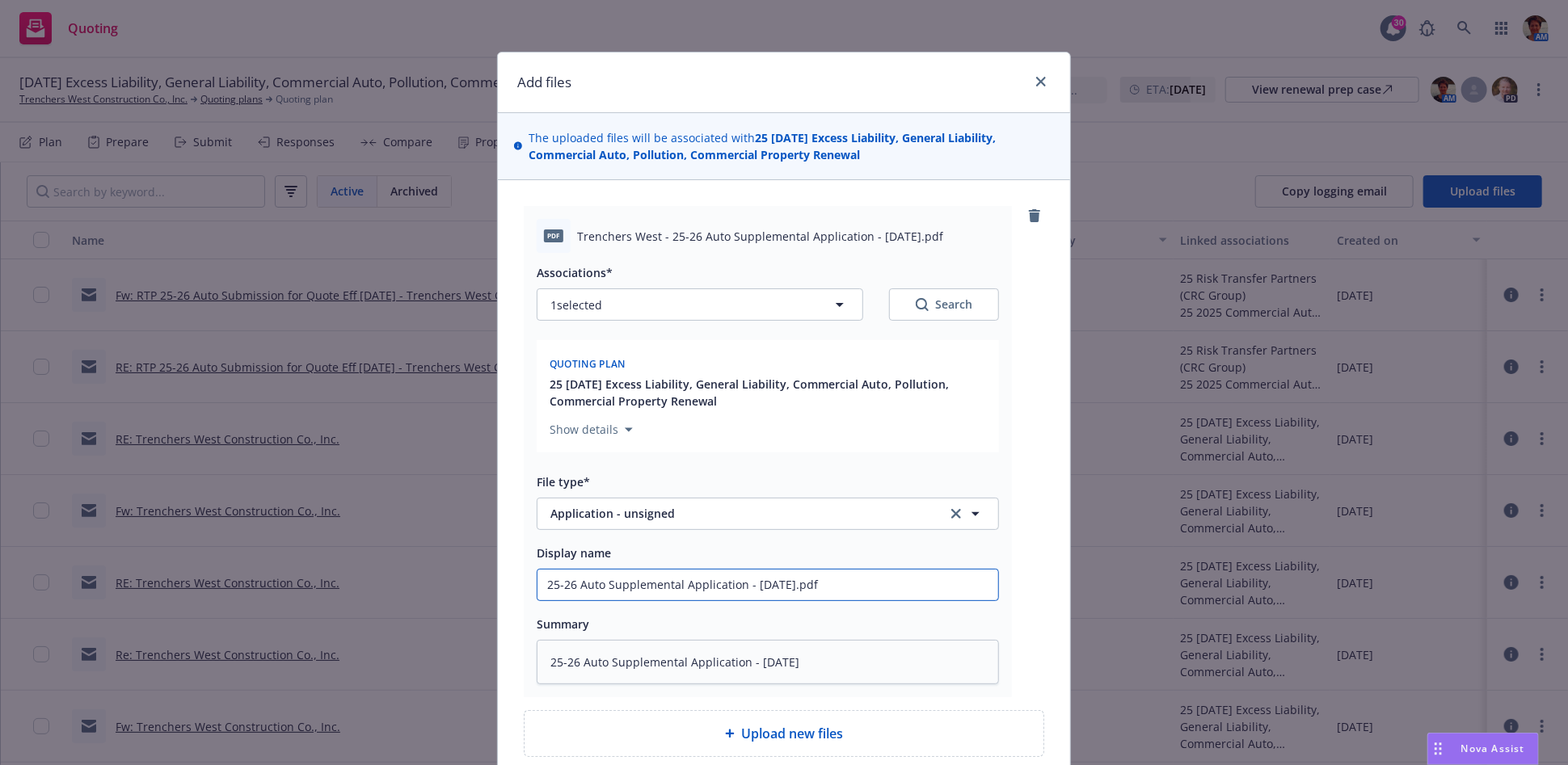
type input "25-26 Auto Supplemental Application - [DATE].pdf"
type textarea "x"
type input "25-26 Auto Supplemental Application - [DATE].pd"
type textarea "x"
type input "25-26 Auto Supplemental Application - [DATE].p"
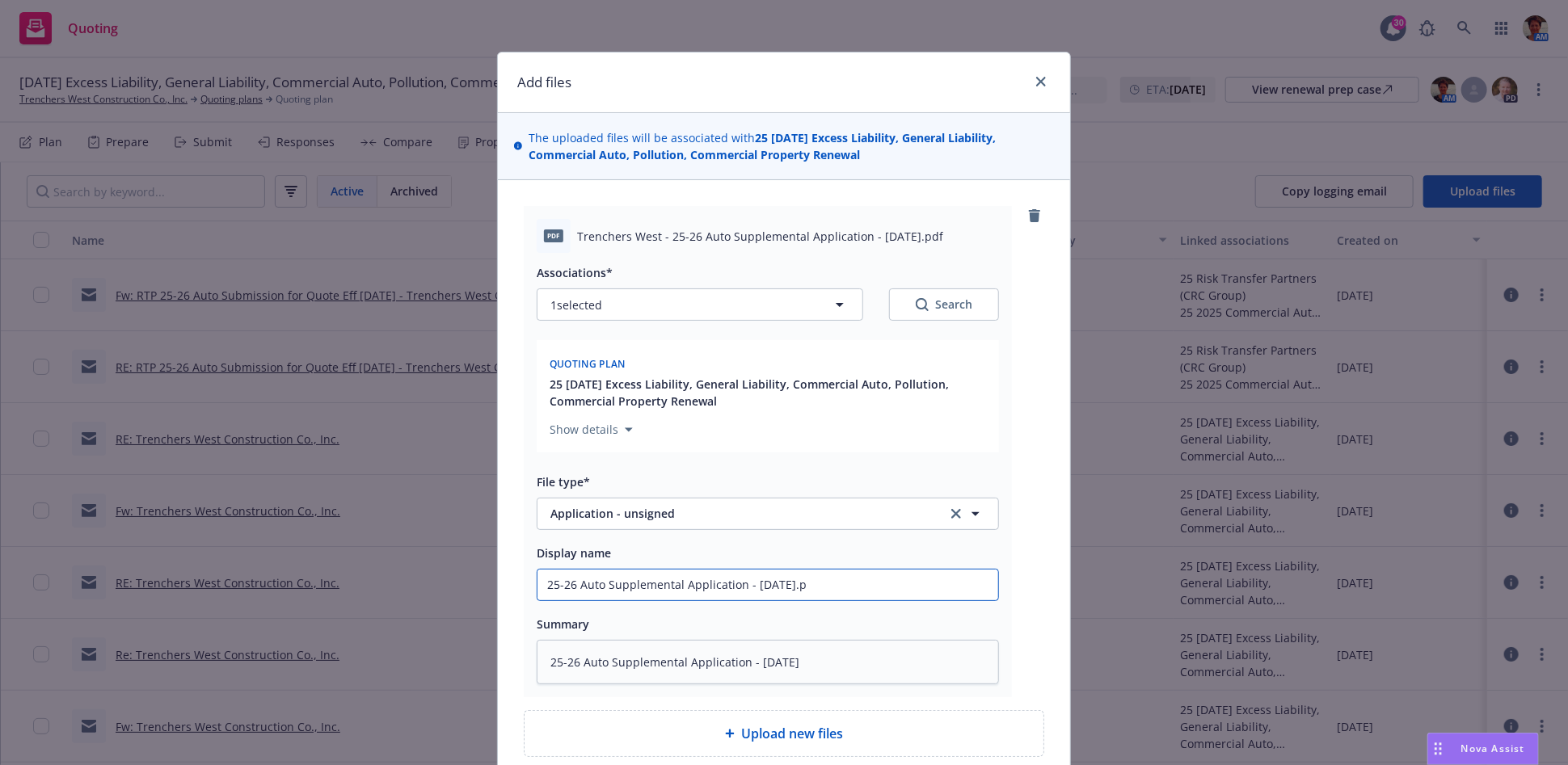
type textarea "x"
type input "25-26 Auto Supplemental Application - [DATE]."
type textarea "x"
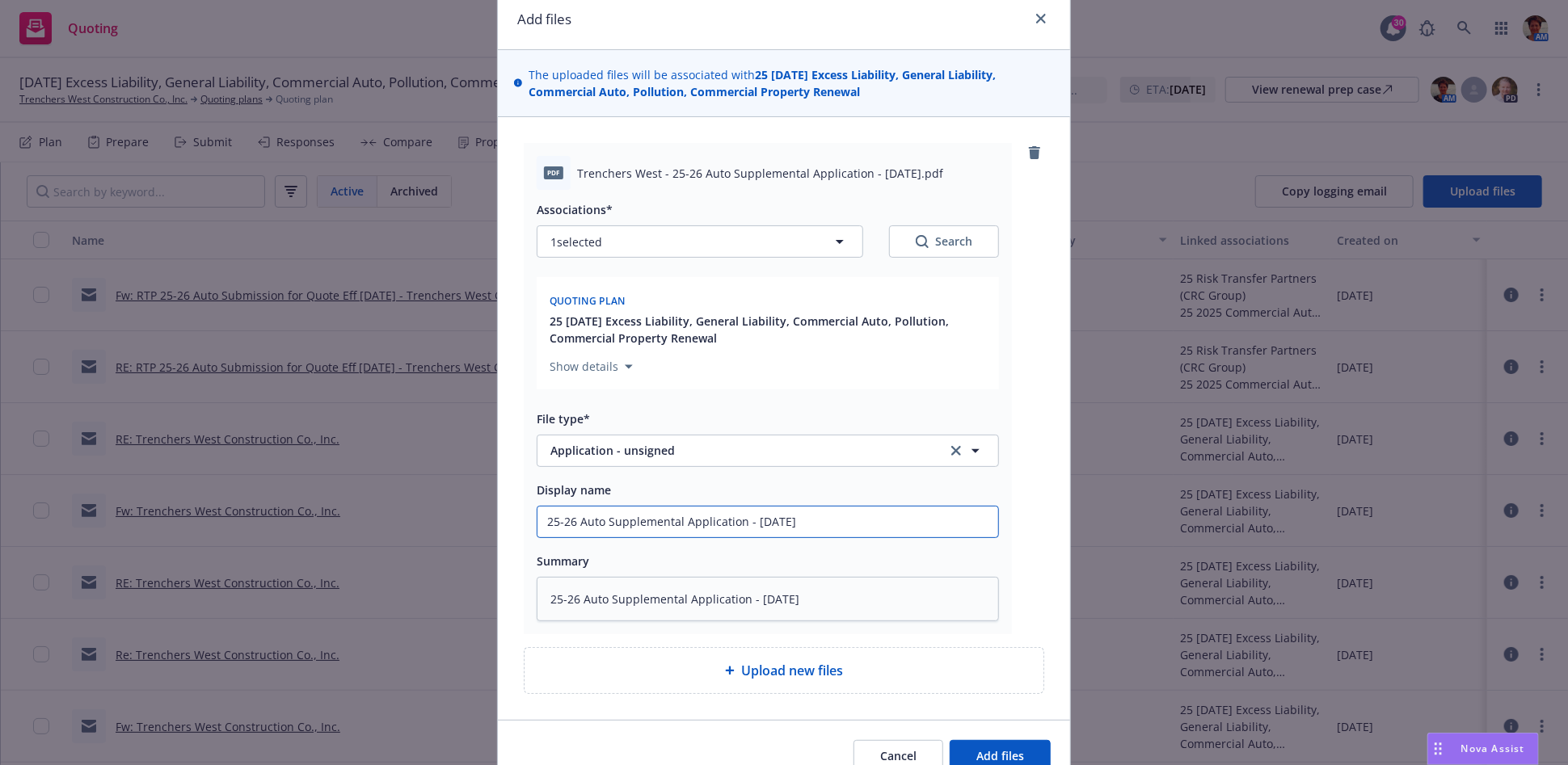
scroll to position [140, 0]
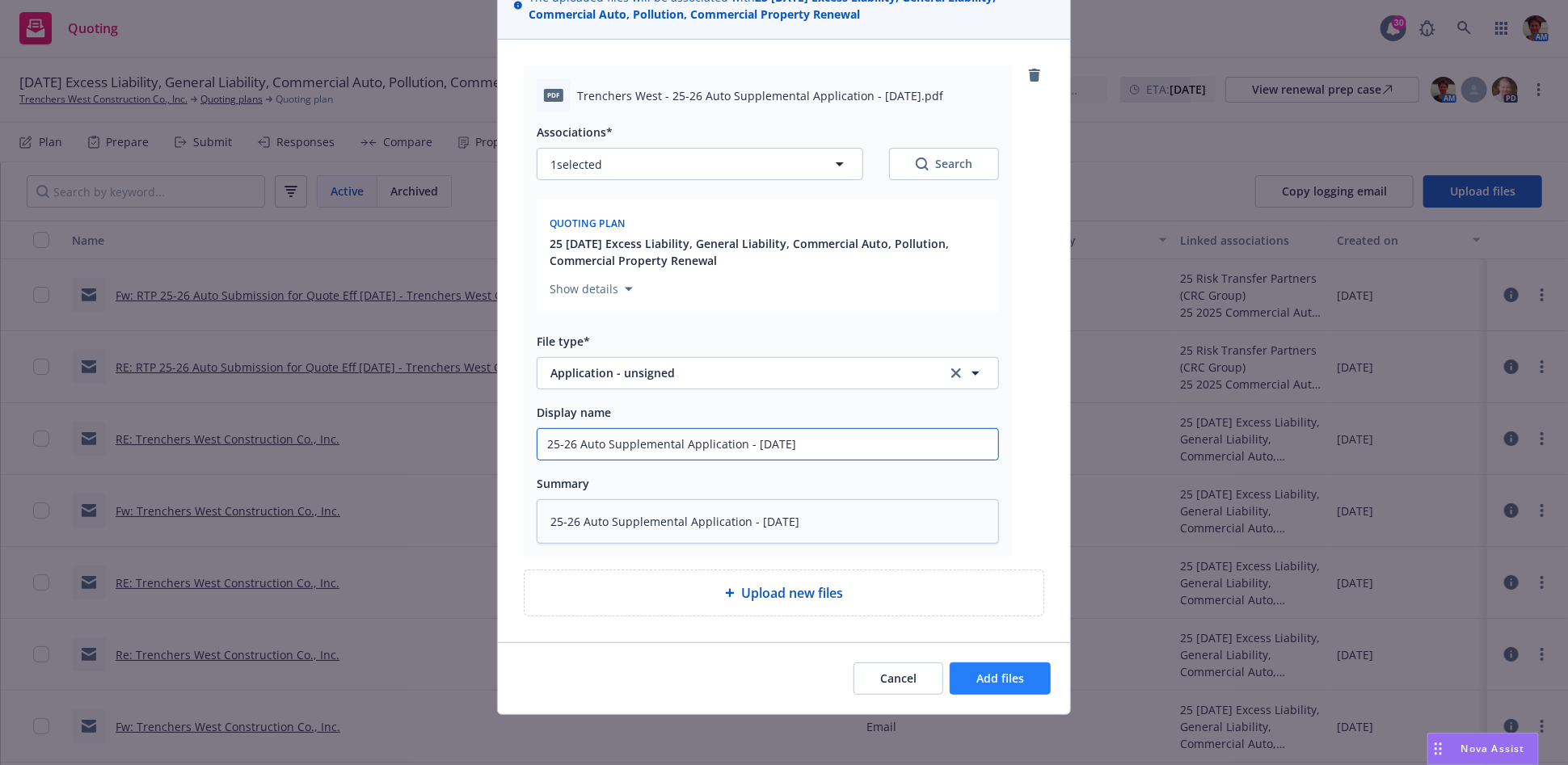
type input "25-26 Auto Supplemental Application - [DATE]"
click at [1018, 678] on button "Add files" at bounding box center [1000, 679] width 101 height 33
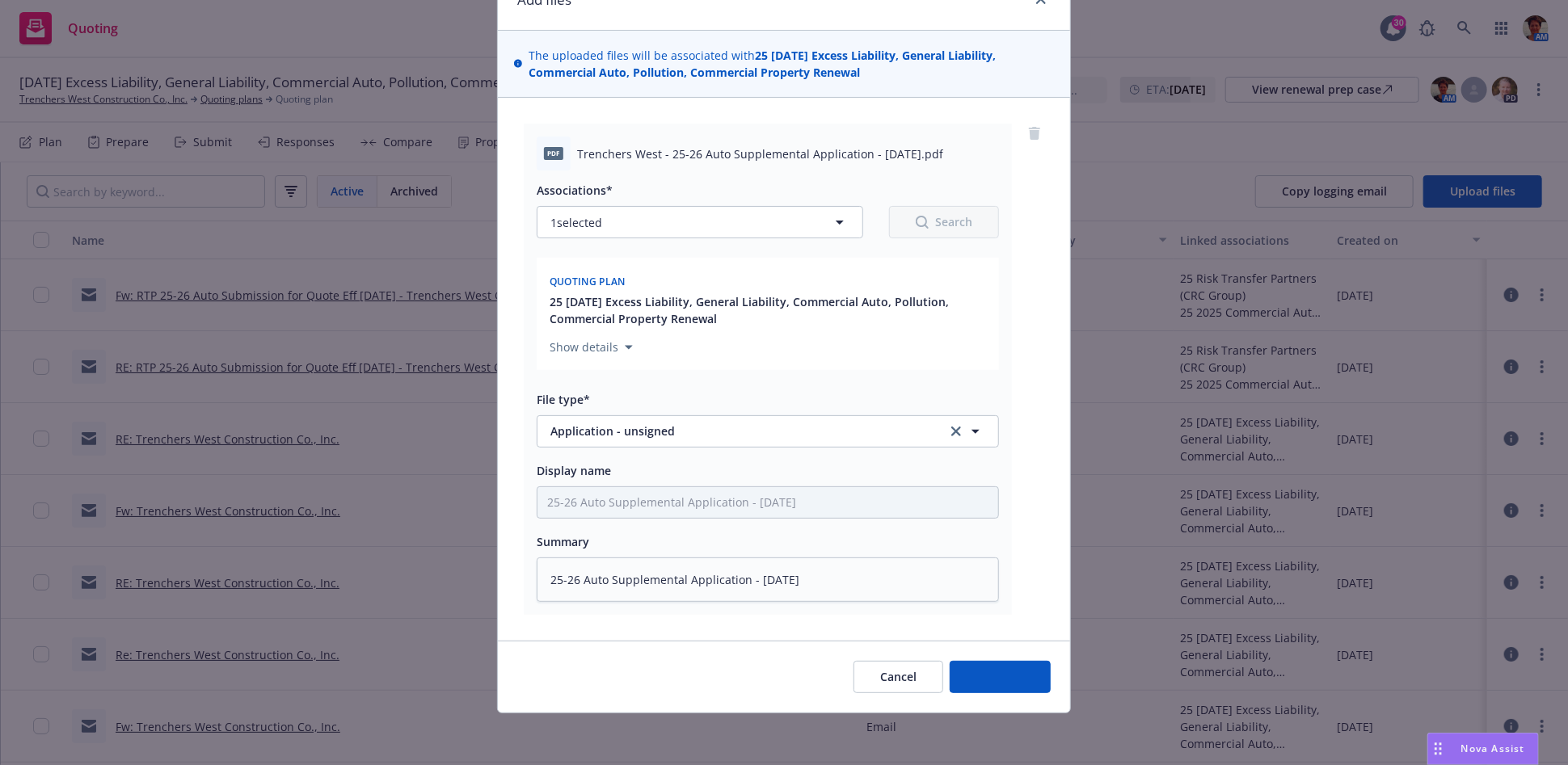
scroll to position [82, 0]
type textarea "x"
